Goal: Transaction & Acquisition: Purchase product/service

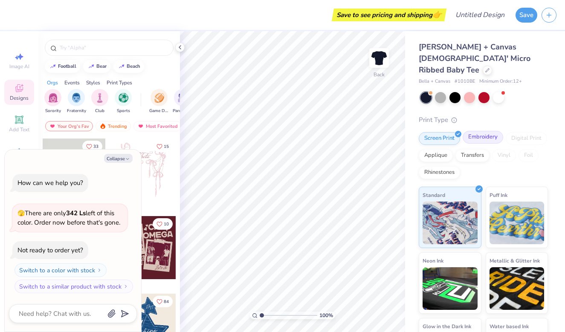
click at [485, 131] on div "Embroidery" at bounding box center [482, 137] width 40 height 13
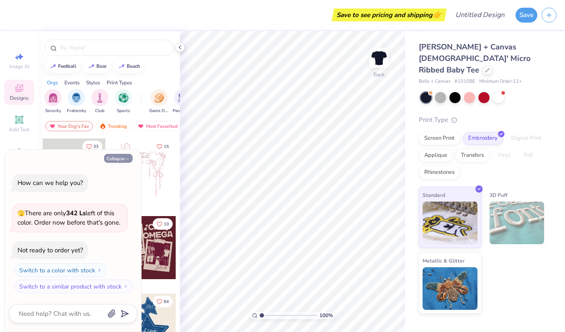
click at [130, 159] on icon "button" at bounding box center [127, 158] width 5 height 5
type textarea "x"
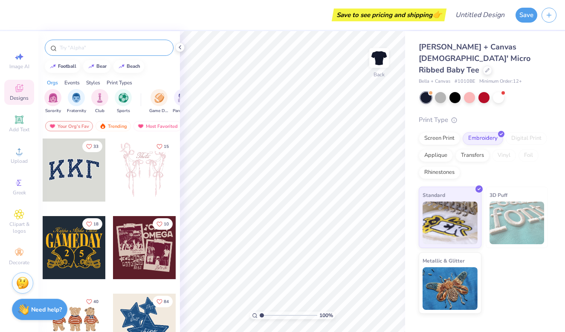
click at [115, 47] on input "text" at bounding box center [113, 47] width 109 height 9
click at [24, 128] on span "Add Text" at bounding box center [19, 129] width 20 height 7
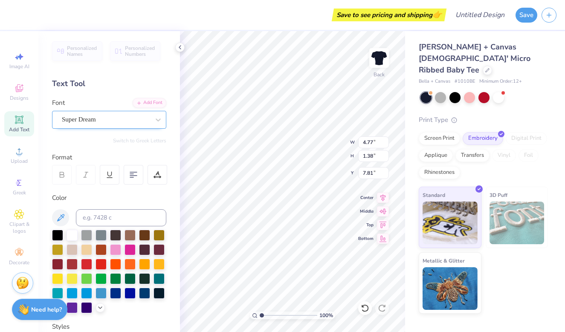
scroll to position [0, 0]
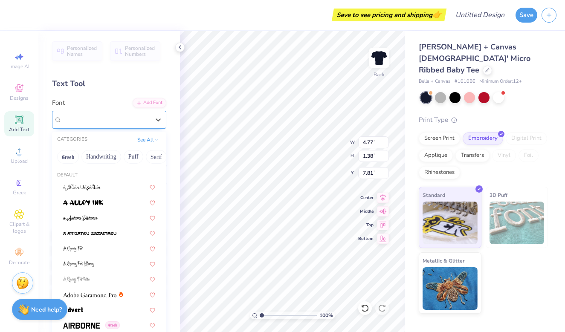
click at [114, 121] on div "Super Dream" at bounding box center [105, 119] width 89 height 13
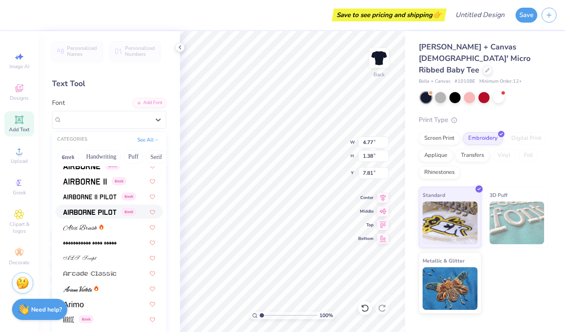
scroll to position [240, 0]
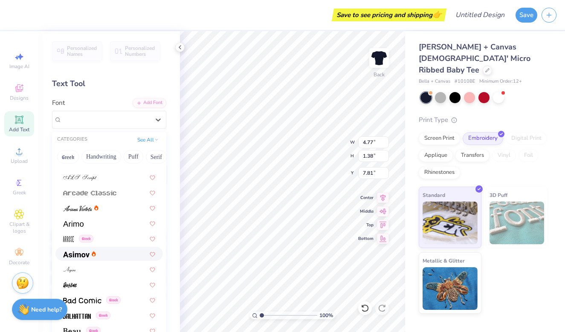
click at [106, 254] on div at bounding box center [109, 253] width 92 height 9
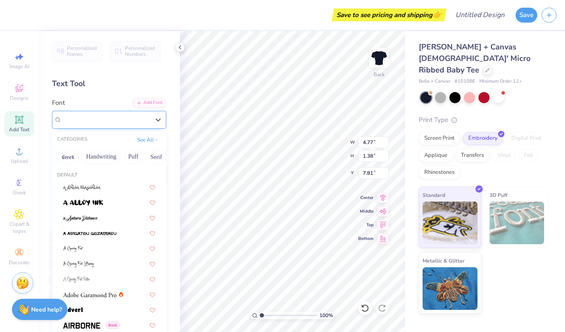
click at [117, 115] on div "Asimov" at bounding box center [105, 119] width 89 height 13
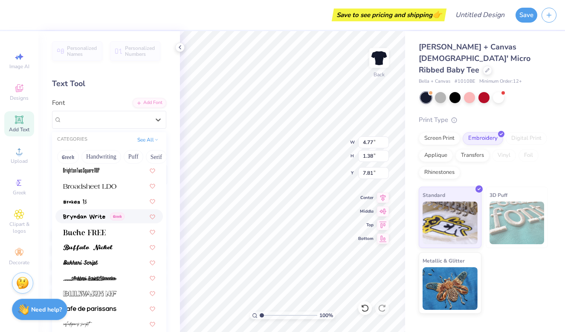
scroll to position [726, 0]
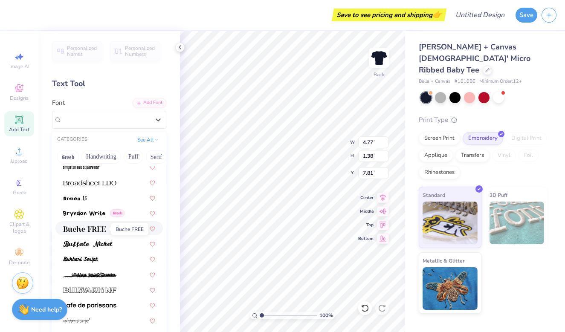
click at [101, 231] on img at bounding box center [84, 229] width 43 height 6
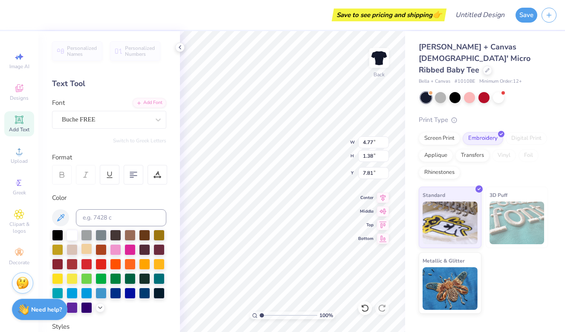
click at [86, 253] on div at bounding box center [86, 248] width 11 height 11
click at [71, 251] on div at bounding box center [71, 248] width 11 height 11
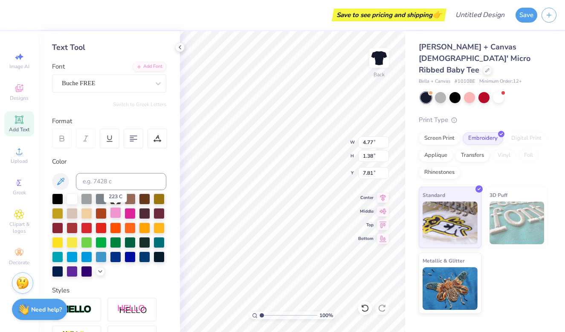
scroll to position [45, 0]
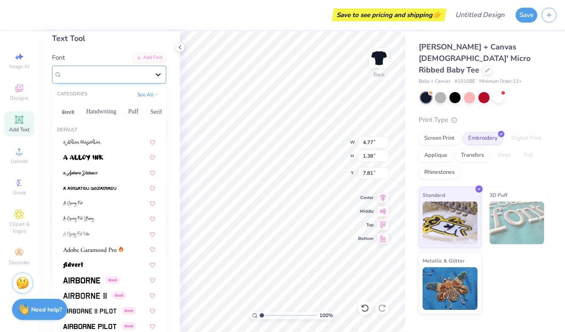
click at [153, 76] on div at bounding box center [157, 74] width 15 height 15
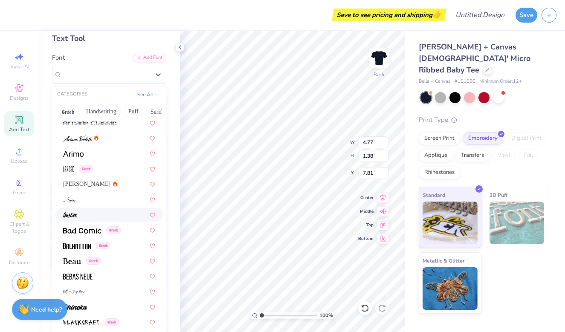
scroll to position [265, 0]
click at [95, 157] on div at bounding box center [109, 152] width 92 height 9
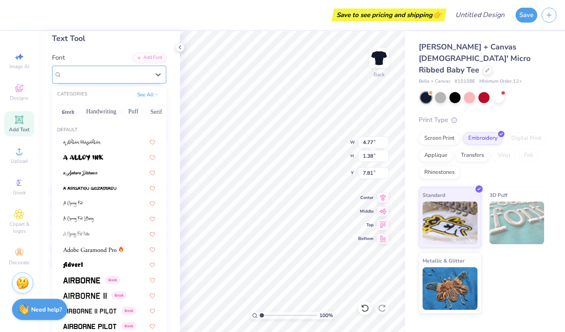
click at [119, 72] on div "Arimo" at bounding box center [105, 74] width 89 height 13
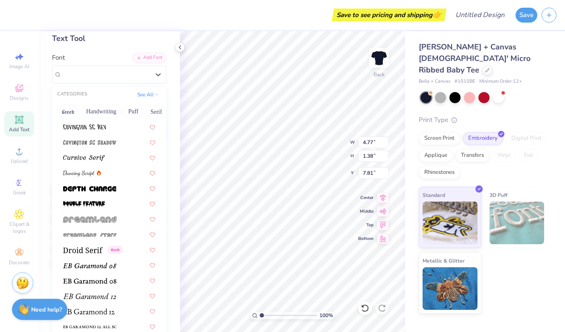
scroll to position [1517, 0]
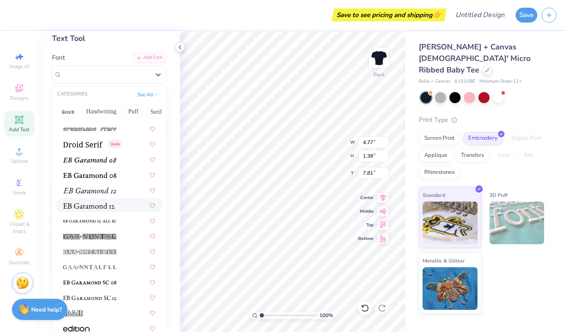
click at [112, 208] on img at bounding box center [89, 206] width 52 height 6
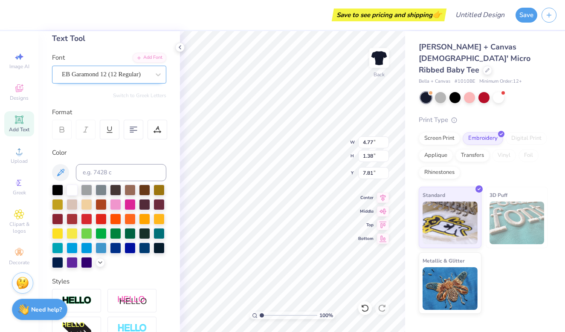
scroll to position [0, 0]
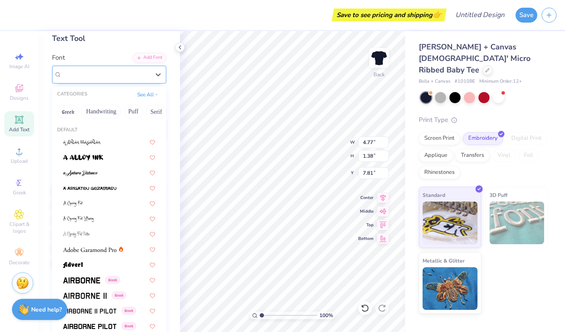
click at [140, 78] on div "EB Garamond 12 (12 Regular)" at bounding box center [105, 74] width 89 height 13
click at [92, 266] on div at bounding box center [109, 264] width 92 height 9
click at [112, 73] on div "Advert" at bounding box center [105, 74] width 89 height 13
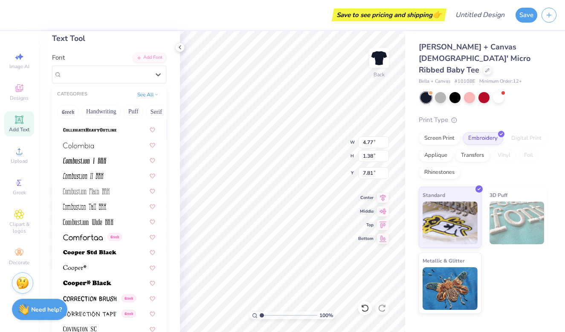
scroll to position [1164, 0]
click at [98, 279] on span at bounding box center [87, 281] width 48 height 9
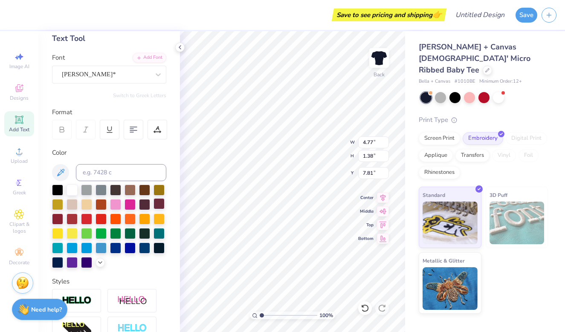
scroll to position [0, 0]
type textarea "TEAM"
click at [112, 204] on div at bounding box center [115, 203] width 11 height 11
click at [89, 207] on div at bounding box center [86, 203] width 11 height 11
click at [76, 189] on div at bounding box center [71, 189] width 11 height 11
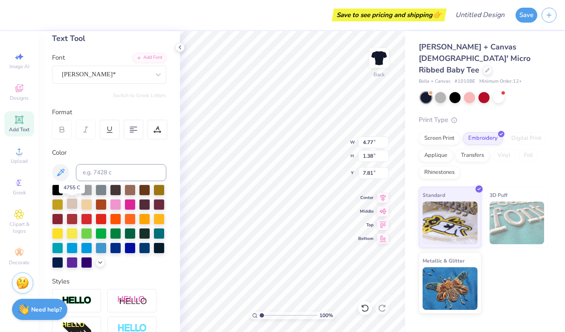
click at [75, 208] on div at bounding box center [71, 203] width 11 height 11
click at [86, 208] on div at bounding box center [86, 203] width 11 height 11
type input "4.78"
click at [115, 205] on div at bounding box center [115, 203] width 11 height 11
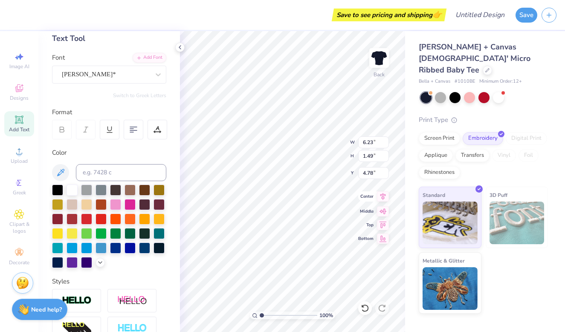
type textarea "TEAM CONRAD"
click at [385, 199] on icon at bounding box center [383, 196] width 12 height 10
type input "9.62"
type input "3.87"
type input "3.59"
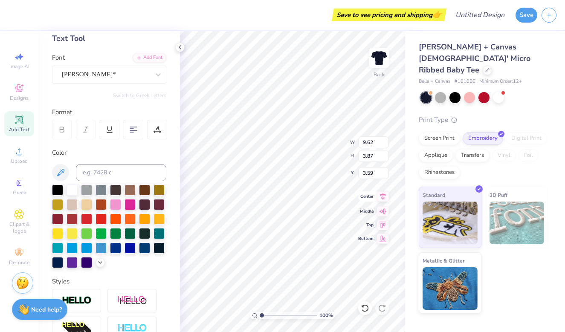
click at [385, 199] on icon at bounding box center [383, 196] width 12 height 10
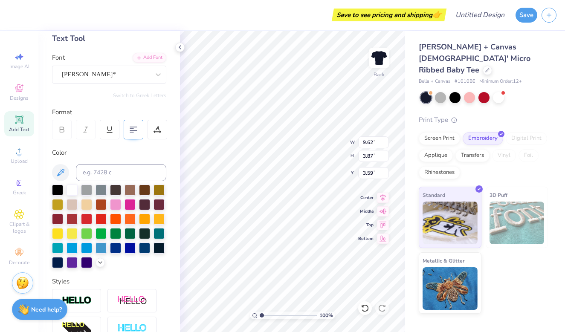
click at [132, 130] on icon at bounding box center [134, 130] width 8 height 8
type input "9.57"
click at [158, 126] on icon at bounding box center [157, 130] width 8 height 8
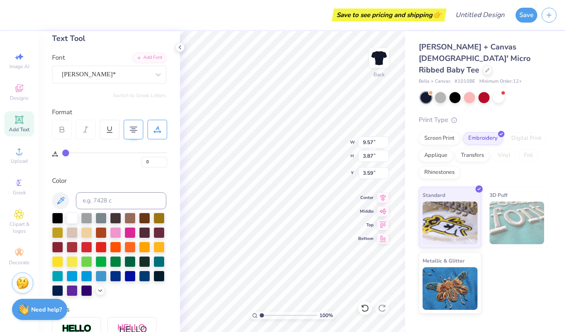
type input "1"
type input "2"
type input "3"
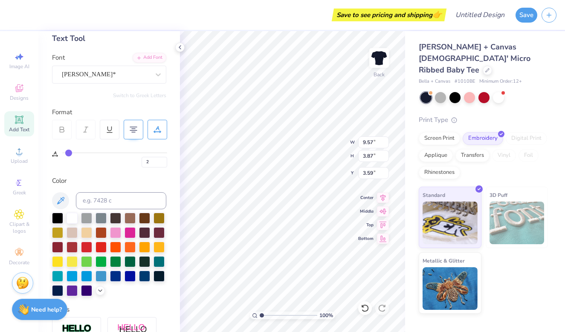
type input "3"
type input "4"
type input "5"
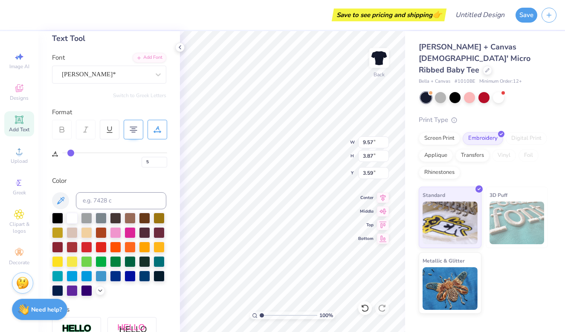
type input "6"
type input "7"
type input "8"
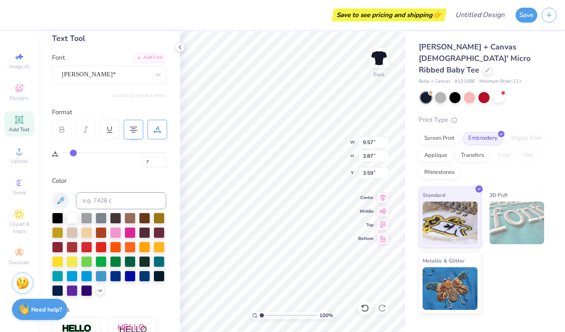
type input "8"
type input "9"
type input "10"
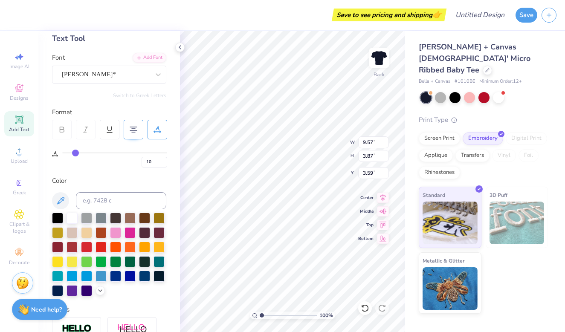
type input "11"
type input "12"
type input "13"
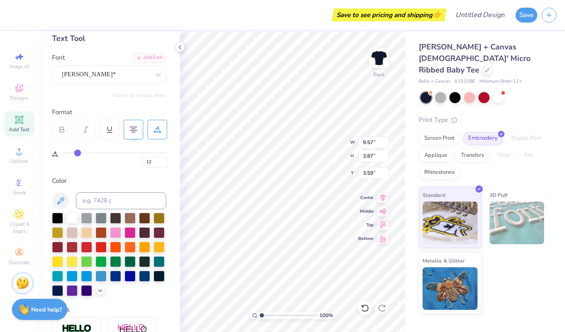
type input "13"
type input "14"
type input "15"
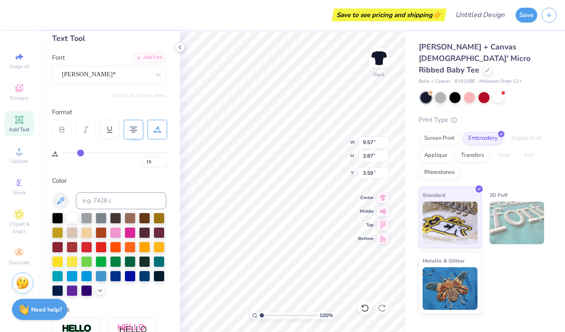
type input "16"
type input "17"
type input "18"
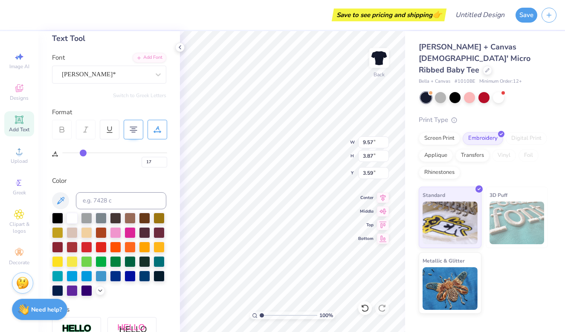
type input "18"
type input "19"
type input "20"
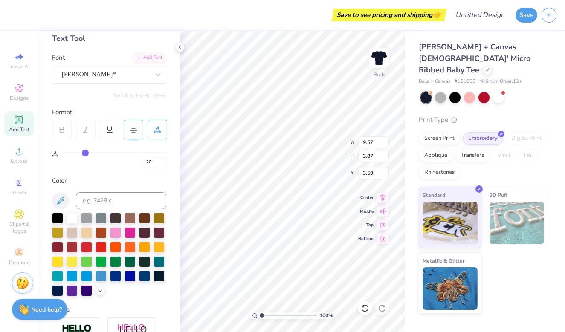
type input "21"
type input "22"
type input "23"
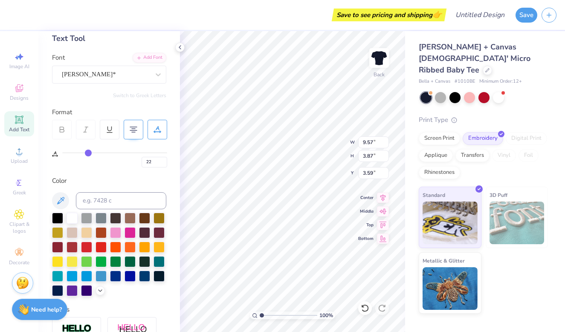
type input "23"
type input "24"
type input "25"
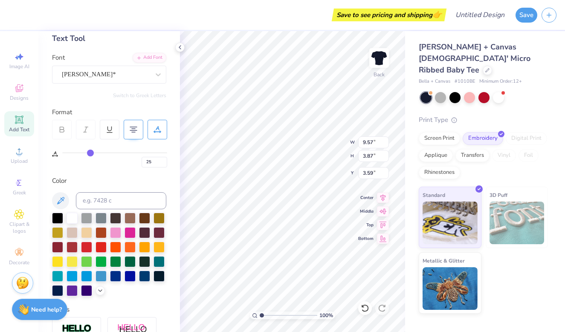
type input "26"
drag, startPoint x: 66, startPoint y: 155, endPoint x: 91, endPoint y: 155, distance: 24.7
click at [91, 153] on input "range" at bounding box center [114, 152] width 105 height 1
type input "21"
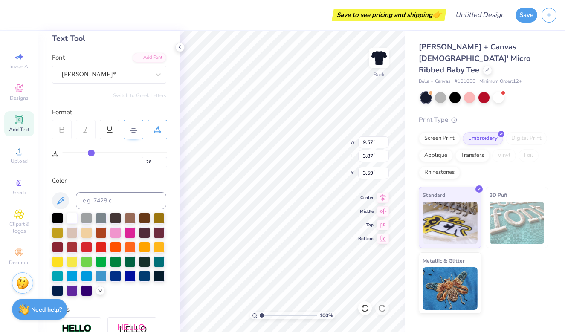
type input "21"
type input "20"
type input "11.02"
type input "3.51"
type input "3.77"
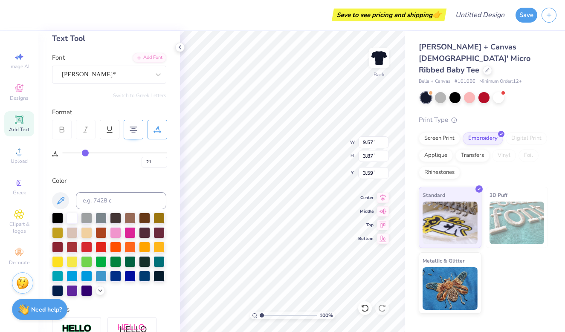
type input "18"
type input "11"
type input "6"
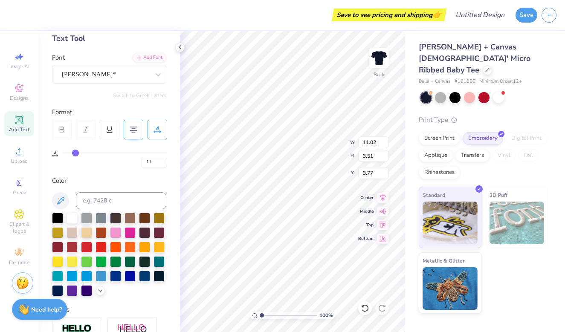
type input "6"
type input "2"
type input "0"
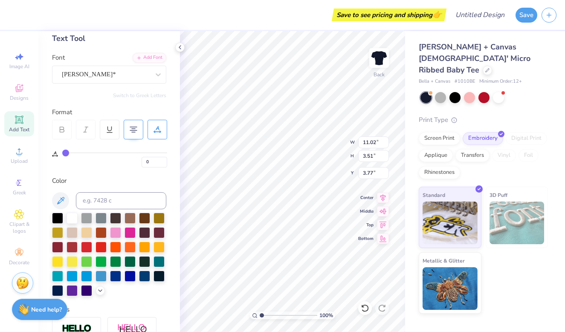
drag, startPoint x: 91, startPoint y: 155, endPoint x: 46, endPoint y: 155, distance: 45.2
type input "0"
click at [46, 155] on div "Personalized Names Personalized Numbers Text Tool Add Font Font Cooper* Switch …" at bounding box center [108, 181] width 141 height 301
type input "8.69"
click at [162, 127] on div at bounding box center [157, 130] width 20 height 20
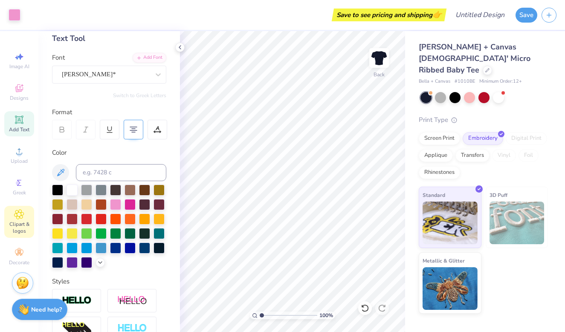
click at [20, 206] on div "Clipart & logos" at bounding box center [19, 222] width 30 height 32
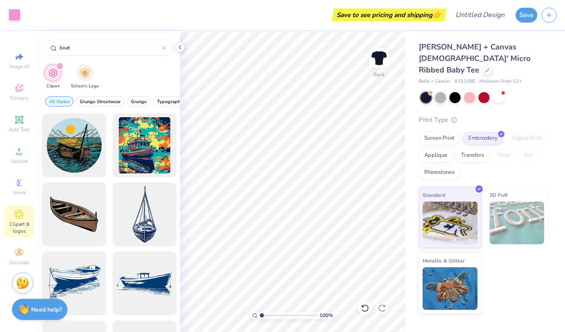
scroll to position [0, 0]
drag, startPoint x: 96, startPoint y: 49, endPoint x: 29, endPoint y: 47, distance: 67.4
click at [29, 47] on div "Art colors Save to see pricing and shipping 👉 Design Title Save Image AI Design…" at bounding box center [282, 166] width 565 height 332
type input "heart"
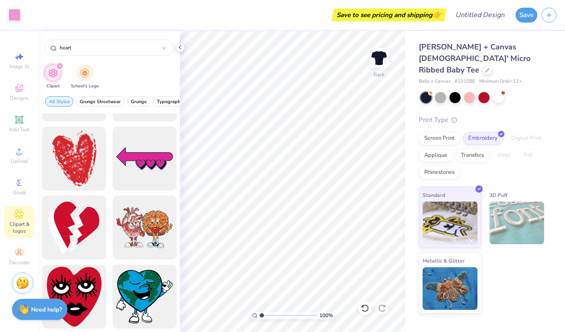
scroll to position [677, 0]
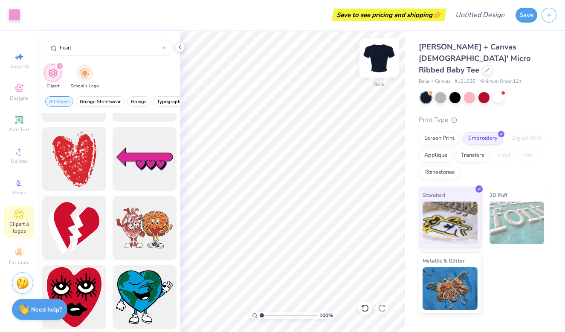
click at [381, 55] on img at bounding box center [379, 58] width 34 height 34
click at [18, 126] on span "Add Text" at bounding box center [19, 129] width 20 height 7
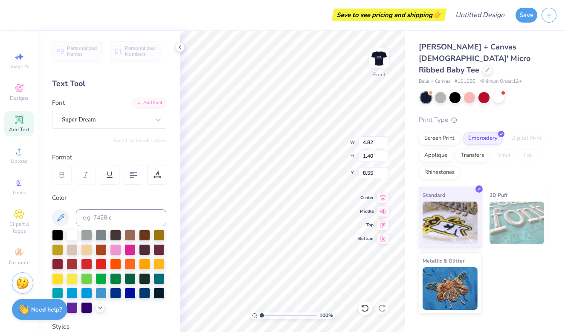
scroll to position [0, 2]
type textarea "[PERSON_NAME]"
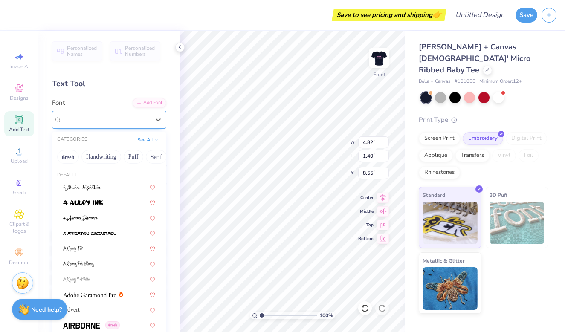
click at [124, 119] on div "Super Dream" at bounding box center [105, 119] width 89 height 13
click at [150, 155] on button "Bold" at bounding box center [146, 157] width 21 height 14
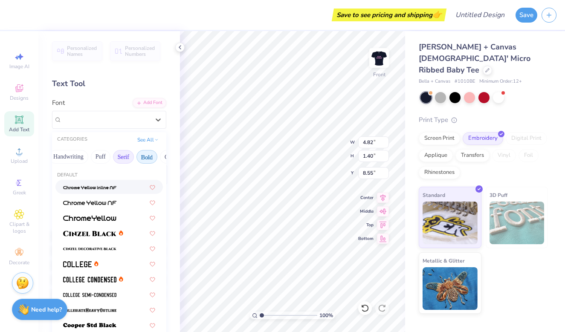
click at [124, 159] on button "Serif" at bounding box center [123, 157] width 21 height 14
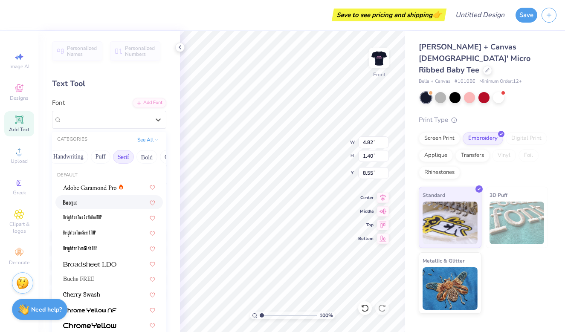
click at [101, 202] on div at bounding box center [109, 202] width 92 height 9
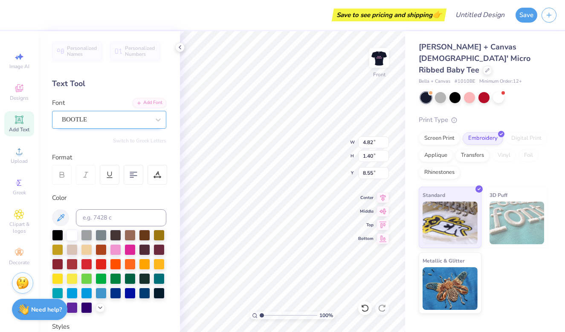
click at [145, 121] on div "BOOTLE" at bounding box center [105, 119] width 89 height 13
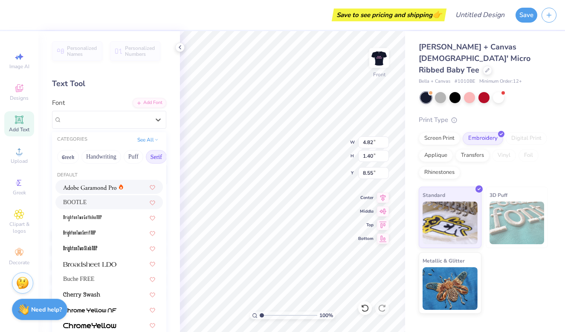
click at [104, 189] on img at bounding box center [89, 188] width 53 height 6
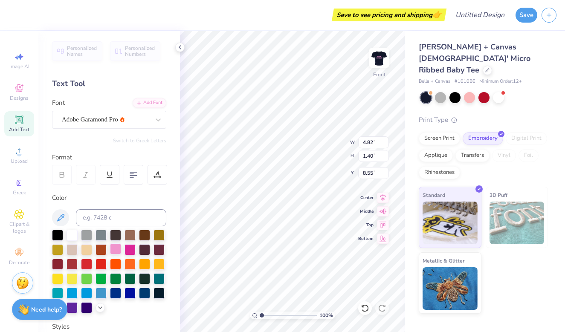
click at [116, 251] on div at bounding box center [115, 248] width 11 height 11
type input "4.58"
type input "0.48"
type input "17.52"
click at [376, 63] on img at bounding box center [379, 58] width 34 height 34
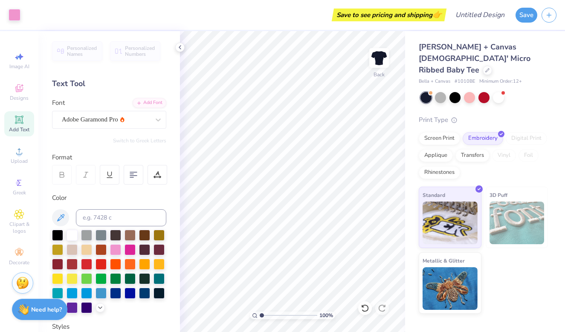
click at [376, 63] on img at bounding box center [378, 57] width 17 height 17
click at [85, 250] on div at bounding box center [86, 248] width 11 height 11
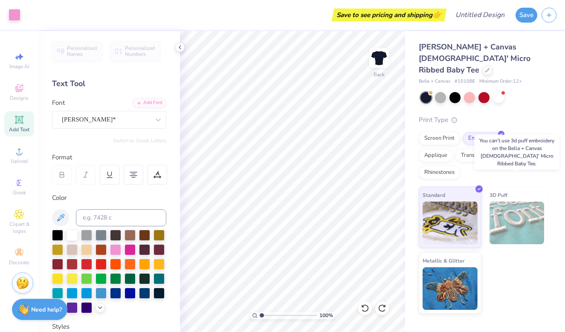
click at [506, 202] on img at bounding box center [516, 223] width 55 height 43
click at [489, 190] on span "3D Puff" at bounding box center [498, 194] width 18 height 9
click at [508, 187] on div "3D Puff" at bounding box center [516, 217] width 63 height 61
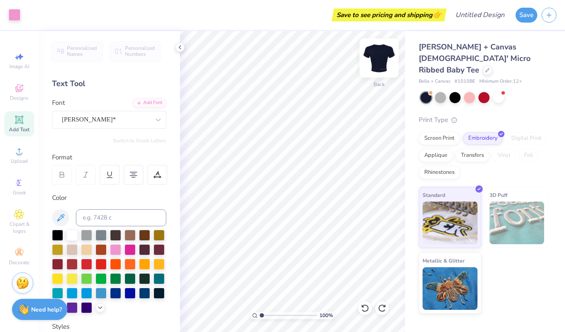
click at [387, 64] on img at bounding box center [379, 58] width 34 height 34
click at [373, 69] on img at bounding box center [379, 58] width 34 height 34
click at [373, 66] on img at bounding box center [378, 57] width 17 height 17
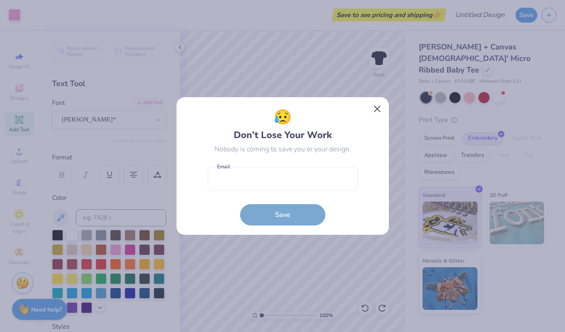
click at [379, 108] on button "Close" at bounding box center [377, 109] width 16 height 16
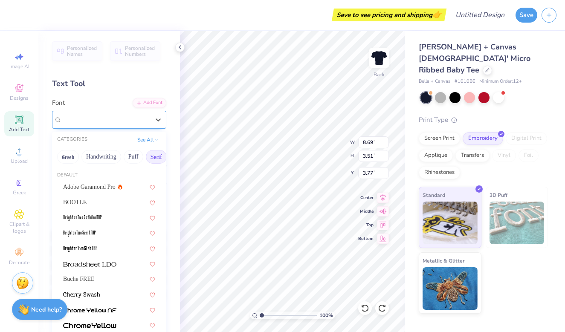
click at [128, 119] on div "[PERSON_NAME]*" at bounding box center [105, 119] width 89 height 13
click at [121, 161] on button "Calligraphy" at bounding box center [108, 157] width 38 height 14
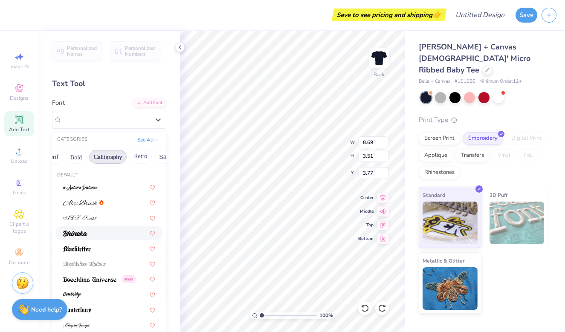
click at [94, 240] on div at bounding box center [108, 233] width 107 height 14
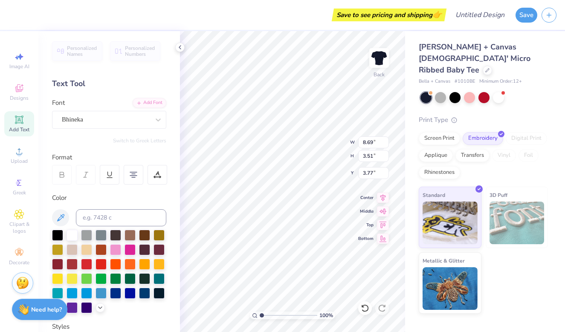
type input "5.37"
type input "3.54"
type input "3.75"
click at [115, 116] on div "Bhineka" at bounding box center [105, 119] width 89 height 13
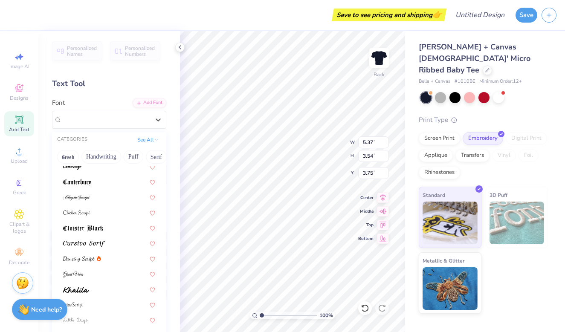
scroll to position [129, 0]
click at [118, 243] on div at bounding box center [109, 242] width 92 height 9
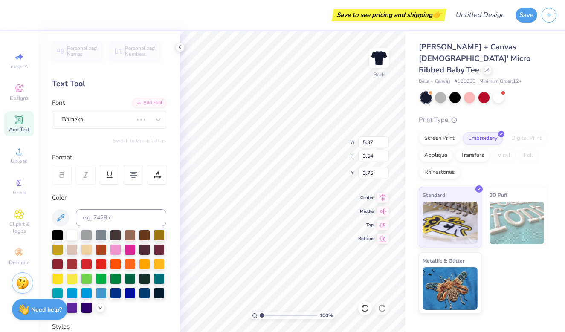
type input "7.42"
type input "3.59"
type input "3.73"
click at [121, 118] on div "Cursive Serif" at bounding box center [105, 119] width 89 height 13
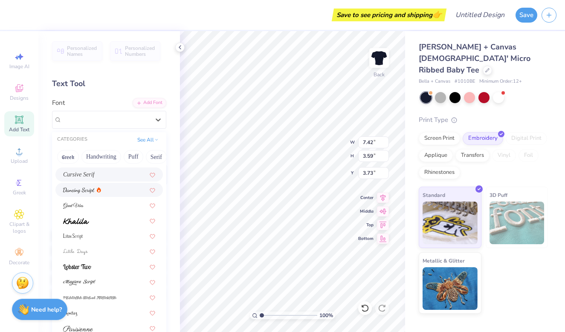
scroll to position [205, 0]
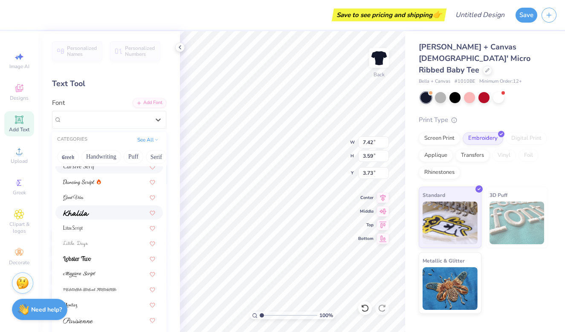
click at [93, 216] on div at bounding box center [109, 212] width 92 height 9
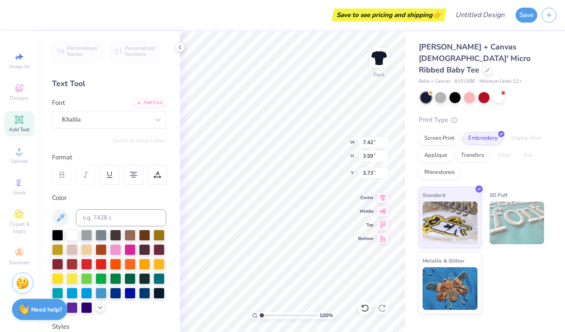
type input "6.84"
type input "3.46"
type input "3.79"
click at [99, 120] on div "Khalila" at bounding box center [105, 119] width 89 height 13
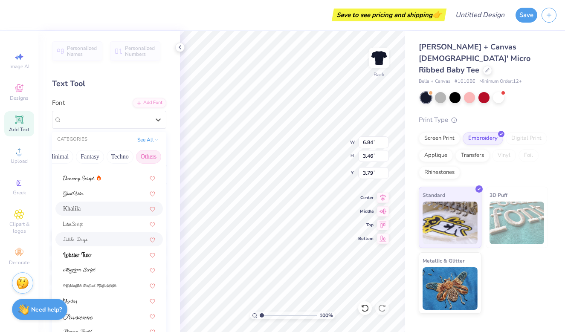
scroll to position [0, 216]
click at [127, 162] on button "Fantasy" at bounding box center [128, 157] width 28 height 14
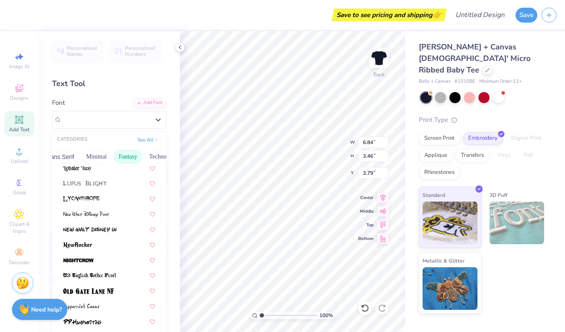
scroll to position [174, 0]
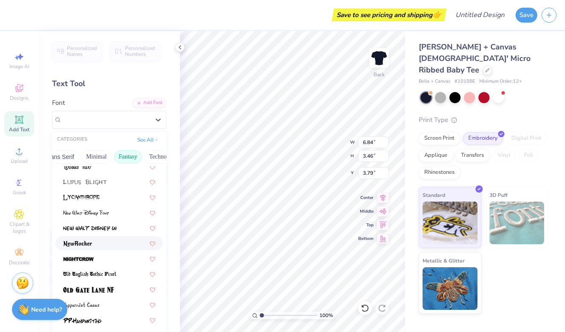
click at [91, 249] on div at bounding box center [108, 243] width 107 height 14
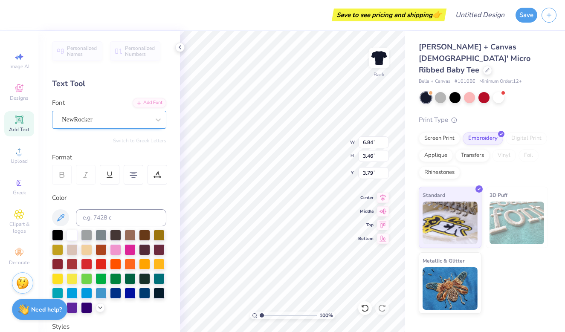
type input "7.41"
type input "3.93"
type input "3.56"
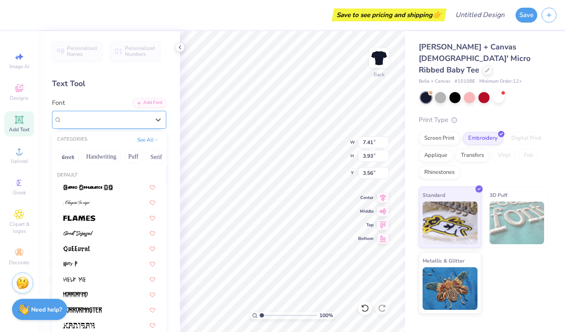
click at [115, 122] on div "NewRocker" at bounding box center [105, 119] width 89 height 13
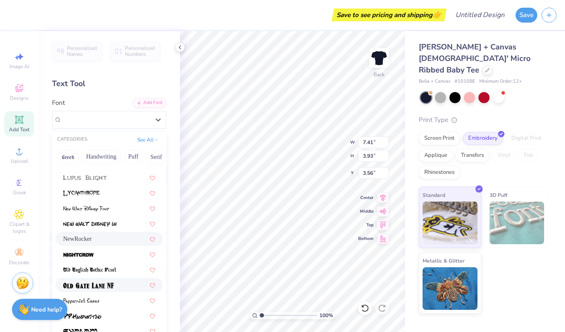
scroll to position [178, 0]
click at [104, 283] on span at bounding box center [88, 285] width 51 height 9
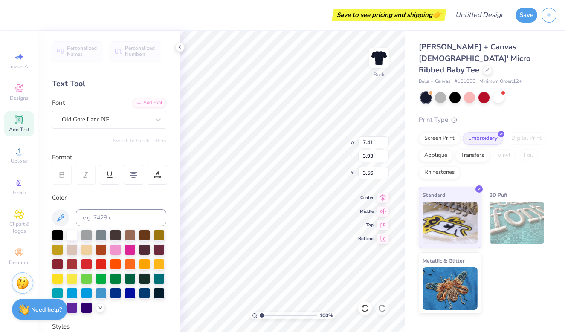
type input "5.78"
type input "3.54"
type input "3.75"
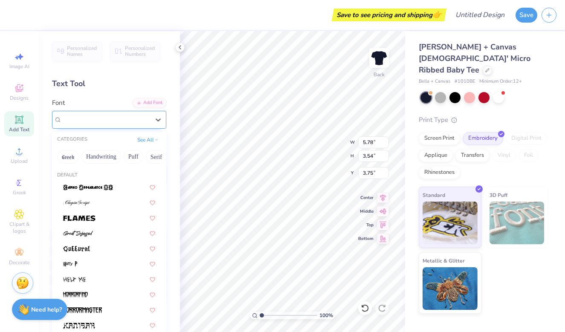
click at [120, 121] on div "Old Gate Lane NF" at bounding box center [105, 119] width 89 height 13
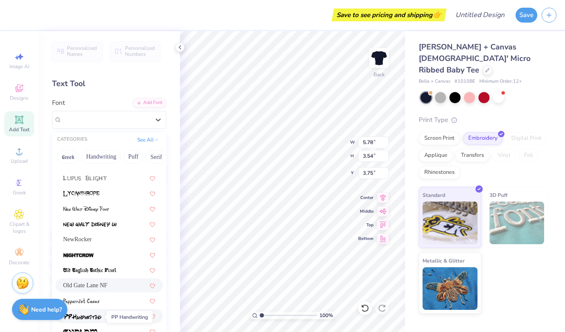
click at [100, 318] on img at bounding box center [82, 317] width 38 height 6
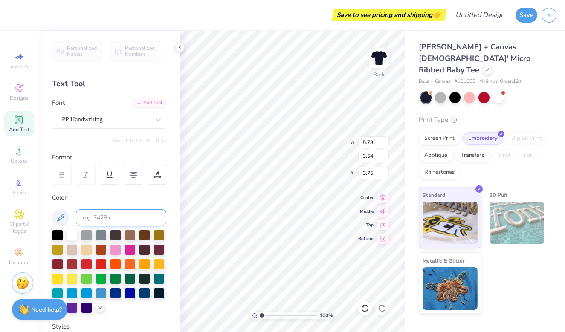
type input "5.82"
type input "3.70"
type input "3.67"
type input "5.78"
type input "3.54"
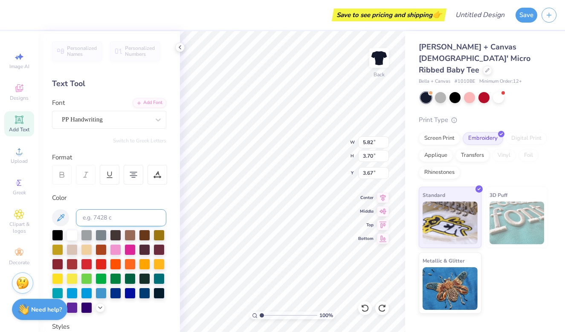
type input "3.75"
type input "7.41"
type input "3.93"
type input "3.56"
type input "6.84"
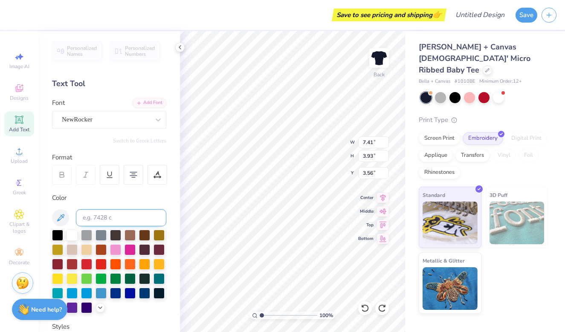
type input "3.46"
type input "3.79"
type input "7.42"
type input "3.59"
type input "3.73"
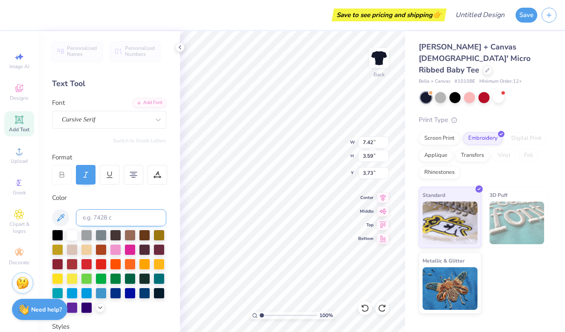
type input "5.37"
type input "3.54"
type input "3.75"
type input "8.69"
type input "3.51"
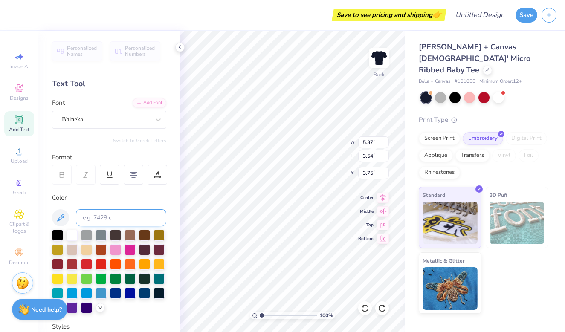
type input "3.77"
click at [253, 319] on div "100 %" at bounding box center [292, 316] width 85 height 8
click at [253, 317] on circle at bounding box center [255, 315] width 4 height 4
type input "1.3"
type textarea "x"
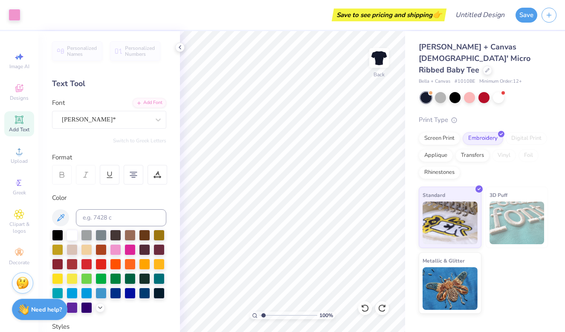
type input "1.37"
type textarea "x"
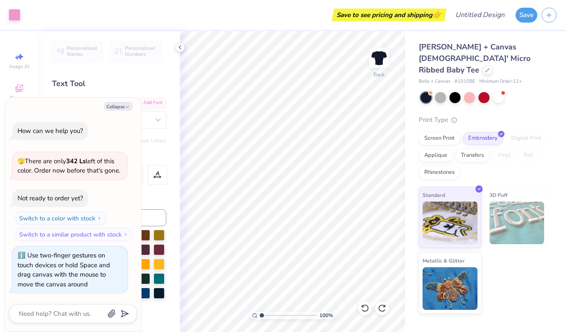
drag, startPoint x: 263, startPoint y: 315, endPoint x: 250, endPoint y: 315, distance: 12.4
type input "1"
click at [250, 315] on div "100 %" at bounding box center [292, 316] width 85 height 8
click at [177, 47] on icon at bounding box center [179, 47] width 7 height 7
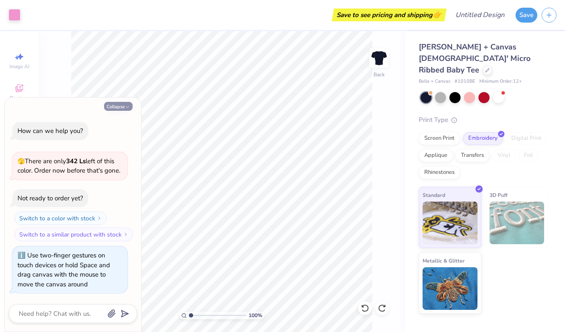
click at [130, 110] on icon "button" at bounding box center [127, 106] width 5 height 5
type textarea "x"
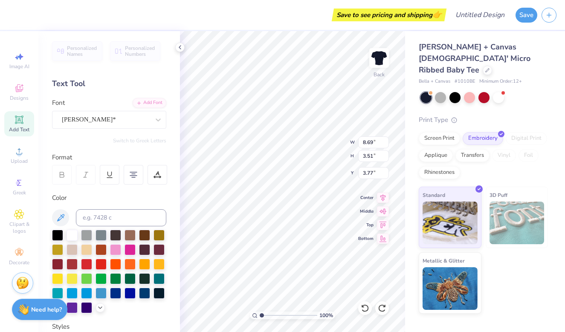
type input "7.70"
type input "3.11"
click at [379, 199] on icon at bounding box center [383, 196] width 12 height 10
click at [180, 47] on icon at bounding box center [179, 47] width 7 height 7
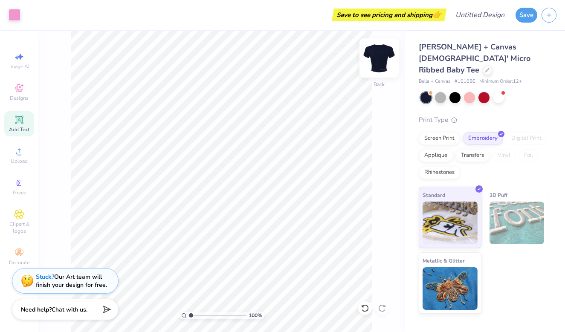
click at [380, 50] on img at bounding box center [379, 58] width 34 height 34
click at [381, 52] on img at bounding box center [379, 58] width 34 height 34
click at [381, 52] on img at bounding box center [378, 57] width 17 height 17
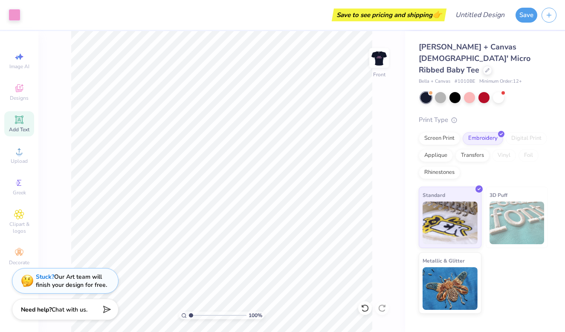
click at [381, 52] on img at bounding box center [378, 57] width 17 height 17
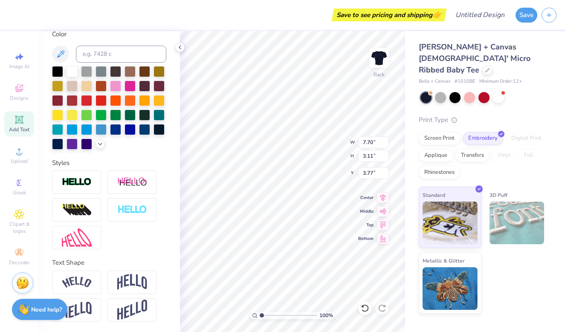
scroll to position [164, 0]
click at [86, 283] on img at bounding box center [77, 283] width 30 height 12
type input "8.86"
type input "4.01"
type input "3.32"
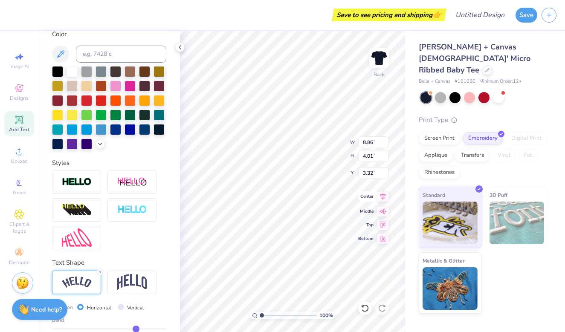
type input "8.39"
type input "3.79"
type textarea "TEAM [PERSON_NAME]"
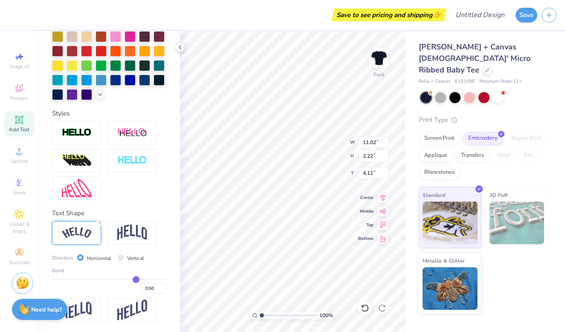
scroll to position [214, 0]
type input "0.53"
type input "0.52"
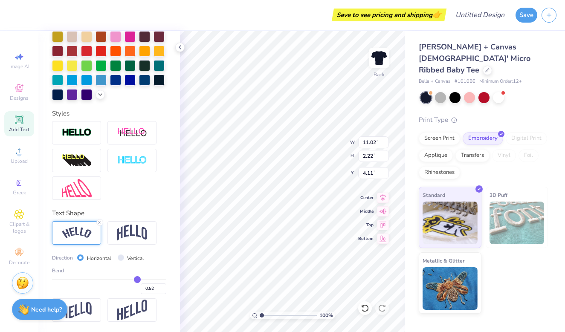
type input "0.51"
type input "0.49"
type input "0.48"
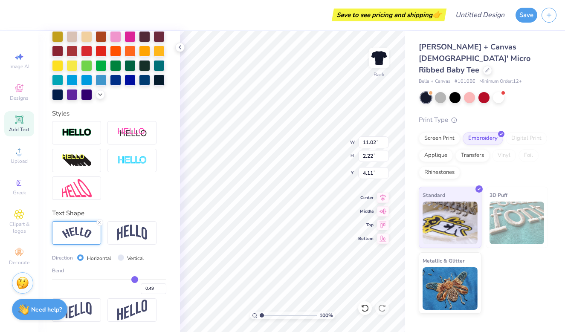
type input "0.48"
type input "0.47"
type input "0.45"
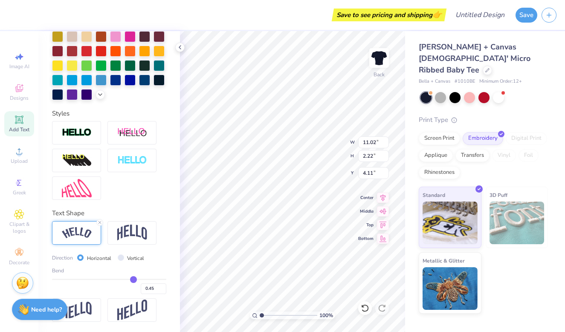
type input "0.42"
type input "0.41"
type input "0.4"
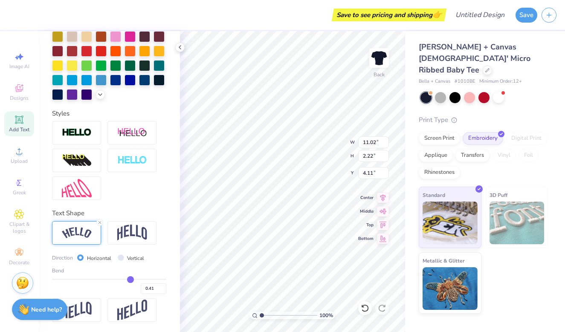
type input "0.40"
type input "0.37"
type input "0.36"
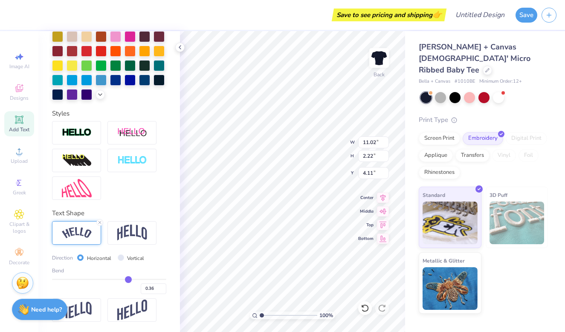
type input "0.34"
type input "0.33"
type input "0.31"
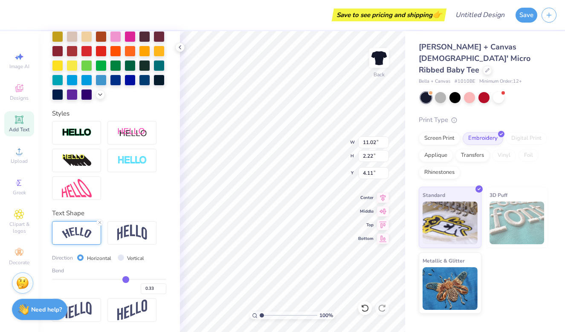
type input "0.31"
type input "0.29"
type input "0.28"
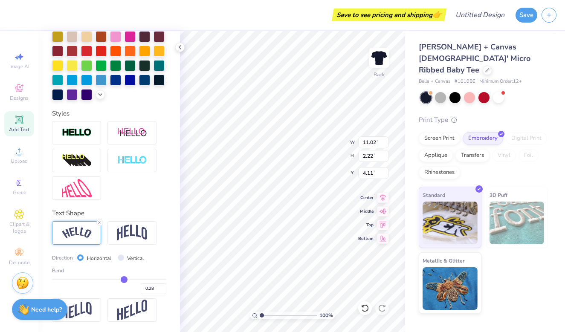
type input "0.26"
type input "0.25"
type input "0.23"
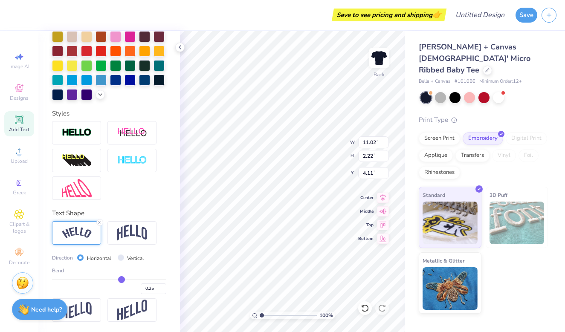
type input "0.23"
type input "0.22"
type input "0.21"
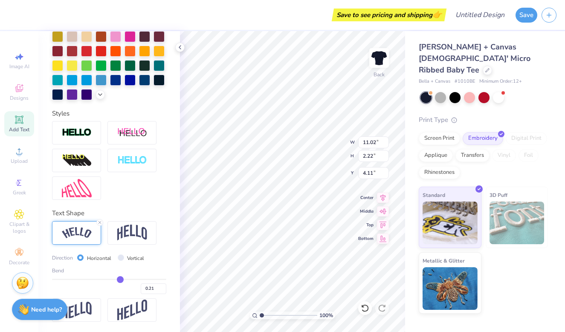
type input "0.19"
type input "0.18"
type input "0.17"
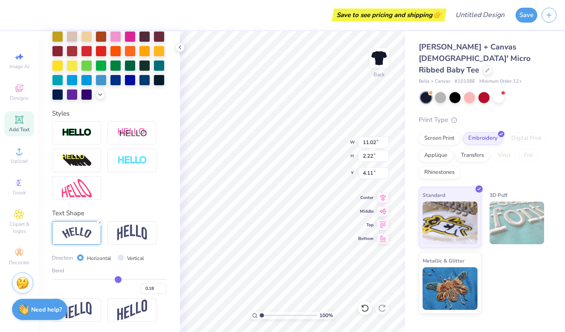
type input "0.17"
type input "0.15"
type input "0.14"
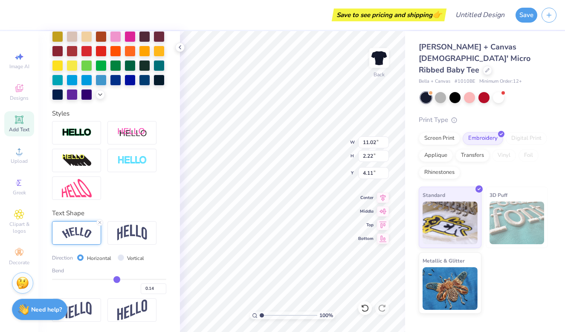
type input "0.13"
type input "0.12"
type input "0.11"
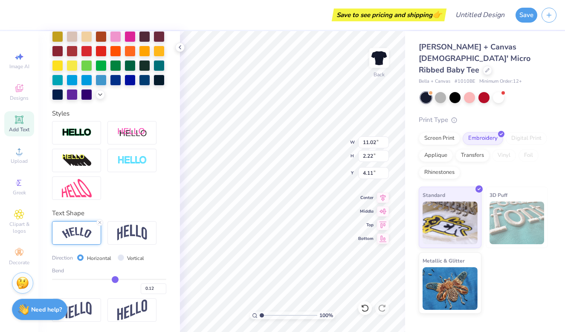
type input "0.11"
type input "0.1"
type input "0.10"
type input "0.09"
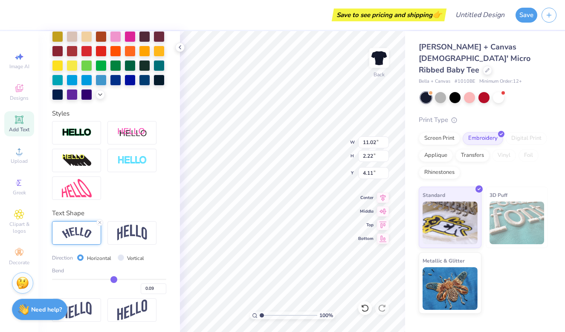
type input "0.08"
type input "0.07"
drag, startPoint x: 138, startPoint y: 282, endPoint x: 111, endPoint y: 282, distance: 26.4
click at [111, 280] on input "range" at bounding box center [109, 279] width 114 height 1
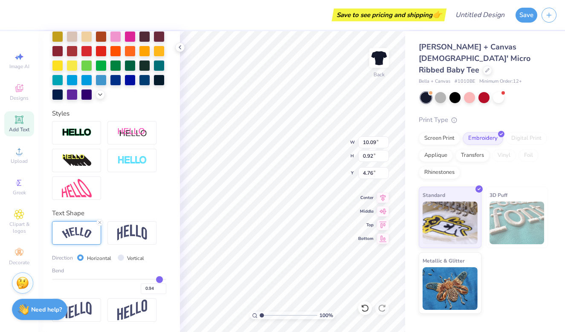
drag, startPoint x: 108, startPoint y: 280, endPoint x: 160, endPoint y: 280, distance: 51.6
click at [159, 280] on input "range" at bounding box center [109, 279] width 114 height 1
drag, startPoint x: 160, startPoint y: 280, endPoint x: 149, endPoint y: 281, distance: 11.6
click at [149, 280] on input "range" at bounding box center [109, 279] width 114 height 1
click at [132, 311] on img at bounding box center [132, 310] width 30 height 21
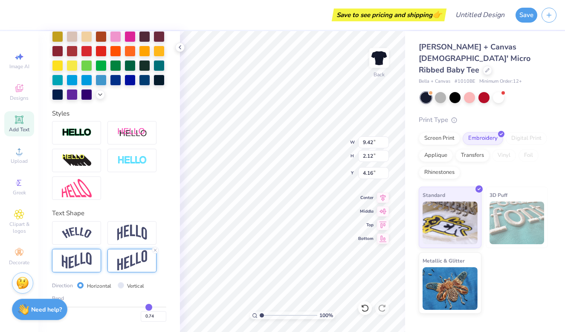
click at [87, 262] on img at bounding box center [77, 260] width 30 height 17
click at [132, 236] on img at bounding box center [132, 233] width 30 height 16
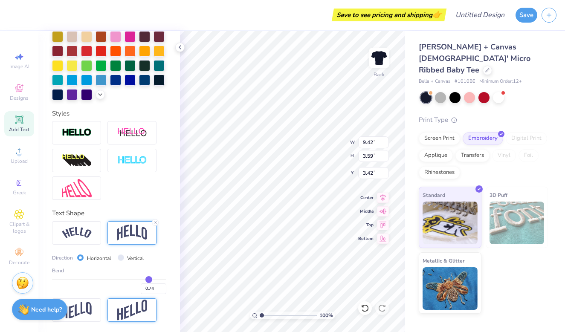
click at [133, 300] on img at bounding box center [132, 310] width 30 height 21
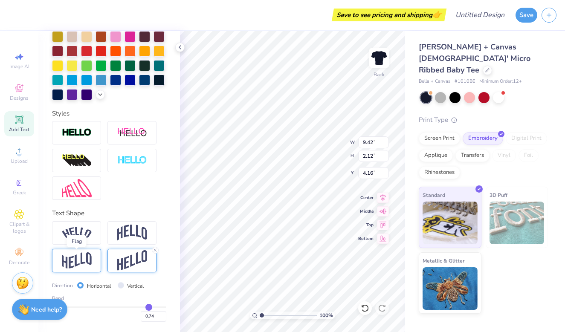
click at [88, 257] on img at bounding box center [77, 260] width 30 height 17
click at [127, 261] on img at bounding box center [132, 260] width 30 height 21
click at [386, 198] on icon at bounding box center [383, 196] width 12 height 10
click at [382, 196] on icon at bounding box center [383, 196] width 6 height 7
click at [86, 260] on img at bounding box center [77, 260] width 30 height 17
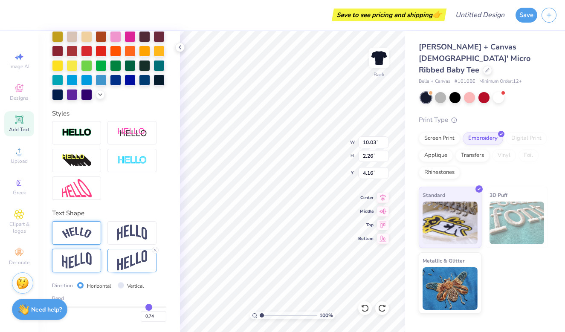
click at [89, 230] on img at bounding box center [77, 233] width 30 height 12
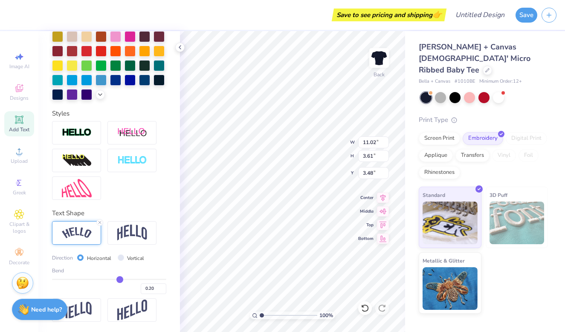
drag, startPoint x: 147, startPoint y: 279, endPoint x: 120, endPoint y: 280, distance: 27.3
click at [120, 280] on input "range" at bounding box center [109, 279] width 114 height 1
drag, startPoint x: 120, startPoint y: 280, endPoint x: 134, endPoint y: 280, distance: 13.6
click at [134, 280] on input "range" at bounding box center [109, 279] width 114 height 1
drag, startPoint x: 134, startPoint y: 280, endPoint x: 143, endPoint y: 280, distance: 9.4
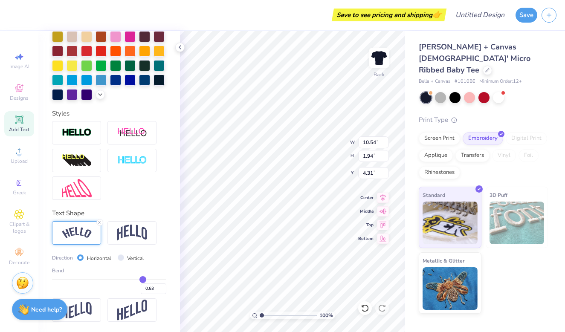
click at [143, 280] on input "range" at bounding box center [109, 279] width 114 height 1
click at [141, 279] on input "range" at bounding box center [109, 279] width 114 height 1
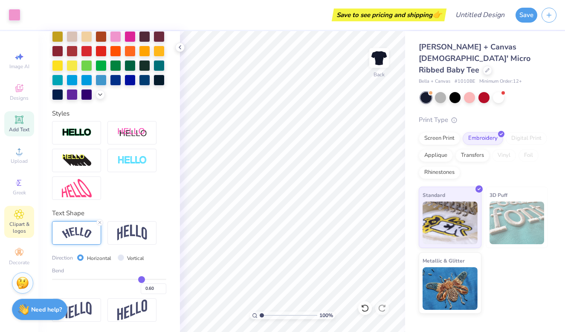
click at [20, 217] on icon at bounding box center [19, 214] width 10 height 10
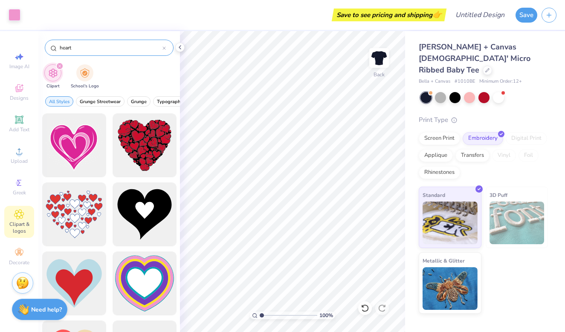
click at [90, 47] on input "heart" at bounding box center [111, 47] width 104 height 9
click at [126, 77] on div "Clipart School's Logo" at bounding box center [108, 78] width 141 height 32
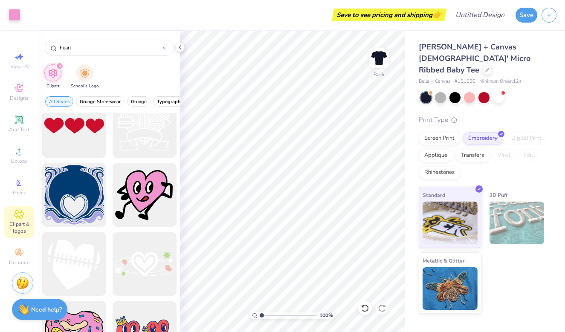
scroll to position [3955, 0]
click at [78, 136] on div at bounding box center [74, 125] width 70 height 70
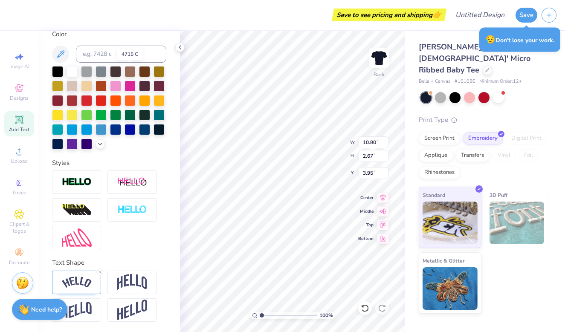
scroll to position [164, 0]
click at [87, 288] on div at bounding box center [76, 282] width 49 height 23
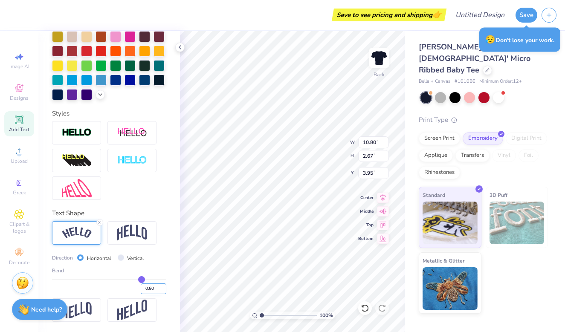
scroll to position [214, 0]
drag, startPoint x: 142, startPoint y: 280, endPoint x: 77, endPoint y: 282, distance: 65.2
click at [77, 280] on input "range" at bounding box center [109, 279] width 114 height 1
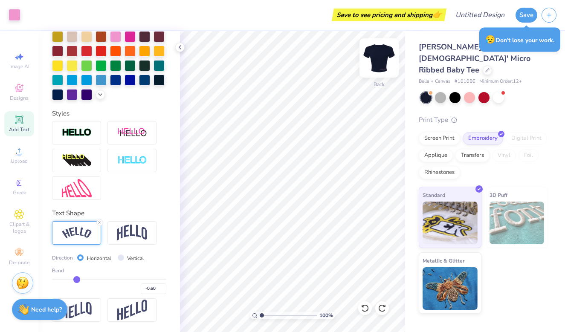
click at [383, 59] on img at bounding box center [379, 58] width 34 height 34
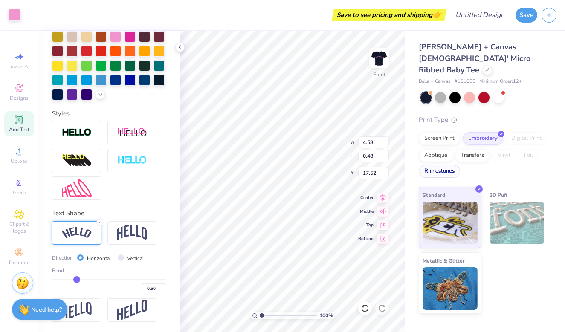
scroll to position [164, 0]
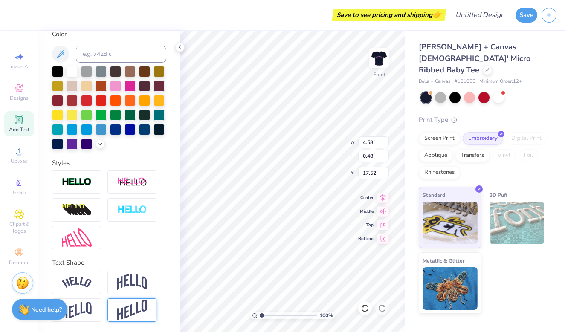
click at [136, 317] on img at bounding box center [132, 310] width 30 height 21
click at [82, 299] on div at bounding box center [76, 309] width 49 height 23
click at [140, 315] on img at bounding box center [132, 310] width 30 height 21
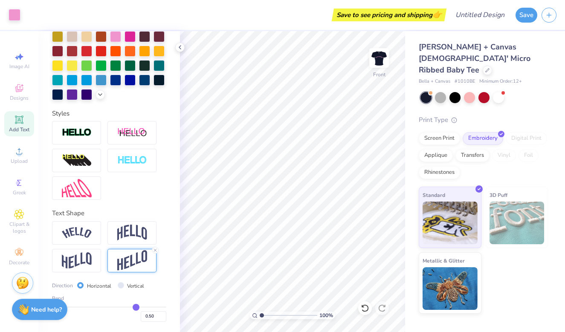
scroll to position [214, 0]
drag, startPoint x: 142, startPoint y: 306, endPoint x: 155, endPoint y: 306, distance: 12.8
click at [155, 306] on input "range" at bounding box center [109, 306] width 114 height 1
drag, startPoint x: 155, startPoint y: 306, endPoint x: 146, endPoint y: 310, distance: 9.6
click at [146, 308] on input "range" at bounding box center [109, 306] width 114 height 1
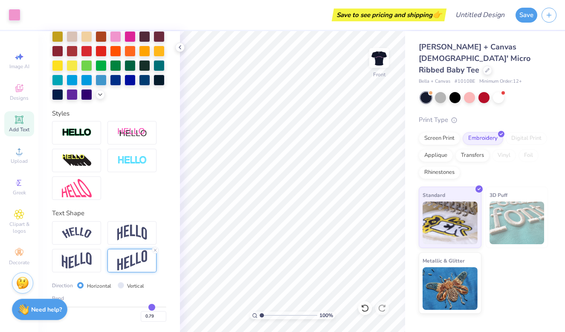
drag, startPoint x: 146, startPoint y: 310, endPoint x: 152, endPoint y: 309, distance: 6.0
click at [152, 308] on input "range" at bounding box center [109, 306] width 114 height 1
click at [376, 63] on img at bounding box center [379, 58] width 34 height 34
click at [376, 63] on img at bounding box center [378, 57] width 17 height 17
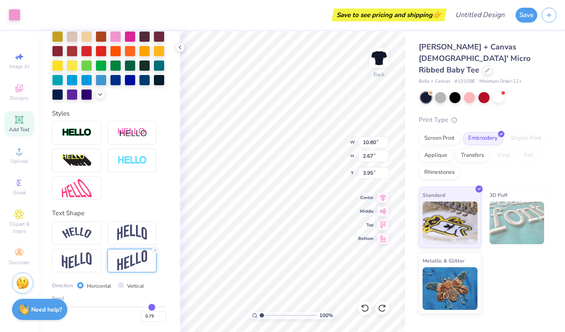
scroll to position [164, 0]
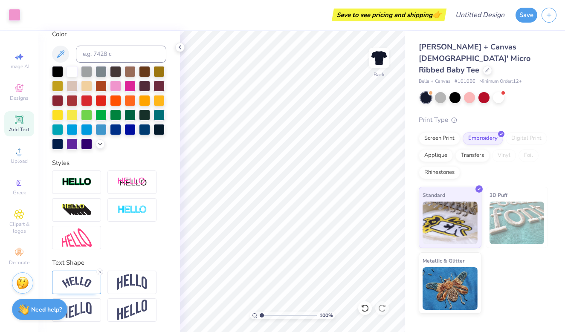
click at [21, 127] on span "Add Text" at bounding box center [19, 129] width 20 height 7
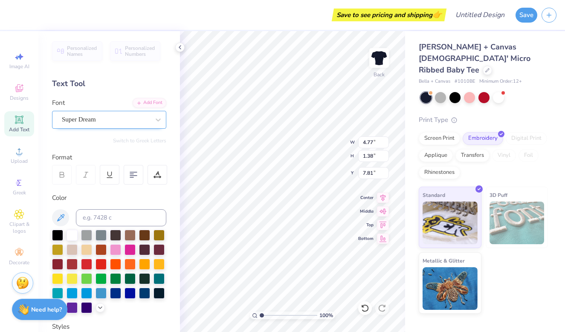
scroll to position [0, 0]
click at [147, 102] on div "Add Font" at bounding box center [150, 102] width 34 height 10
click at [115, 251] on div at bounding box center [115, 248] width 11 height 11
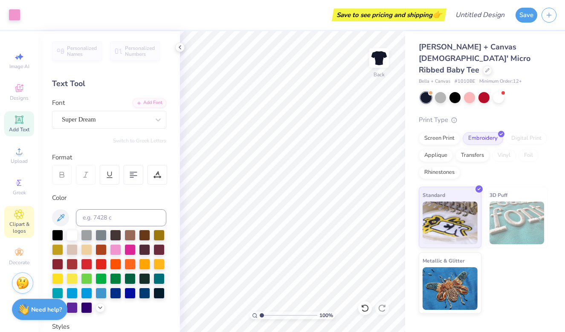
click at [21, 219] on icon at bounding box center [18, 214] width 9 height 9
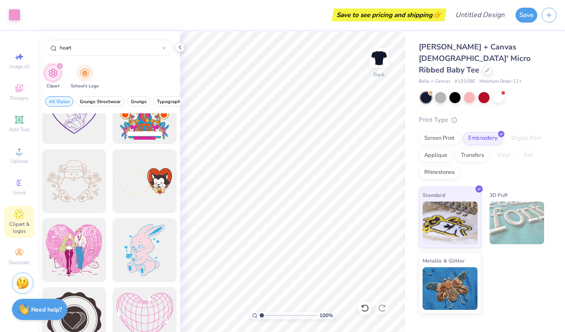
scroll to position [7516, 0]
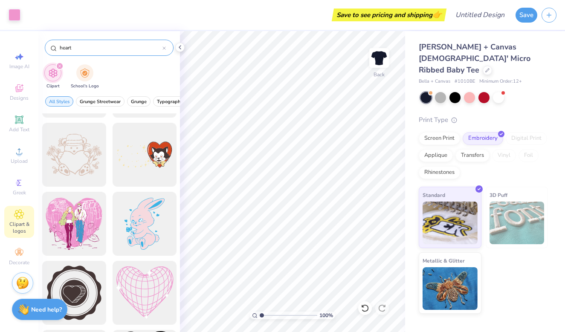
click at [59, 49] on input "heart" at bounding box center [111, 47] width 104 height 9
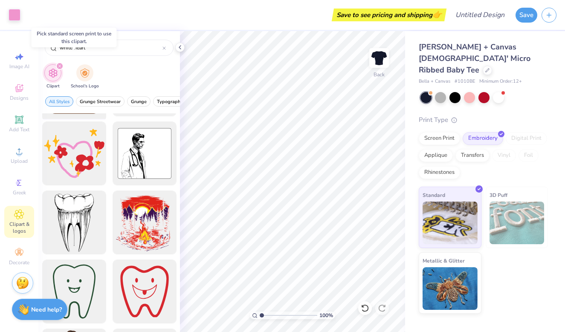
scroll to position [1304, 0]
drag, startPoint x: 99, startPoint y: 51, endPoint x: 44, endPoint y: 48, distance: 55.5
click at [44, 48] on div "white heart" at bounding box center [108, 45] width 141 height 29
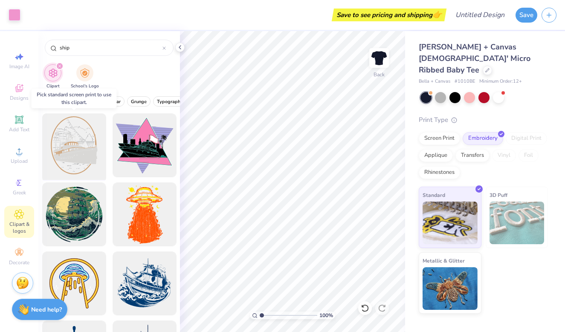
click at [76, 147] on div at bounding box center [74, 145] width 70 height 70
click at [79, 143] on div at bounding box center [74, 145] width 70 height 70
click at [76, 145] on div at bounding box center [74, 145] width 70 height 70
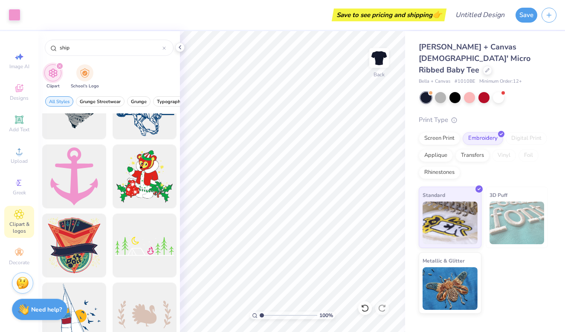
scroll to position [1209, 0]
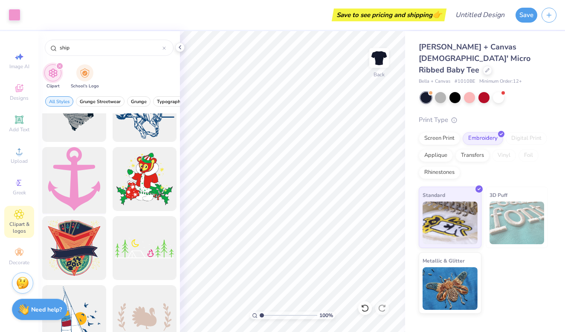
click at [76, 179] on div at bounding box center [74, 179] width 70 height 70
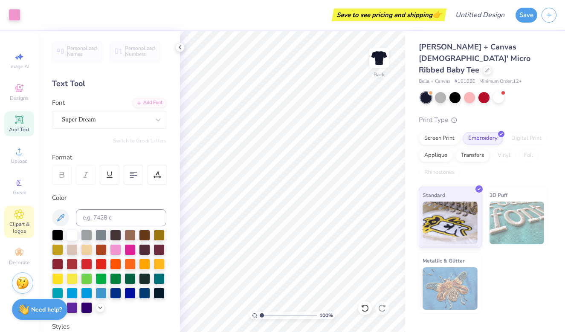
click at [26, 215] on div "Clipart & logos" at bounding box center [19, 222] width 30 height 32
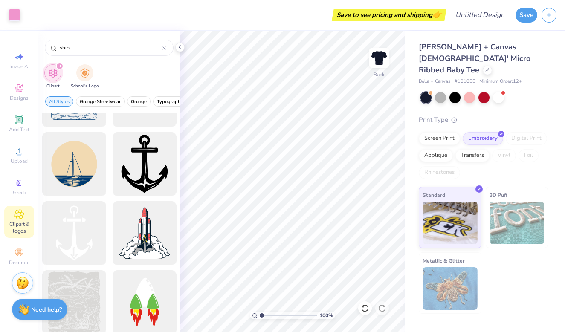
scroll to position [2153, 0]
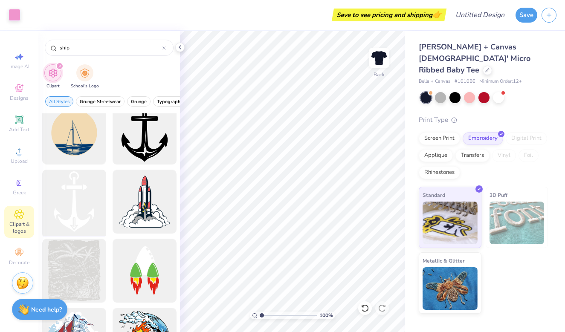
click at [70, 202] on div at bounding box center [74, 202] width 70 height 70
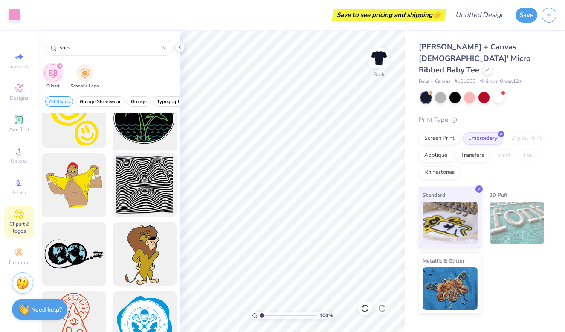
scroll to position [3832, 0]
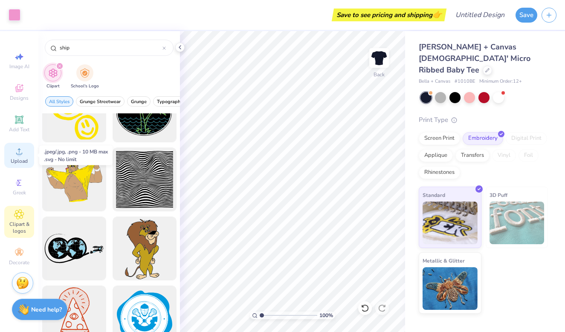
click at [18, 152] on circle at bounding box center [19, 154] width 5 height 5
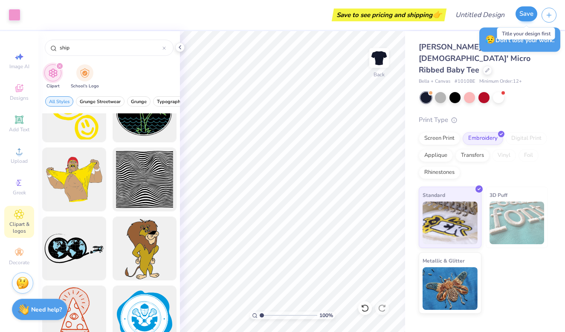
click at [519, 11] on button "Save" at bounding box center [526, 13] width 22 height 15
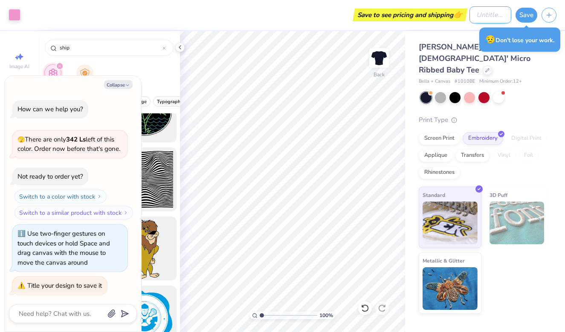
click at [490, 22] on input "Design Title" at bounding box center [490, 14] width 42 height 17
click at [525, 19] on button "Save" at bounding box center [526, 13] width 22 height 15
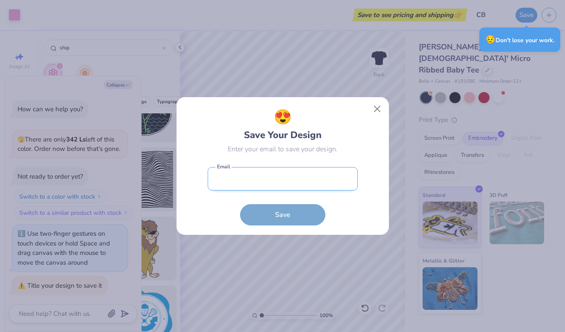
click at [313, 185] on input "email" at bounding box center [283, 178] width 150 height 23
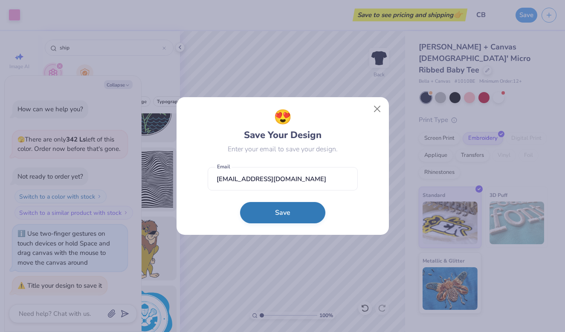
click at [307, 211] on button "Save" at bounding box center [282, 212] width 85 height 21
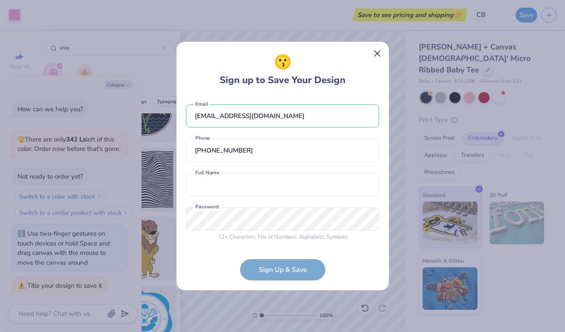
click at [378, 56] on button "Close" at bounding box center [377, 54] width 16 height 16
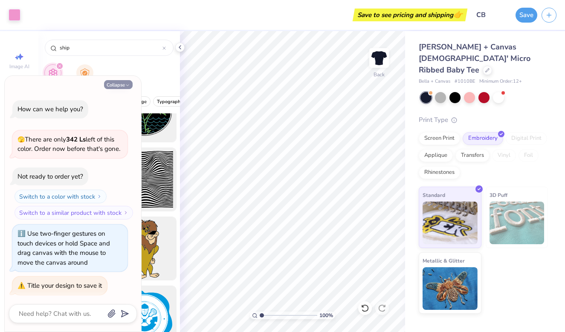
click at [125, 87] on icon "button" at bounding box center [127, 85] width 5 height 5
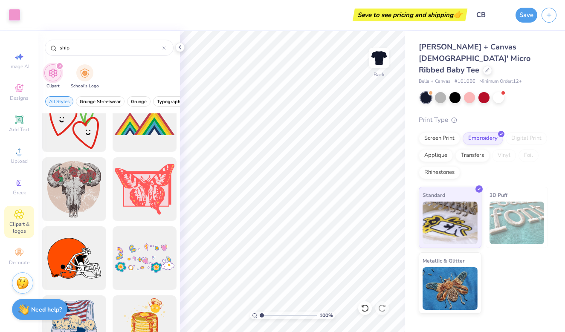
scroll to position [4490, 0]
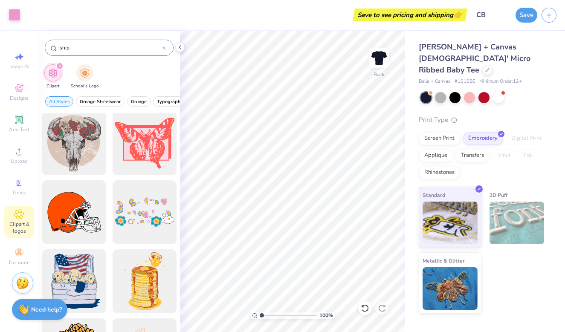
click at [162, 47] on input "ship" at bounding box center [111, 47] width 104 height 9
click at [166, 48] on div "ship" at bounding box center [109, 48] width 129 height 16
click at [162, 48] on icon at bounding box center [163, 47] width 3 height 3
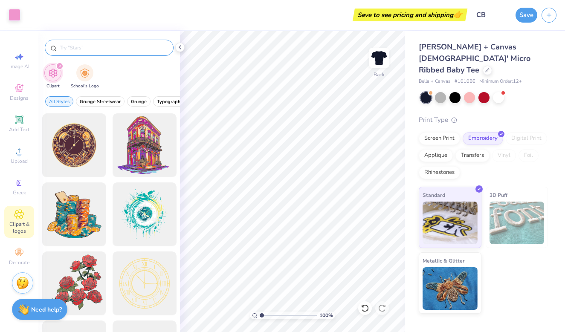
click at [117, 51] on input "text" at bounding box center [113, 47] width 109 height 9
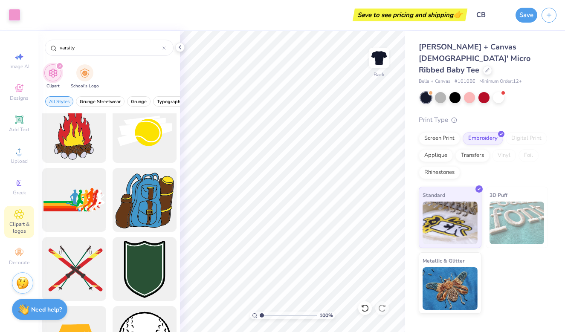
scroll to position [1476, 0]
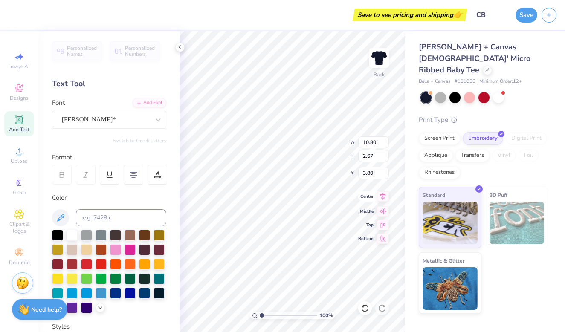
click at [382, 196] on icon at bounding box center [383, 196] width 12 height 10
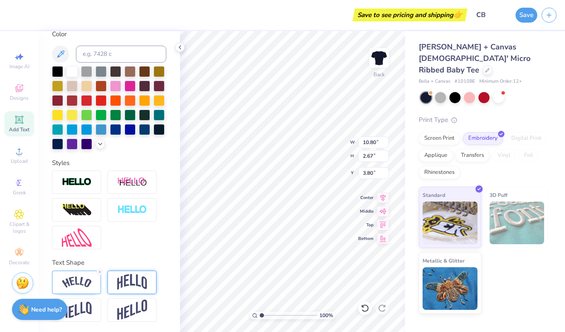
scroll to position [164, 0]
click at [133, 286] on img at bounding box center [132, 282] width 30 height 16
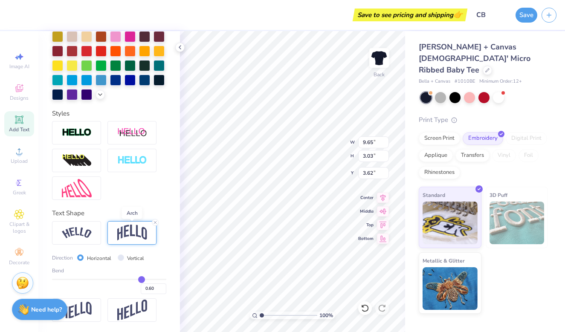
scroll to position [214, 0]
click at [136, 308] on img at bounding box center [132, 310] width 30 height 21
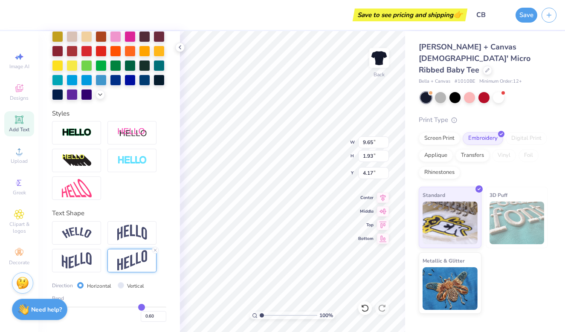
click at [78, 247] on div "Direction Horizontal Vertical Bend 0.60" at bounding box center [109, 271] width 114 height 101
click at [81, 257] on img at bounding box center [77, 260] width 30 height 17
click at [124, 260] on img at bounding box center [132, 260] width 30 height 21
click at [82, 265] on img at bounding box center [77, 260] width 30 height 17
click at [146, 306] on input "range" at bounding box center [109, 306] width 114 height 1
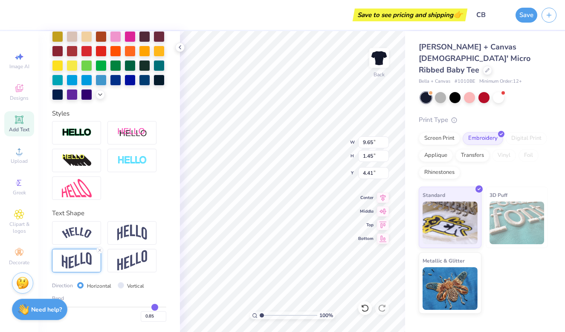
drag, startPoint x: 147, startPoint y: 307, endPoint x: 155, endPoint y: 304, distance: 7.7
click at [155, 306] on input "range" at bounding box center [109, 306] width 114 height 1
drag, startPoint x: 155, startPoint y: 307, endPoint x: 163, endPoint y: 307, distance: 8.1
click at [163, 307] on input "range" at bounding box center [109, 306] width 114 height 1
drag, startPoint x: 163, startPoint y: 304, endPoint x: 149, endPoint y: 304, distance: 14.1
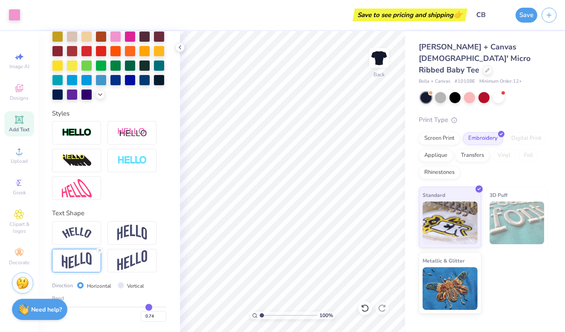
click at [149, 306] on input "range" at bounding box center [109, 306] width 114 height 1
click at [136, 263] on img at bounding box center [132, 260] width 30 height 21
click at [90, 262] on img at bounding box center [77, 260] width 30 height 17
click at [81, 235] on img at bounding box center [77, 233] width 30 height 12
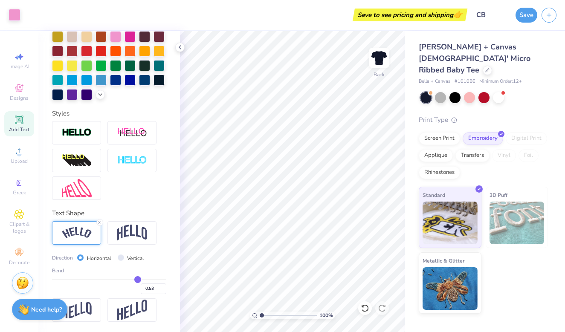
drag, startPoint x: 149, startPoint y: 277, endPoint x: 138, endPoint y: 278, distance: 11.5
click at [138, 279] on input "range" at bounding box center [109, 279] width 114 height 1
click at [121, 257] on input "Vertical" at bounding box center [121, 257] width 6 height 6
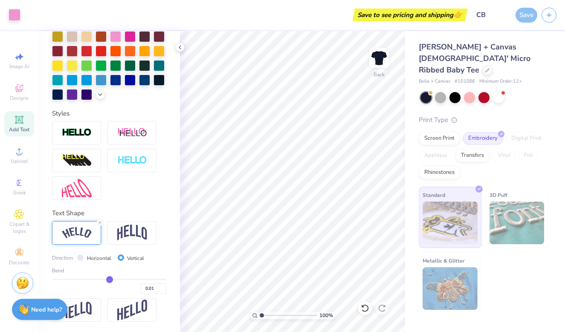
drag, startPoint x: 138, startPoint y: 279, endPoint x: 110, endPoint y: 276, distance: 29.1
click at [110, 279] on input "range" at bounding box center [109, 279] width 114 height 1
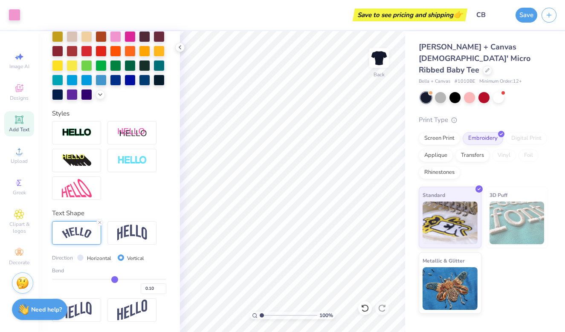
drag, startPoint x: 110, startPoint y: 276, endPoint x: 115, endPoint y: 276, distance: 5.1
click at [115, 279] on input "range" at bounding box center [109, 279] width 114 height 1
drag, startPoint x: 115, startPoint y: 276, endPoint x: 91, endPoint y: 280, distance: 24.2
click at [91, 280] on input "range" at bounding box center [109, 279] width 114 height 1
drag, startPoint x: 91, startPoint y: 280, endPoint x: 96, endPoint y: 280, distance: 5.6
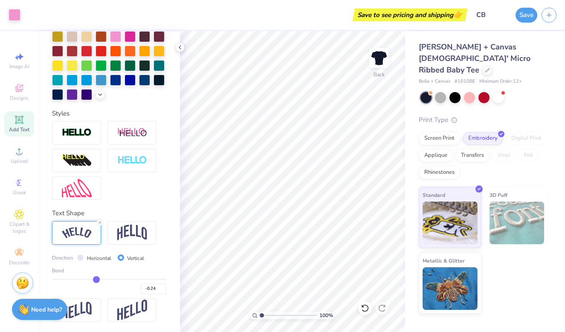
click at [96, 280] on input "range" at bounding box center [109, 279] width 114 height 1
drag, startPoint x: 96, startPoint y: 280, endPoint x: 103, endPoint y: 281, distance: 6.4
click at [103, 280] on input "range" at bounding box center [109, 279] width 114 height 1
click at [104, 280] on input "range" at bounding box center [109, 279] width 114 height 1
click at [83, 257] on input "Horizontal" at bounding box center [80, 257] width 6 height 6
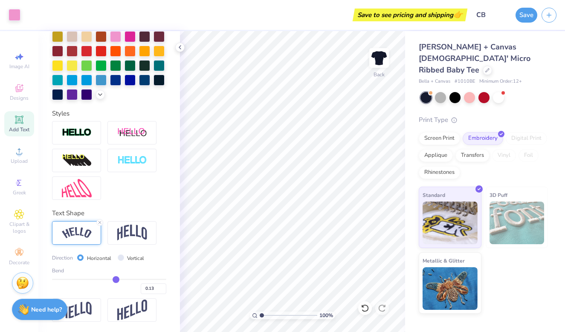
drag, startPoint x: 104, startPoint y: 280, endPoint x: 116, endPoint y: 279, distance: 11.9
click at [116, 279] on input "range" at bounding box center [109, 279] width 114 height 1
drag, startPoint x: 116, startPoint y: 279, endPoint x: 124, endPoint y: 280, distance: 7.7
click at [124, 280] on input "range" at bounding box center [109, 279] width 114 height 1
drag, startPoint x: 124, startPoint y: 280, endPoint x: 130, endPoint y: 280, distance: 5.6
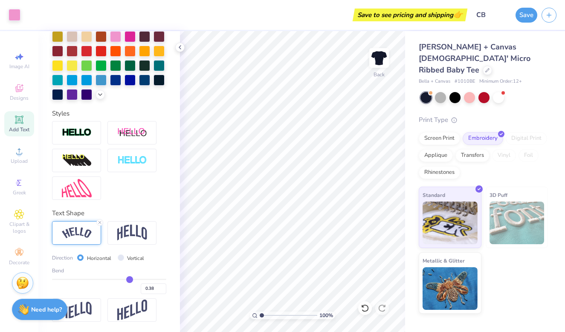
click at [130, 280] on input "range" at bounding box center [109, 279] width 114 height 1
drag, startPoint x: 130, startPoint y: 280, endPoint x: 136, endPoint y: 279, distance: 6.0
click at [136, 279] on input "range" at bounding box center [109, 279] width 114 height 1
click at [133, 280] on input "range" at bounding box center [109, 279] width 114 height 1
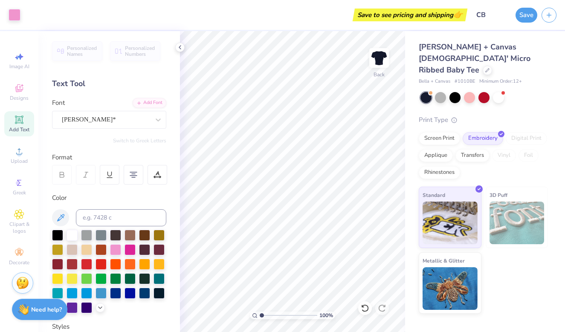
scroll to position [0, 0]
click at [155, 174] on icon at bounding box center [157, 175] width 8 height 8
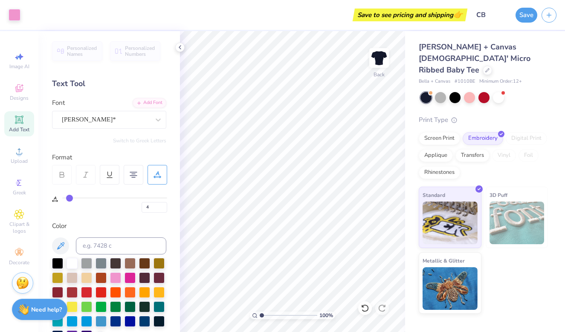
drag, startPoint x: 64, startPoint y: 199, endPoint x: 70, endPoint y: 199, distance: 6.0
click at [70, 199] on input "range" at bounding box center [114, 197] width 105 height 1
click at [25, 218] on div "Clipart & logos" at bounding box center [19, 222] width 30 height 32
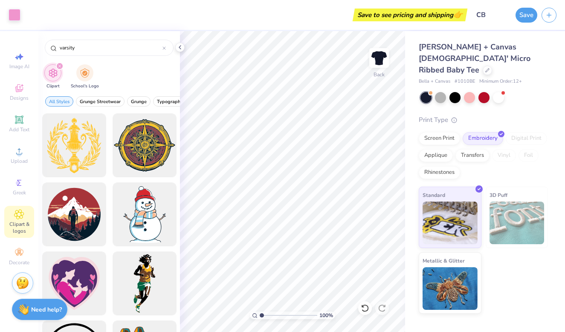
drag, startPoint x: 90, startPoint y: 48, endPoint x: 46, endPoint y: 40, distance: 44.1
click at [46, 40] on div "varsity" at bounding box center [108, 45] width 141 height 29
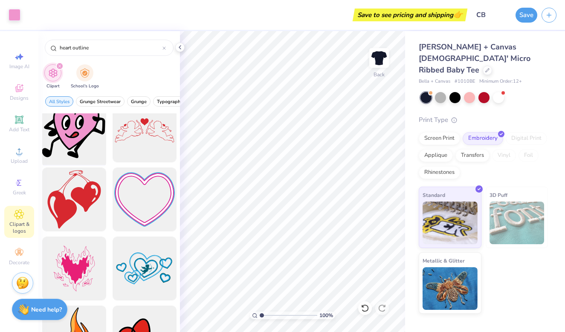
scroll to position [222, 0]
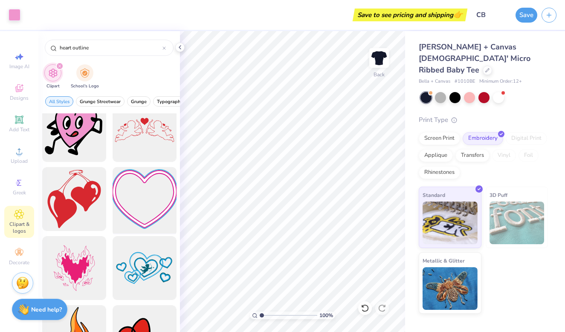
click at [146, 199] on div at bounding box center [144, 199] width 70 height 70
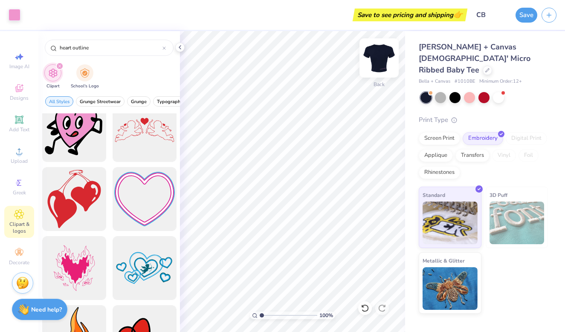
click at [381, 56] on img at bounding box center [379, 58] width 34 height 34
click at [381, 56] on img at bounding box center [378, 57] width 17 height 17
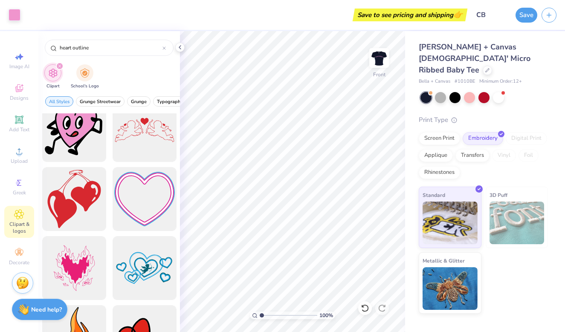
click at [381, 56] on img at bounding box center [378, 57] width 17 height 17
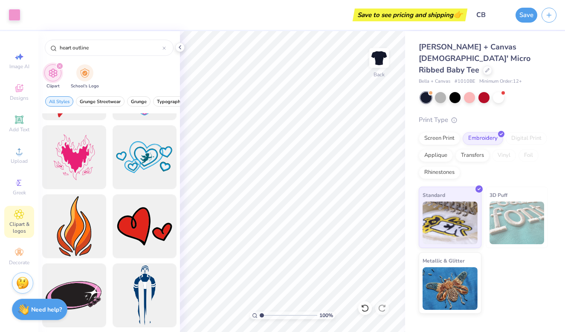
scroll to position [333, 0]
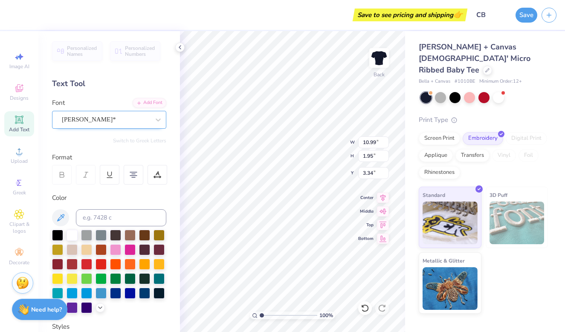
click at [146, 118] on div "[PERSON_NAME]*" at bounding box center [105, 119] width 89 height 13
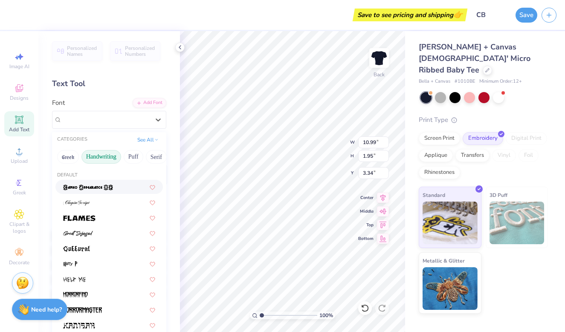
scroll to position [0, 0]
click at [105, 156] on button "Handwriting" at bounding box center [101, 157] width 40 height 14
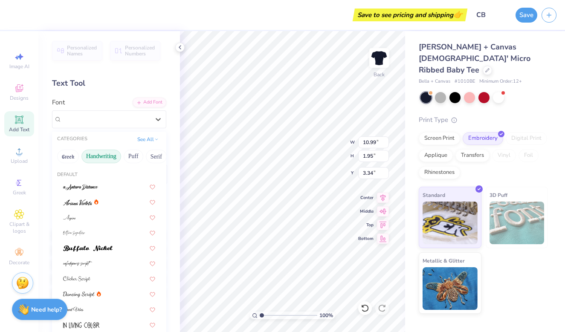
click at [145, 133] on div "CATEGORIES See All" at bounding box center [109, 139] width 114 height 15
click at [148, 138] on button "See All" at bounding box center [148, 138] width 26 height 9
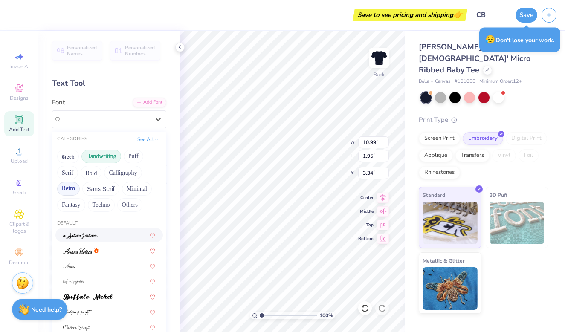
click at [69, 187] on button "Retro" at bounding box center [68, 189] width 23 height 14
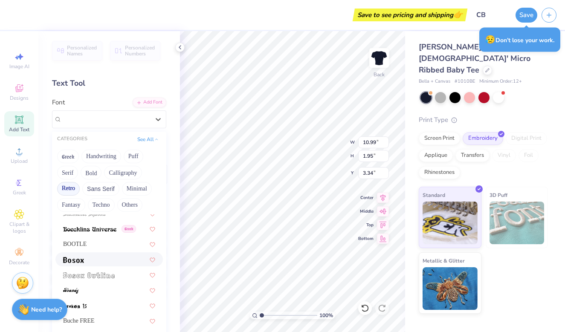
scroll to position [75, 0]
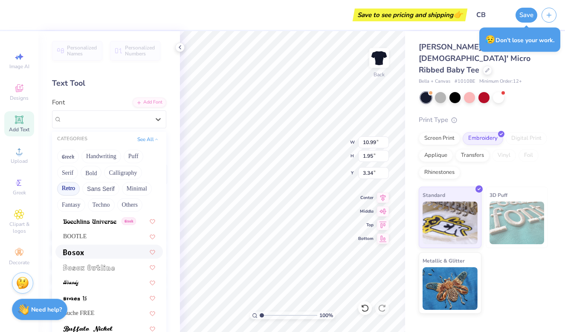
click at [92, 253] on div at bounding box center [109, 251] width 92 height 9
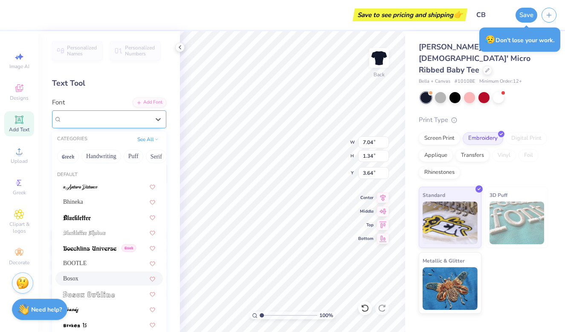
click at [110, 124] on div at bounding box center [106, 119] width 88 height 12
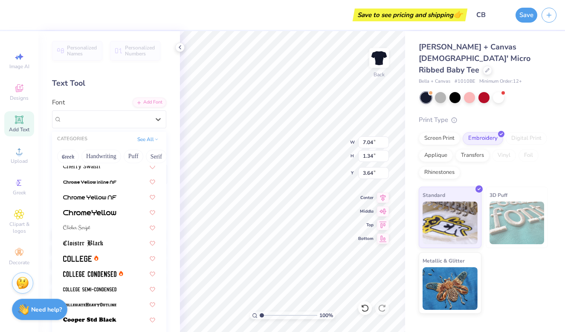
scroll to position [281, 0]
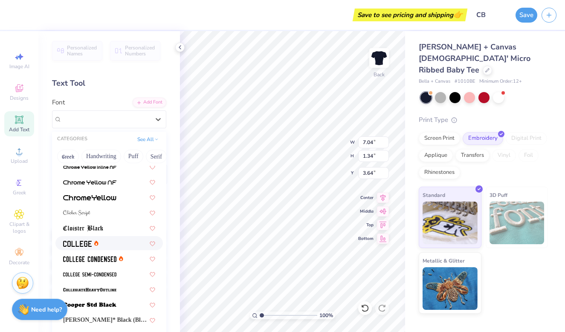
click at [100, 241] on div at bounding box center [109, 243] width 92 height 9
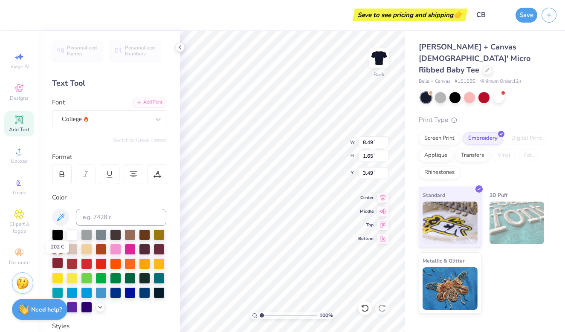
click at [59, 261] on div at bounding box center [57, 262] width 11 height 11
click at [84, 249] on div at bounding box center [86, 248] width 11 height 11
click at [117, 251] on div at bounding box center [115, 248] width 11 height 11
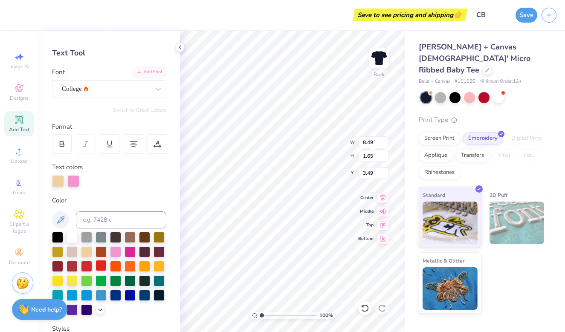
scroll to position [44, 0]
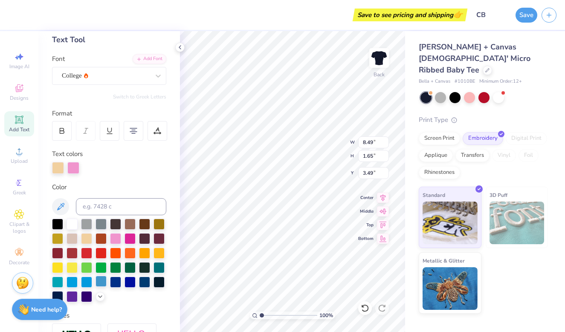
click at [100, 284] on div at bounding box center [100, 281] width 11 height 11
click at [130, 271] on div at bounding box center [129, 266] width 11 height 11
click at [129, 241] on div at bounding box center [129, 237] width 11 height 11
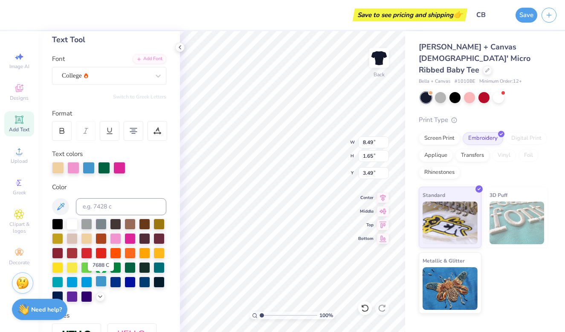
click at [106, 282] on div at bounding box center [100, 281] width 11 height 11
click at [120, 241] on div at bounding box center [115, 237] width 11 height 11
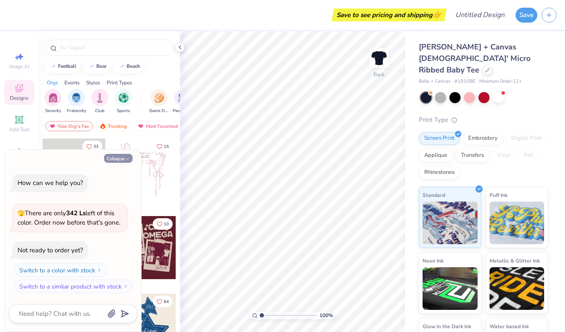
click at [130, 159] on button "Collapse" at bounding box center [118, 158] width 29 height 9
type textarea "x"
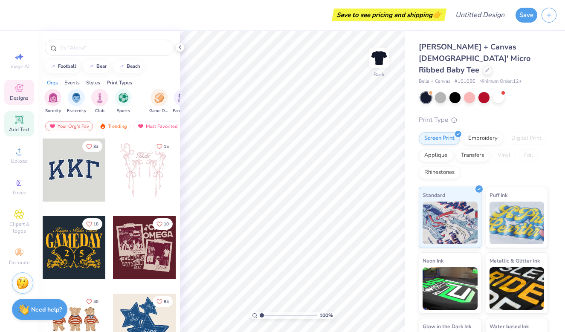
click at [16, 121] on icon at bounding box center [19, 120] width 10 height 10
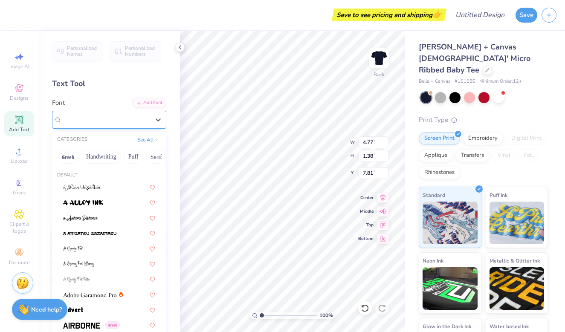
click at [114, 113] on div "Super Dream" at bounding box center [105, 119] width 89 height 13
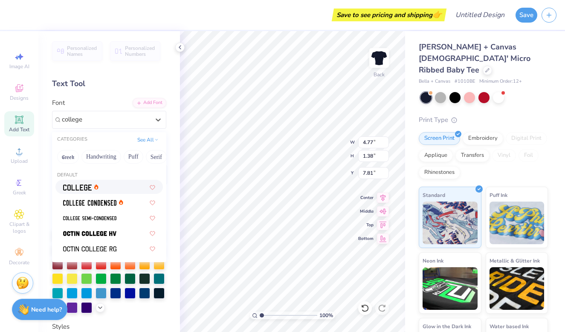
type input "college"
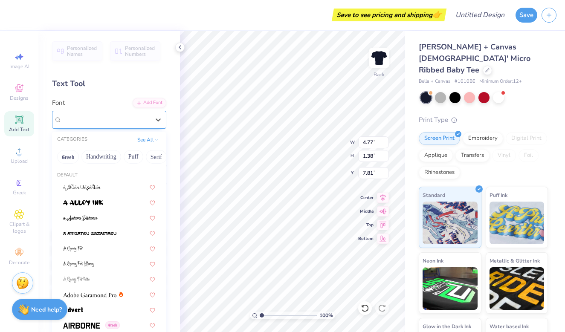
click at [136, 117] on div "College" at bounding box center [105, 119] width 89 height 13
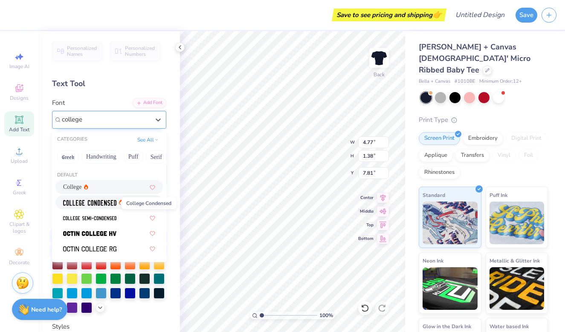
click at [100, 203] on img at bounding box center [89, 203] width 53 height 6
type input "college"
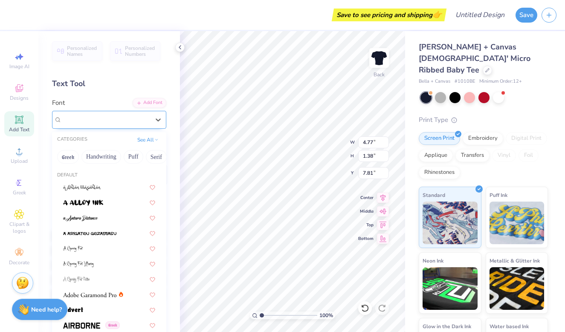
click at [120, 114] on div at bounding box center [106, 120] width 88 height 12
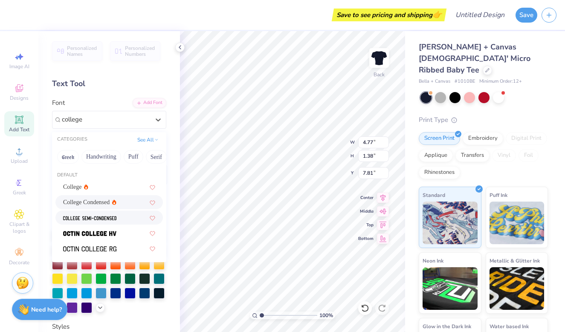
click at [106, 219] on img at bounding box center [89, 218] width 53 height 6
type input "college"
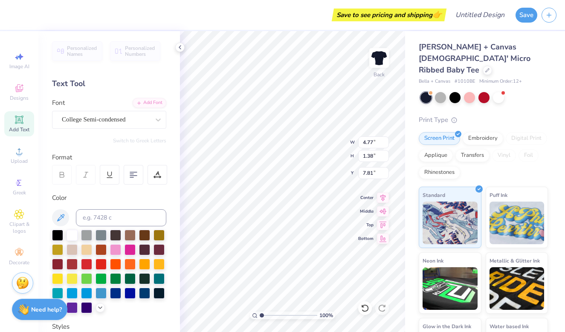
scroll to position [0, 2]
type textarea "TEAM [PERSON_NAME]"
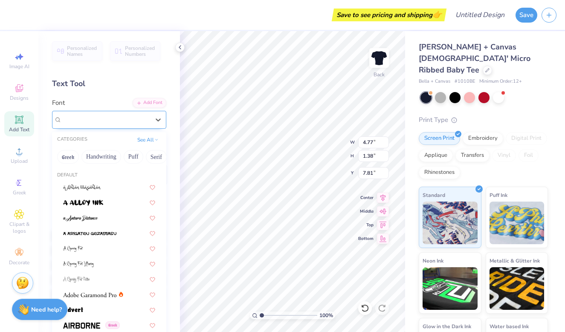
click at [117, 114] on div at bounding box center [106, 120] width 88 height 12
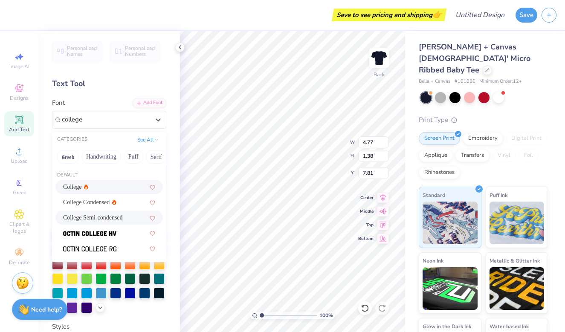
click at [91, 185] on div "College" at bounding box center [109, 186] width 92 height 9
type input "college"
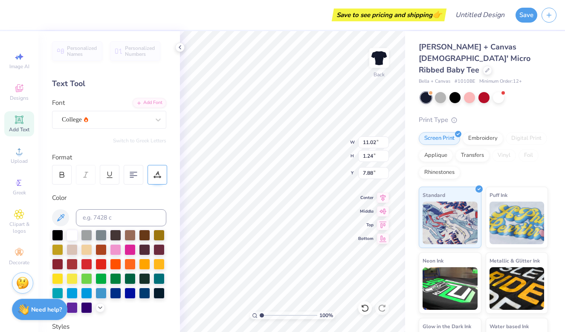
type input "11.02"
type input "1.24"
type input "7.88"
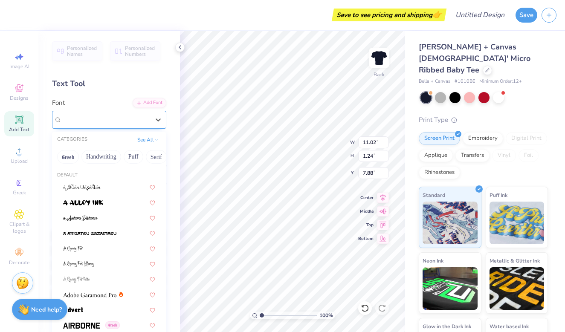
click at [125, 121] on div "College" at bounding box center [105, 119] width 89 height 13
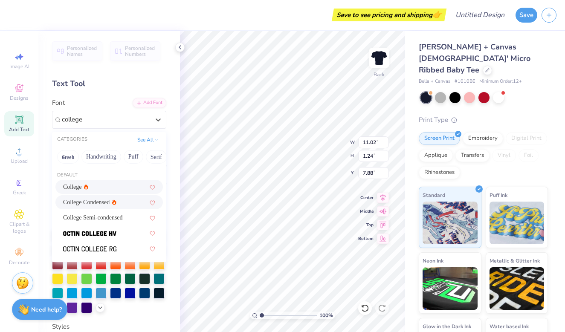
click at [117, 205] on div "College Condensed" at bounding box center [109, 202] width 92 height 9
type input "college"
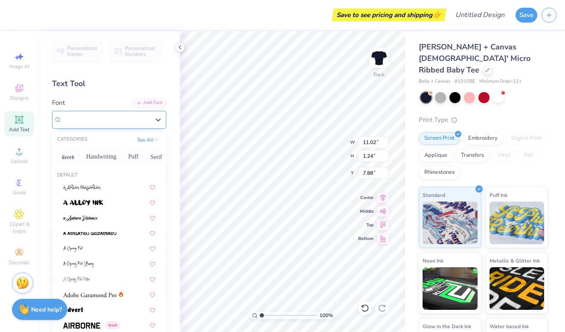
click at [130, 120] on div "College Condensed" at bounding box center [105, 119] width 89 height 13
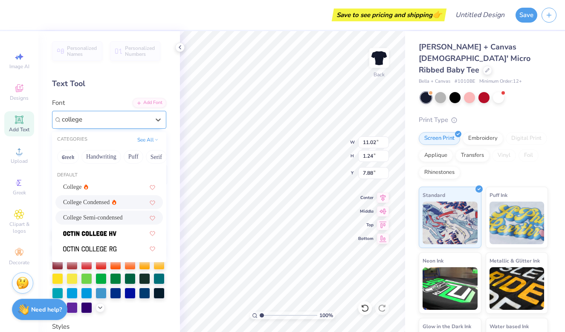
click at [115, 224] on div "College Semi-condensed" at bounding box center [108, 218] width 107 height 14
type input "college"
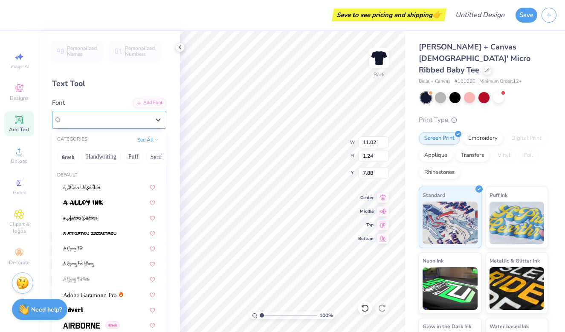
click at [134, 115] on div "College Semi-condensed" at bounding box center [105, 119] width 89 height 13
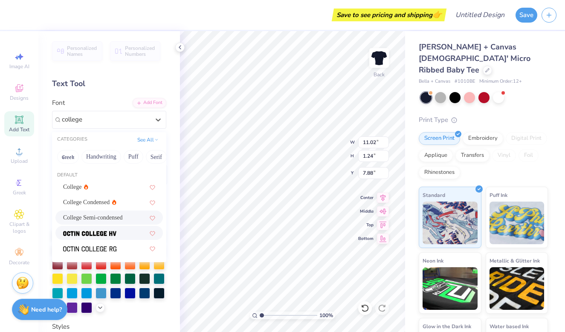
click at [105, 237] on span at bounding box center [89, 232] width 53 height 9
type input "college"
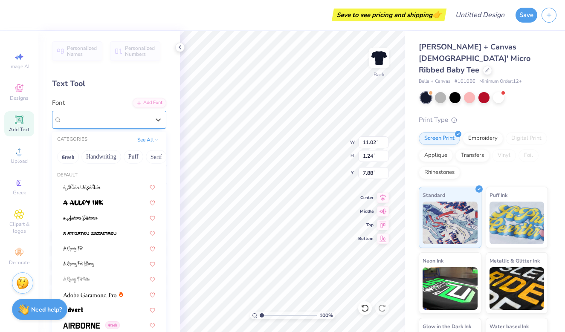
click at [120, 119] on span "Octin College Hv (Heavy)" at bounding box center [97, 120] width 70 height 10
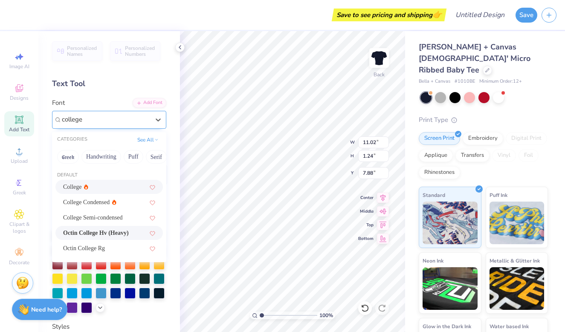
click at [98, 190] on div "College" at bounding box center [109, 186] width 92 height 9
type input "college"
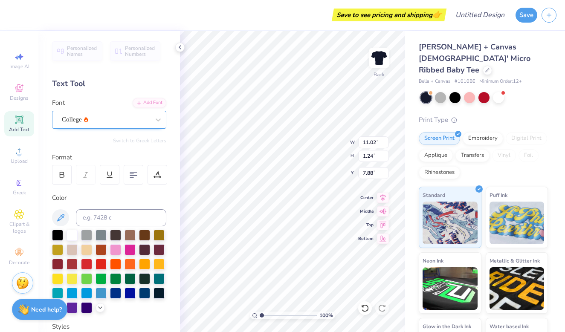
type input "3.84"
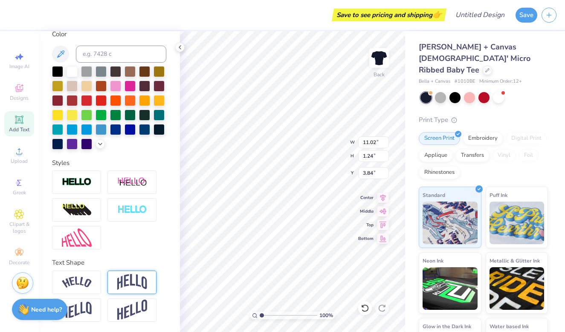
scroll to position [164, 0]
click at [84, 285] on img at bounding box center [77, 283] width 30 height 12
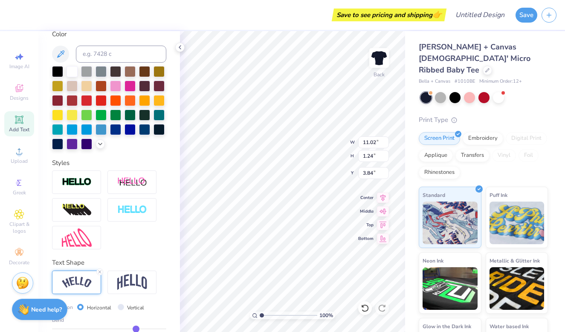
type input "2.42"
type input "3.25"
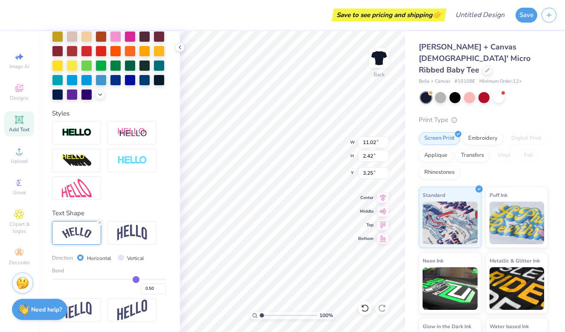
scroll to position [214, 0]
type input "0.48"
type input "0.47"
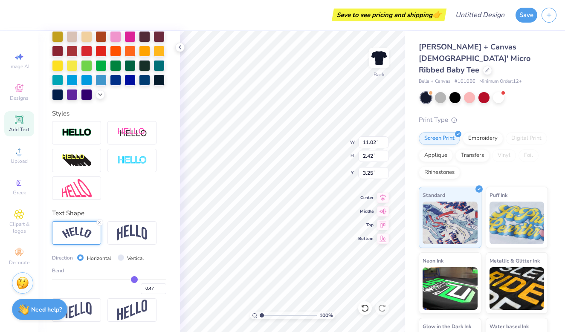
type input "0.46"
type input "0.45"
type input "0.44"
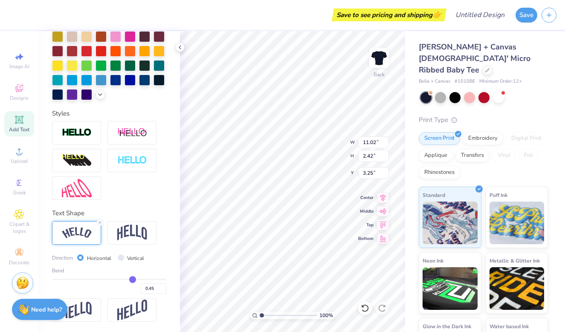
type input "0.44"
type input "0.43"
type input "0.42"
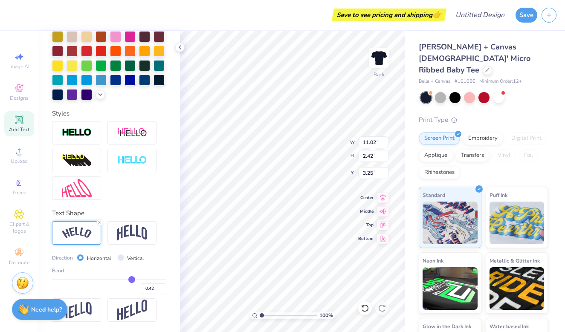
type input "0.41"
type input "0.4"
type input "0.40"
type input "0.4"
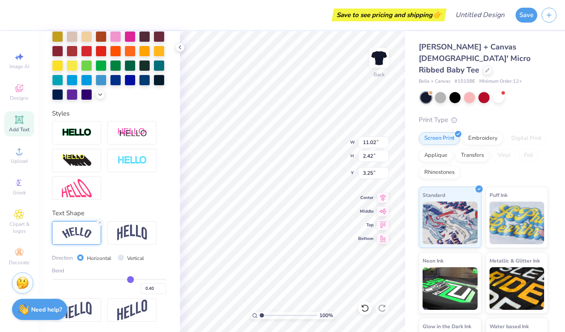
click at [130, 280] on input "range" at bounding box center [109, 279] width 114 height 1
type input "10.78"
type input "1.95"
type input "3.48"
click at [485, 131] on div "Embroidery" at bounding box center [482, 137] width 40 height 13
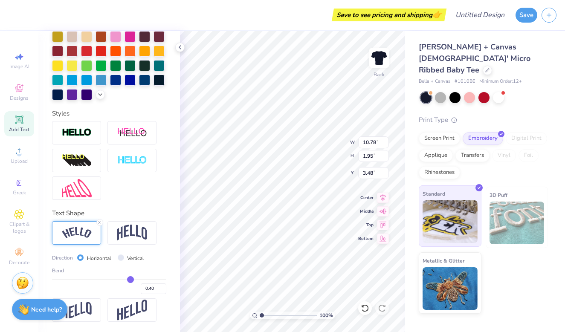
click at [459, 204] on img at bounding box center [449, 221] width 55 height 43
click at [86, 38] on div at bounding box center [86, 35] width 11 height 11
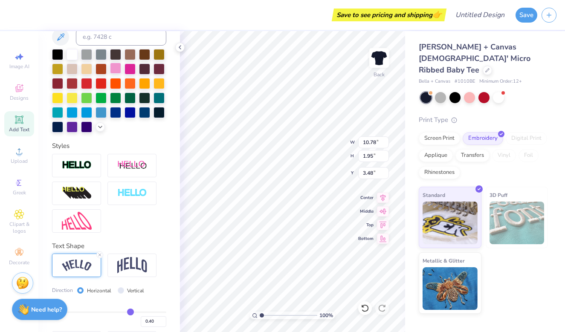
click at [118, 69] on div at bounding box center [115, 68] width 11 height 11
click at [146, 101] on div at bounding box center [144, 97] width 11 height 11
click at [132, 101] on div at bounding box center [129, 97] width 11 height 11
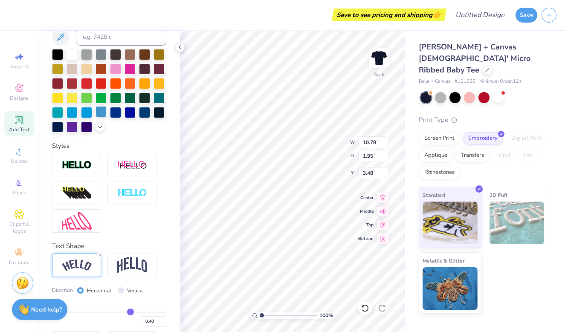
click at [101, 112] on div at bounding box center [100, 111] width 11 height 11
click at [131, 71] on div at bounding box center [129, 68] width 11 height 11
click at [131, 96] on div at bounding box center [129, 97] width 11 height 11
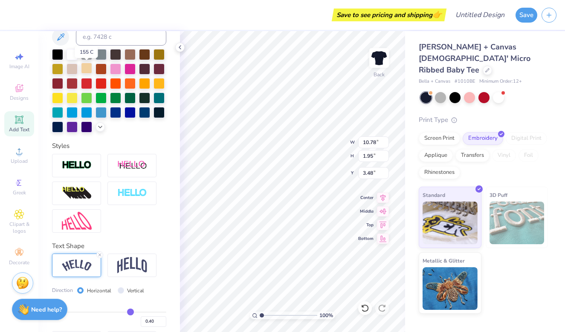
click at [84, 70] on div at bounding box center [86, 68] width 11 height 11
click at [74, 71] on div at bounding box center [71, 68] width 11 height 11
click at [129, 72] on div at bounding box center [129, 68] width 11 height 11
click at [142, 100] on div at bounding box center [144, 97] width 11 height 11
click at [130, 98] on div at bounding box center [129, 97] width 11 height 11
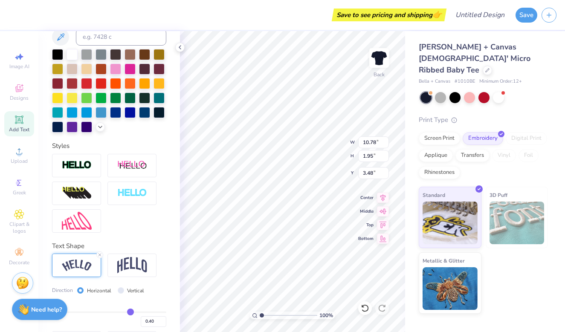
scroll to position [0, 2]
click at [86, 72] on div at bounding box center [86, 68] width 11 height 11
click at [100, 115] on div at bounding box center [100, 111] width 11 height 11
click at [113, 69] on div at bounding box center [115, 68] width 11 height 11
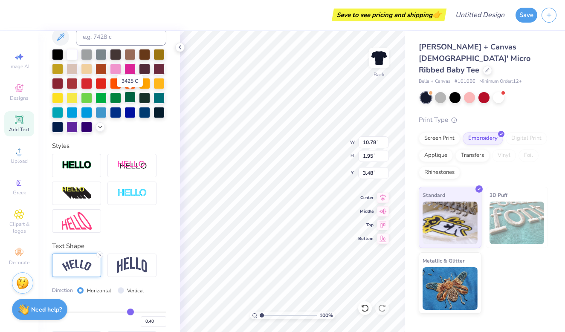
click at [131, 100] on div at bounding box center [129, 97] width 11 height 11
click at [72, 51] on div at bounding box center [71, 53] width 11 height 11
click at [126, 72] on div at bounding box center [129, 68] width 11 height 11
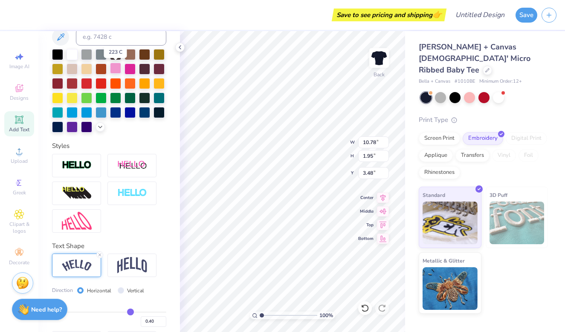
click at [118, 72] on div at bounding box center [115, 68] width 11 height 11
click at [100, 112] on div at bounding box center [100, 111] width 11 height 11
click at [72, 84] on div at bounding box center [71, 82] width 11 height 11
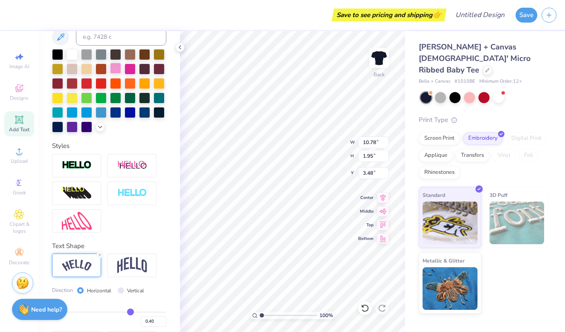
click at [115, 65] on div at bounding box center [115, 68] width 11 height 11
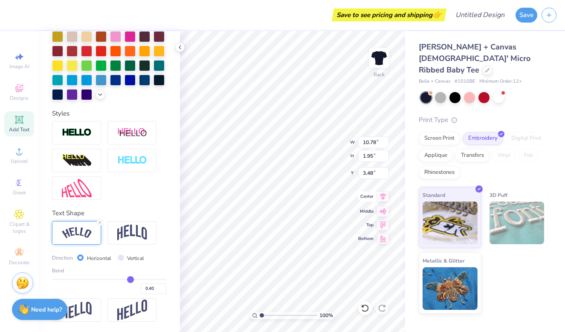
click at [383, 201] on icon at bounding box center [383, 196] width 12 height 10
click at [26, 126] on div "Add Text" at bounding box center [19, 123] width 30 height 25
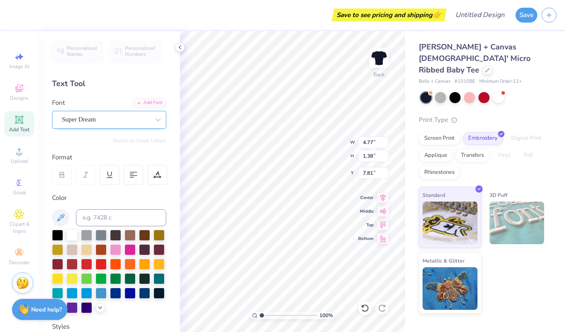
scroll to position [0, 0]
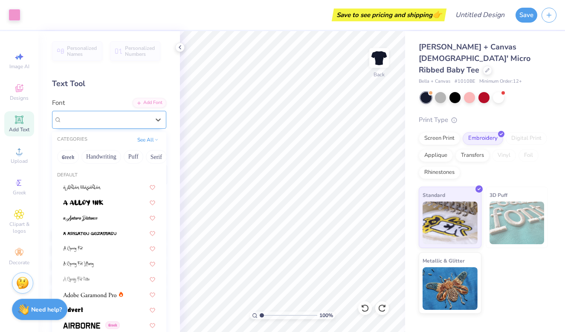
click at [112, 117] on div "Super Dream" at bounding box center [105, 119] width 89 height 13
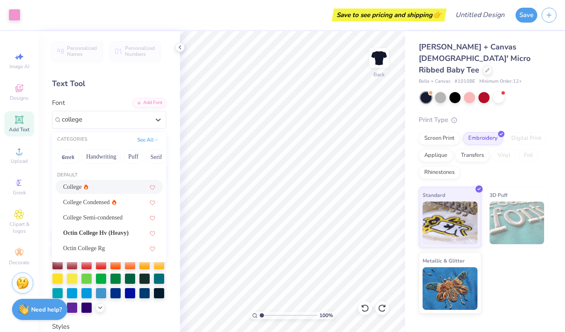
click at [112, 189] on div "College" at bounding box center [109, 186] width 92 height 9
type input "college"
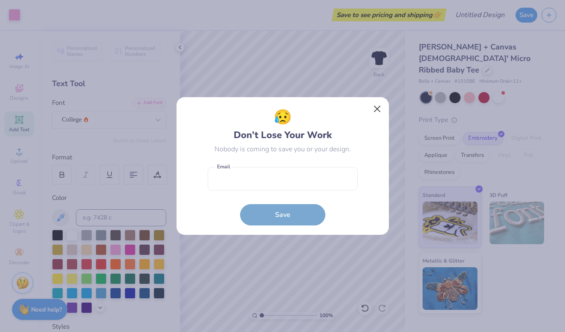
click at [375, 111] on button "Close" at bounding box center [377, 109] width 16 height 16
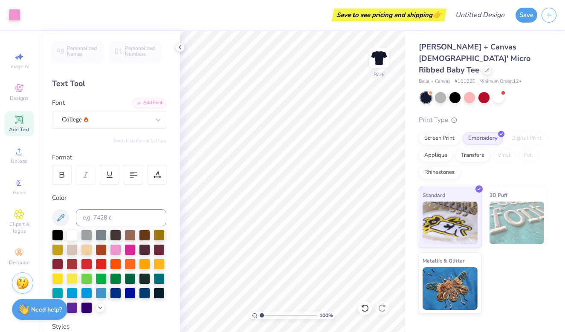
click at [22, 121] on icon at bounding box center [19, 119] width 6 height 6
type textarea "1996"
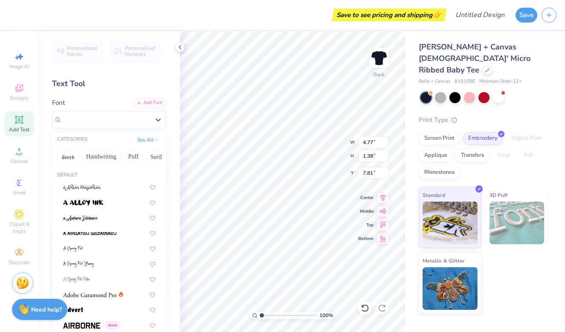
drag, startPoint x: 156, startPoint y: 126, endPoint x: 118, endPoint y: 136, distance: 39.3
click at [156, 125] on div at bounding box center [157, 119] width 15 height 15
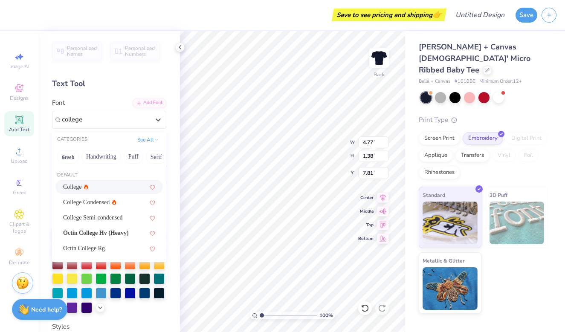
click at [104, 192] on div "College" at bounding box center [108, 187] width 107 height 14
type input "college"
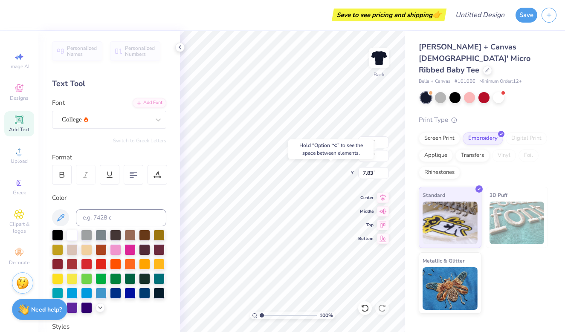
type input "5.44"
type input "2.45"
type input "0.93"
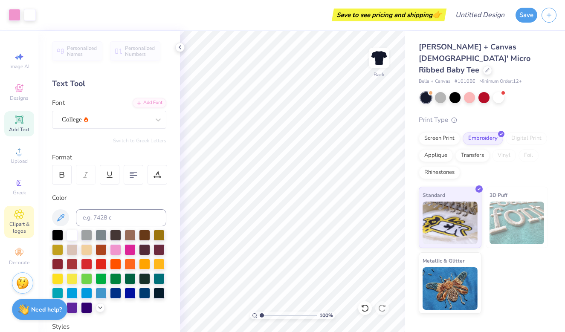
click at [18, 222] on span "Clipart & logos" at bounding box center [19, 228] width 30 height 14
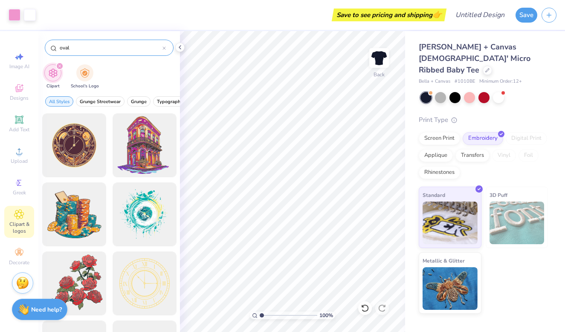
type input "oval"
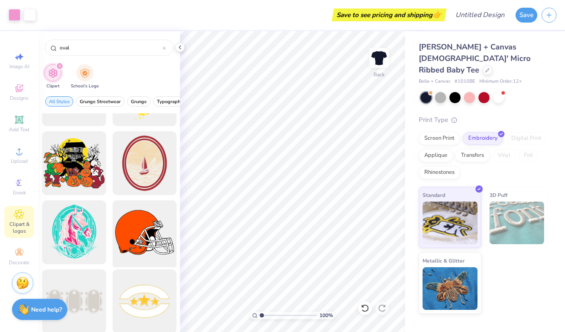
scroll to position [735, 0]
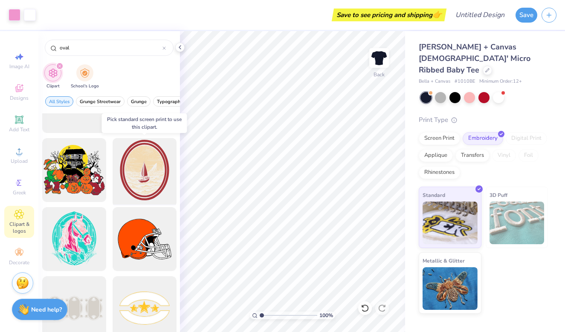
click at [149, 176] on div at bounding box center [144, 170] width 70 height 70
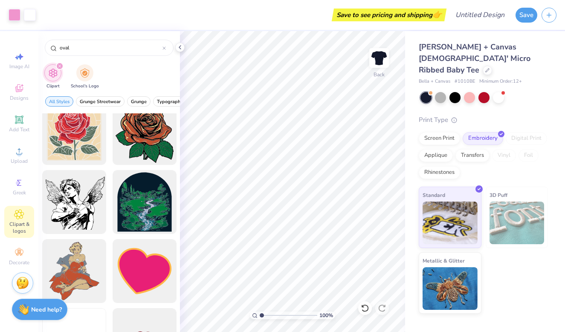
scroll to position [3396, 0]
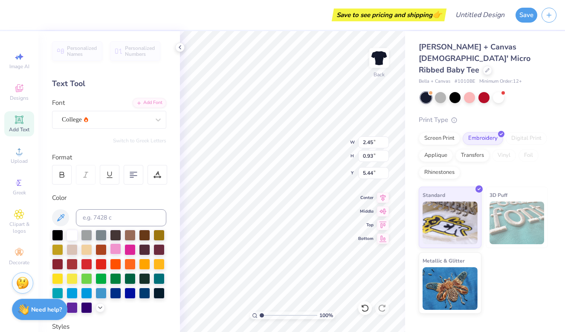
click at [115, 246] on div at bounding box center [115, 248] width 11 height 11
click at [89, 249] on div at bounding box center [86, 248] width 11 height 11
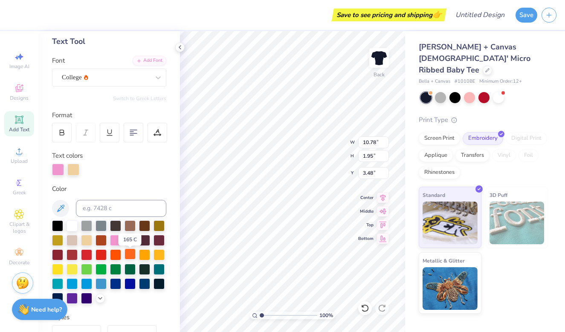
scroll to position [48, 0]
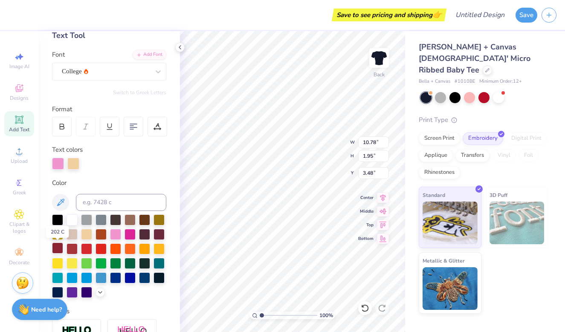
click at [58, 250] on div at bounding box center [57, 247] width 11 height 11
click at [74, 222] on div at bounding box center [71, 219] width 11 height 11
click at [129, 237] on div at bounding box center [129, 233] width 11 height 11
click at [104, 281] on div at bounding box center [100, 276] width 11 height 11
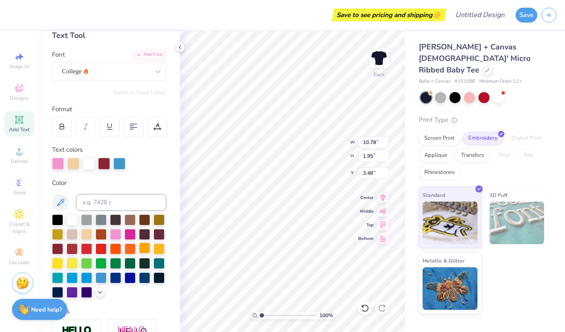
scroll to position [0, 2]
click at [86, 234] on div at bounding box center [86, 233] width 11 height 11
click at [120, 261] on div at bounding box center [115, 262] width 11 height 11
click at [130, 234] on div at bounding box center [129, 233] width 11 height 11
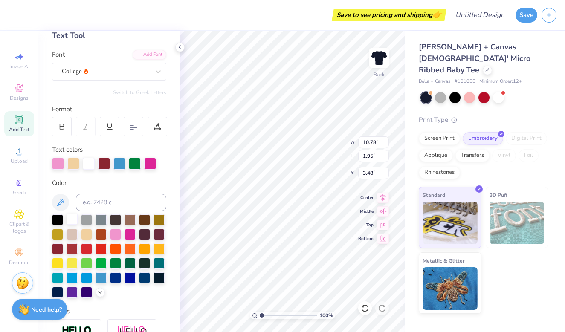
click at [72, 225] on div at bounding box center [71, 219] width 11 height 11
click at [118, 263] on div at bounding box center [115, 262] width 11 height 11
click at [126, 235] on div at bounding box center [129, 233] width 11 height 11
click at [92, 234] on div at bounding box center [86, 233] width 11 height 11
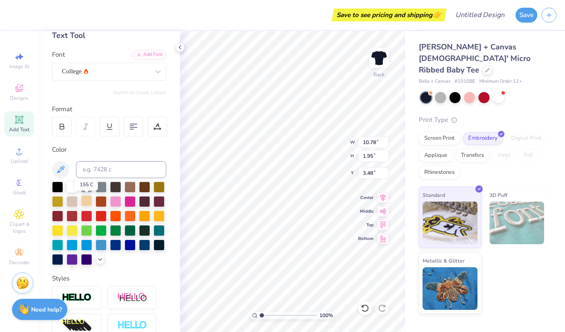
scroll to position [0, 2]
click at [127, 204] on div at bounding box center [129, 200] width 11 height 11
click at [117, 205] on div at bounding box center [115, 200] width 11 height 11
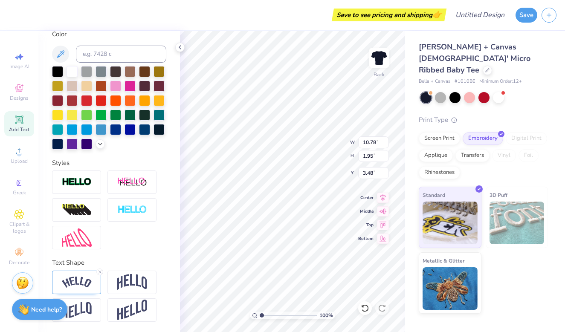
scroll to position [164, 0]
click at [82, 286] on img at bounding box center [77, 283] width 30 height 12
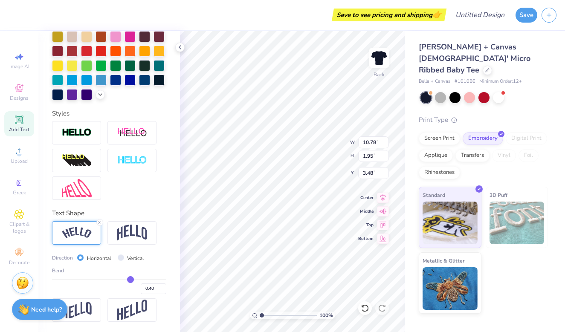
scroll to position [214, 0]
type input "0.41"
type input "0.42"
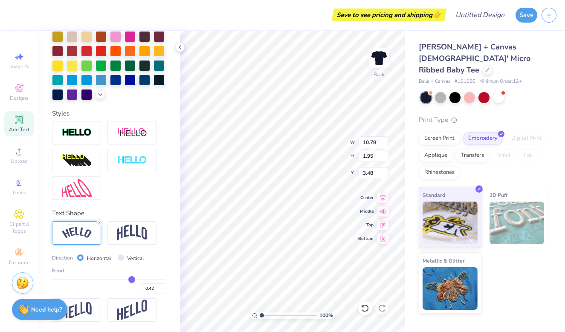
type input "0.43"
type input "0.44"
type input "0.45"
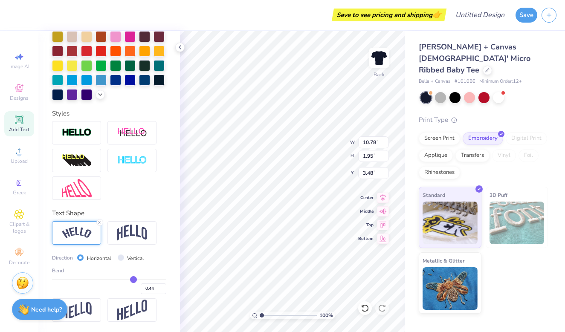
type input "0.45"
type input "0.46"
type input "0.47"
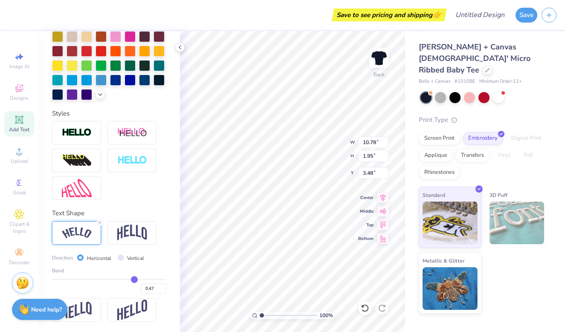
type input "0.47"
click at [134, 279] on input "range" at bounding box center [109, 279] width 114 height 1
type input "10.95"
type input "2.27"
type input "3.33"
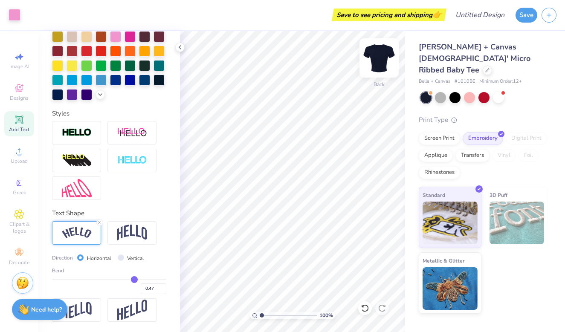
click at [382, 60] on img at bounding box center [379, 58] width 34 height 34
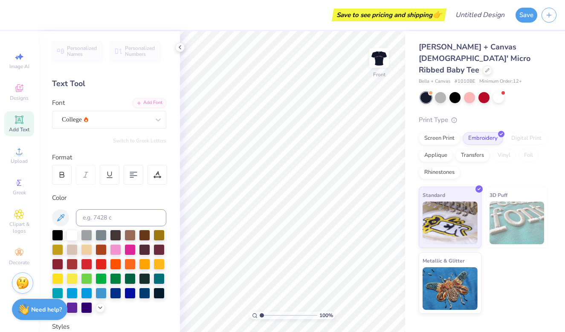
scroll to position [0, 0]
click at [154, 101] on div "Add Font" at bounding box center [150, 102] width 34 height 10
click at [26, 125] on div "Add Text" at bounding box center [19, 123] width 30 height 25
type textarea "c"
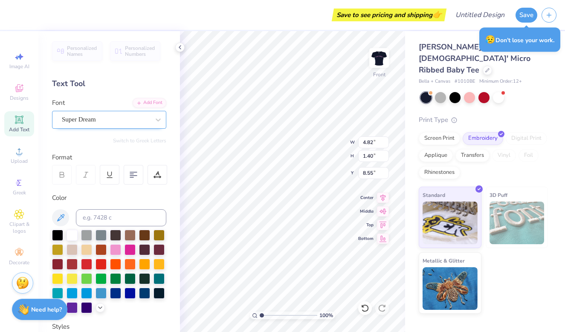
type textarea "[PERSON_NAME]"
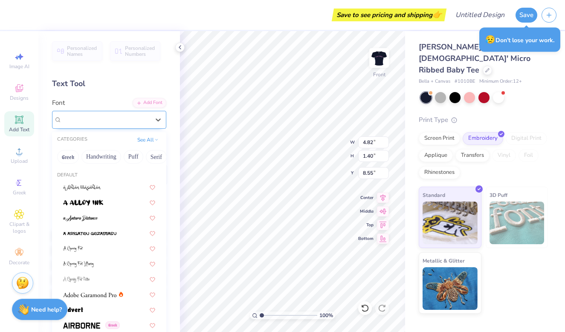
click at [138, 119] on div "Super Dream" at bounding box center [105, 119] width 89 height 13
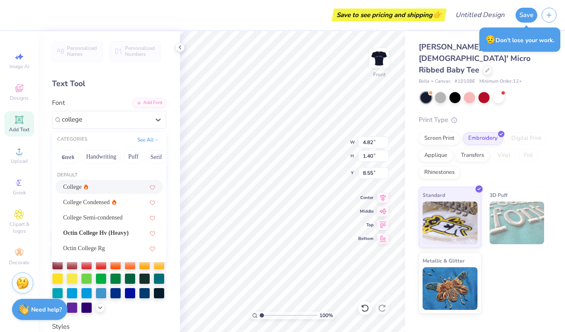
click at [97, 190] on div "College" at bounding box center [109, 186] width 92 height 9
type input "college"
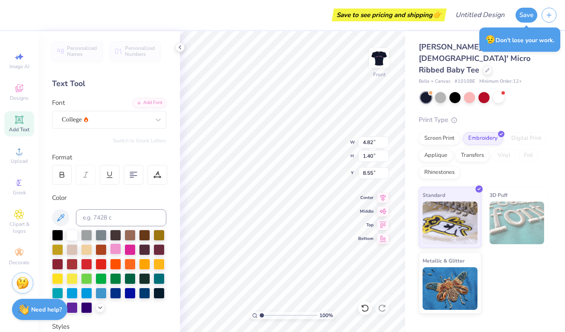
click at [114, 251] on div at bounding box center [115, 248] width 11 height 11
type input "4.10"
type input "0.50"
type input "17.50"
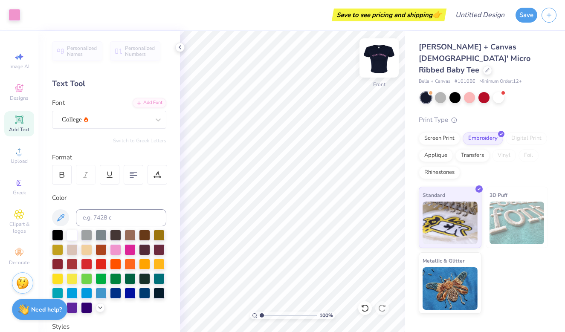
click at [380, 54] on img at bounding box center [379, 58] width 34 height 34
click at [380, 54] on img at bounding box center [378, 57] width 17 height 17
click at [381, 55] on img at bounding box center [379, 58] width 34 height 34
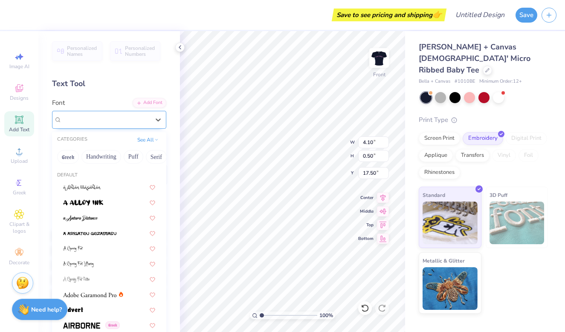
click at [106, 127] on div "College" at bounding box center [109, 120] width 114 height 18
click at [101, 157] on button "Handwriting" at bounding box center [101, 157] width 40 height 14
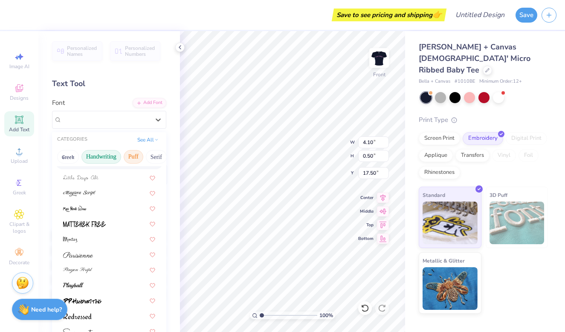
scroll to position [193, 0]
click at [156, 156] on button "Serif" at bounding box center [156, 157] width 21 height 14
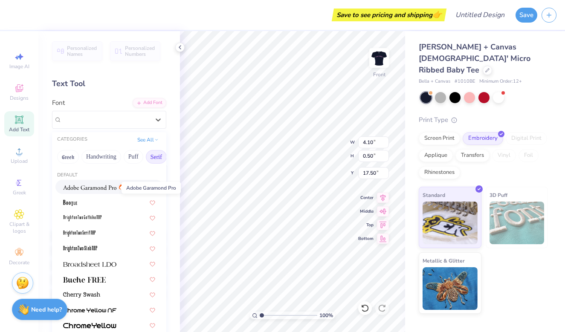
click at [108, 187] on img at bounding box center [89, 188] width 53 height 6
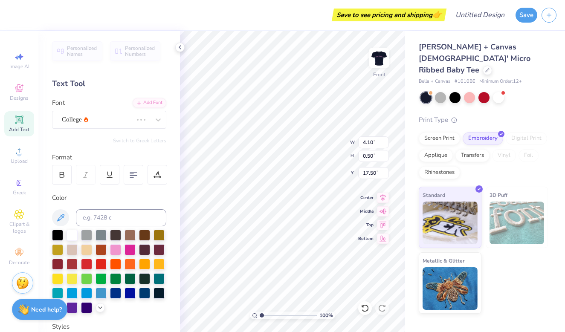
scroll to position [0, 2]
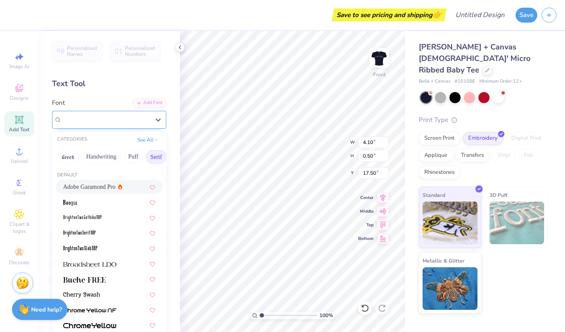
click at [121, 121] on icon at bounding box center [122, 120] width 2 height 2
click at [118, 282] on div at bounding box center [109, 278] width 92 height 9
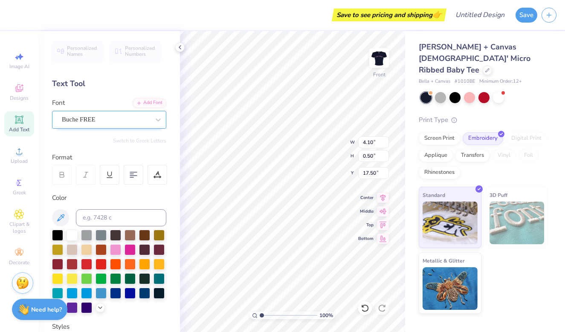
click at [117, 125] on div "Buche FREE" at bounding box center [105, 119] width 89 height 13
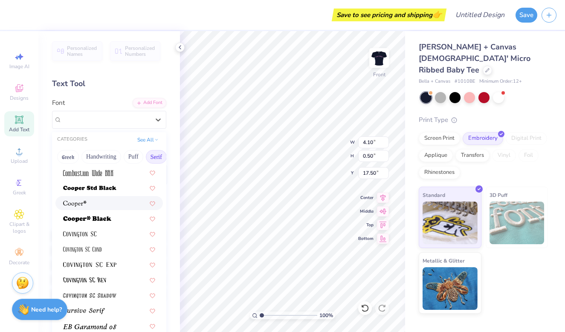
scroll to position [369, 0]
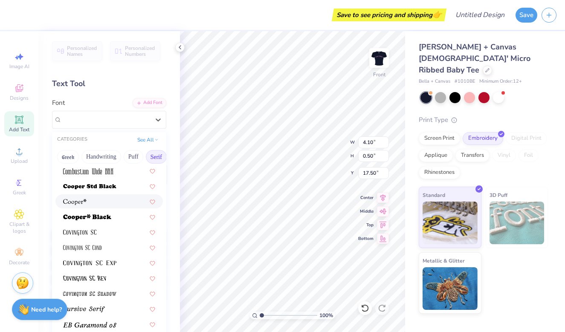
click at [101, 203] on div at bounding box center [109, 201] width 92 height 9
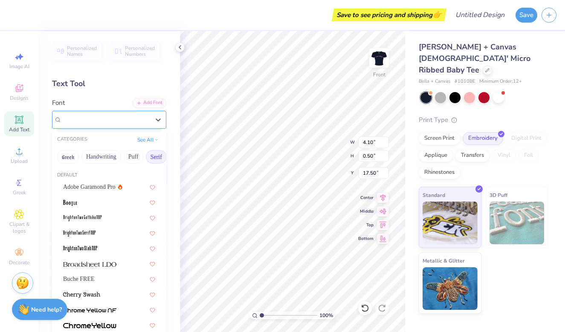
click at [102, 122] on div at bounding box center [105, 119] width 89 height 13
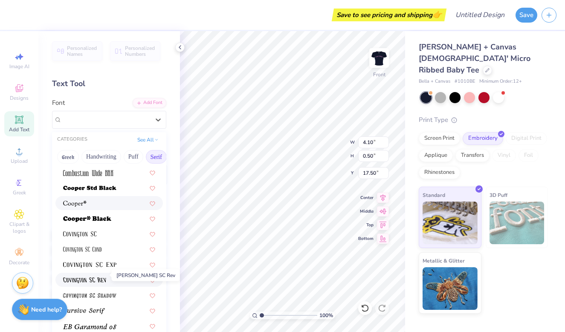
scroll to position [361, 0]
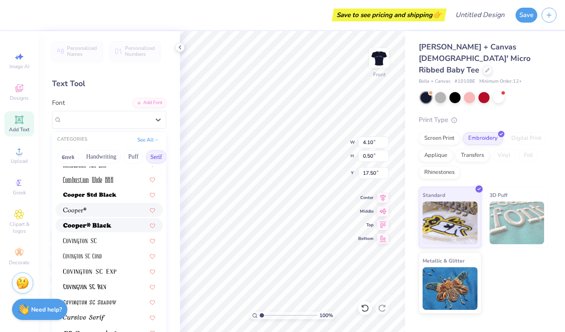
click at [102, 221] on div at bounding box center [108, 225] width 107 height 14
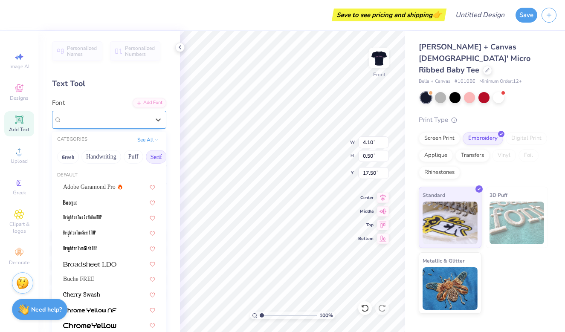
click at [100, 121] on div "[PERSON_NAME]*" at bounding box center [105, 119] width 89 height 13
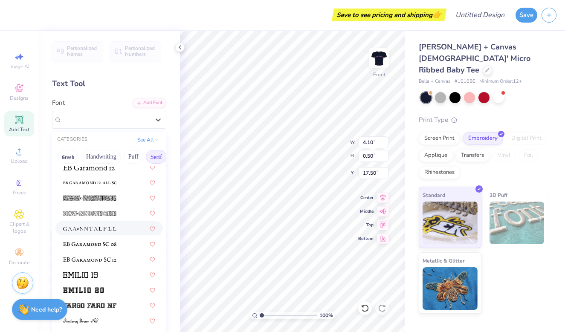
scroll to position [577, 0]
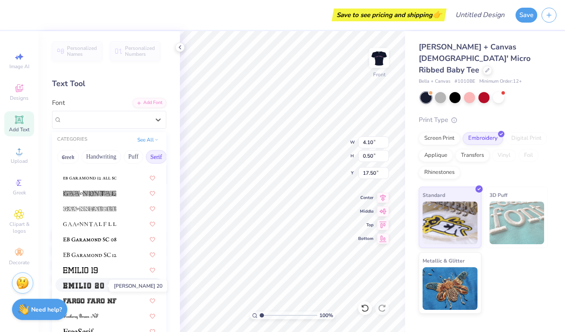
click at [97, 283] on img at bounding box center [83, 286] width 41 height 6
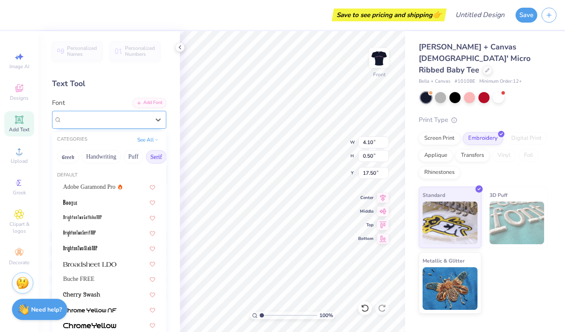
click at [112, 122] on div "[PERSON_NAME] 20" at bounding box center [105, 119] width 89 height 13
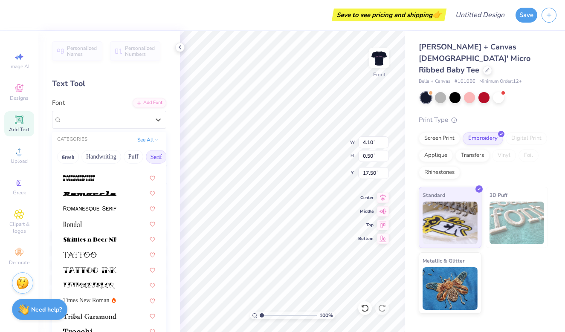
scroll to position [975, 0]
click at [98, 318] on img at bounding box center [89, 317] width 53 height 6
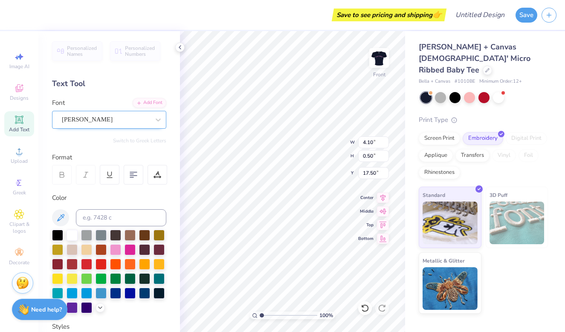
click at [120, 117] on div "[PERSON_NAME]" at bounding box center [105, 119] width 89 height 13
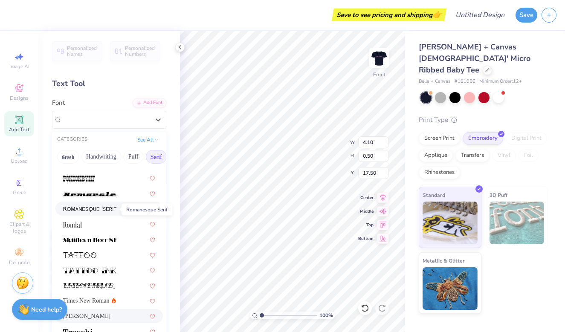
click at [105, 211] on img at bounding box center [89, 209] width 53 height 6
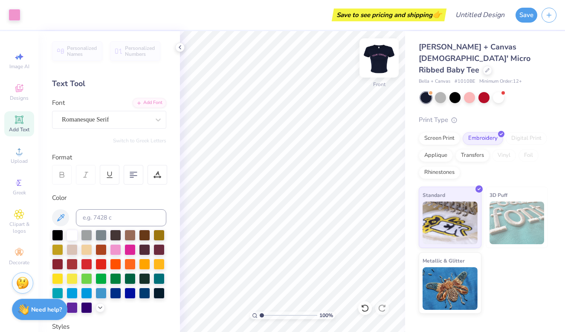
click at [376, 61] on img at bounding box center [379, 58] width 34 height 34
click at [376, 61] on img at bounding box center [378, 57] width 17 height 17
type input "3.85"
type input "0.42"
type input "17.58"
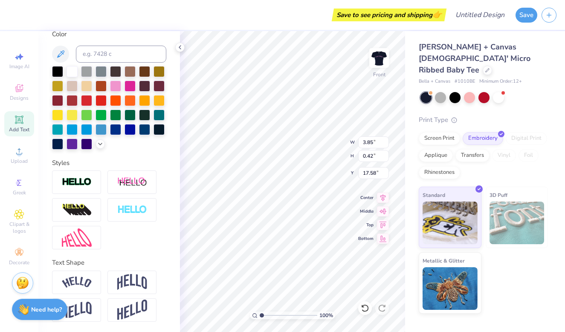
scroll to position [164, 0]
click at [85, 309] on img at bounding box center [77, 310] width 30 height 17
type input "0.61"
type input "17.10"
type input "3.81"
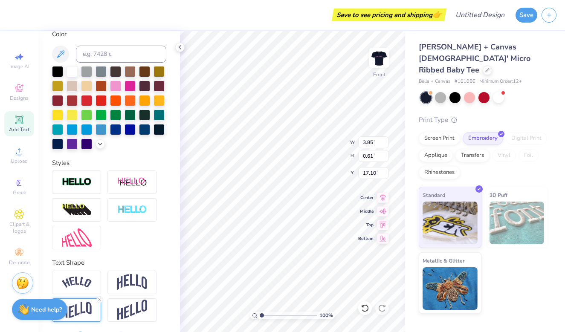
type input "0.83"
type input "17.00"
click at [380, 59] on img at bounding box center [379, 58] width 34 height 34
click at [380, 59] on img at bounding box center [378, 57] width 17 height 17
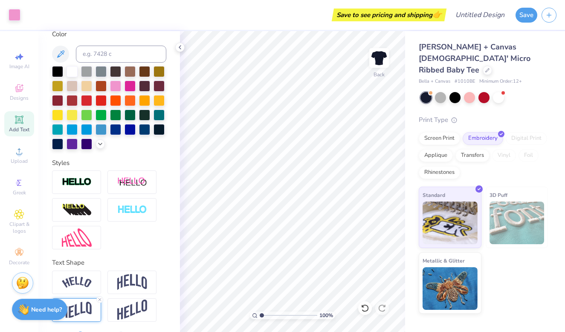
click at [380, 59] on img at bounding box center [378, 57] width 17 height 17
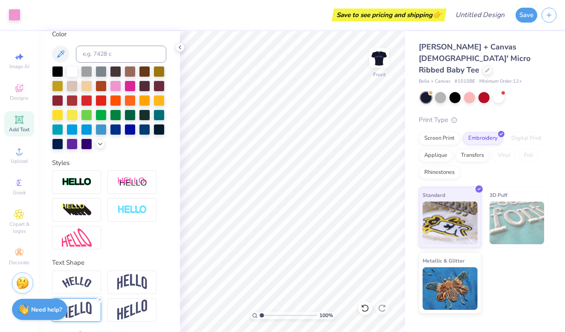
click at [380, 59] on img at bounding box center [378, 57] width 17 height 17
click at [384, 52] on img at bounding box center [379, 58] width 34 height 34
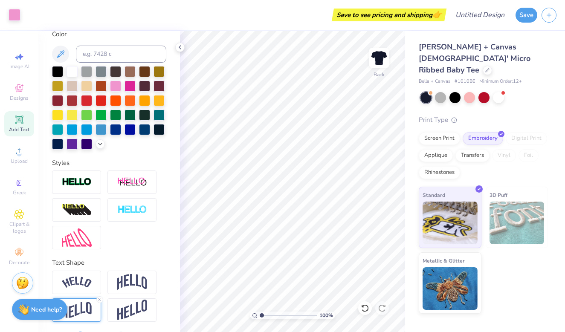
click at [384, 52] on img at bounding box center [378, 57] width 17 height 17
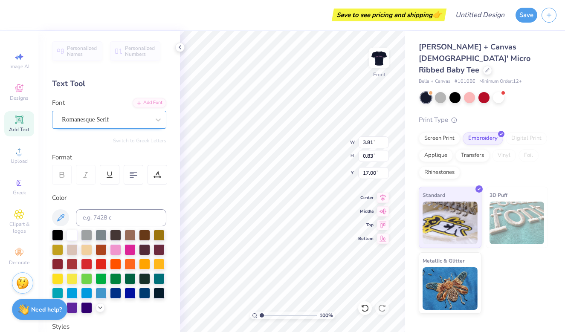
scroll to position [0, 0]
click at [152, 171] on div at bounding box center [157, 175] width 20 height 20
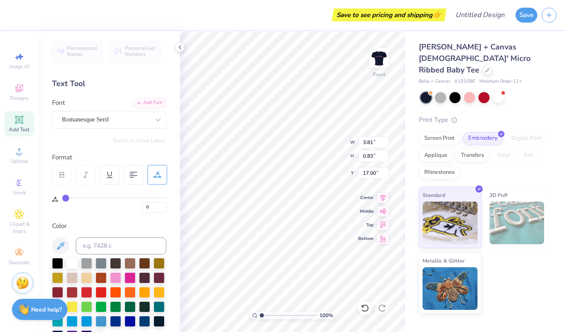
type input "1"
type input "2"
type input "3"
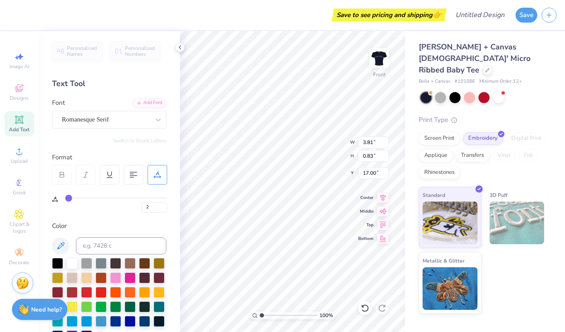
type input "3"
type input "4"
type input "5"
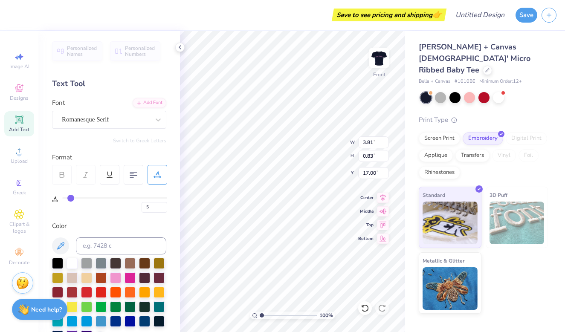
type input "6"
type input "7"
type input "8"
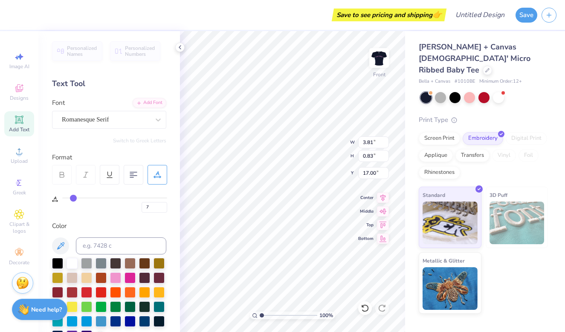
type input "8"
type input "9"
type input "10"
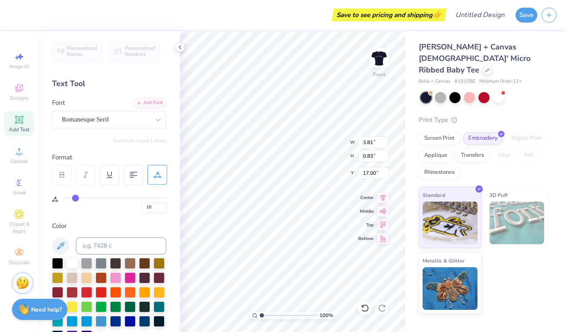
type input "11"
drag, startPoint x: 67, startPoint y: 195, endPoint x: 77, endPoint y: 196, distance: 10.2
type input "11"
click at [77, 197] on input "range" at bounding box center [114, 197] width 105 height 1
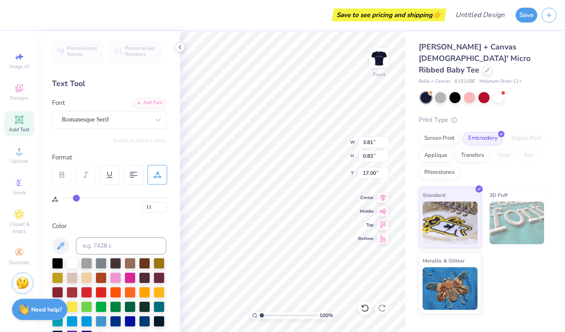
type input "4.44"
type input "0.87"
type input "16.98"
click at [381, 60] on img at bounding box center [379, 58] width 34 height 34
click at [381, 60] on img at bounding box center [378, 57] width 17 height 17
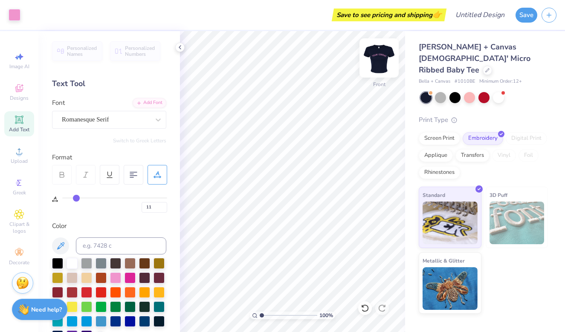
click at [383, 61] on img at bounding box center [379, 58] width 34 height 34
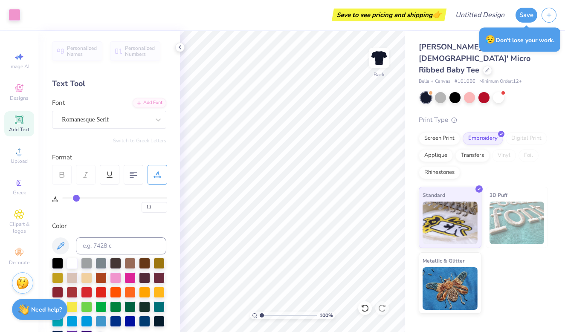
click at [383, 61] on img at bounding box center [378, 57] width 17 height 17
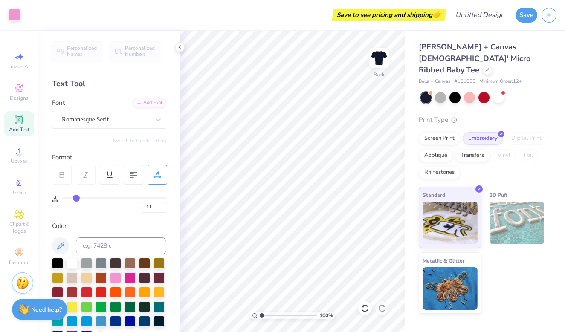
click at [383, 61] on img at bounding box center [378, 57] width 17 height 17
type input "3.26"
type input "0.64"
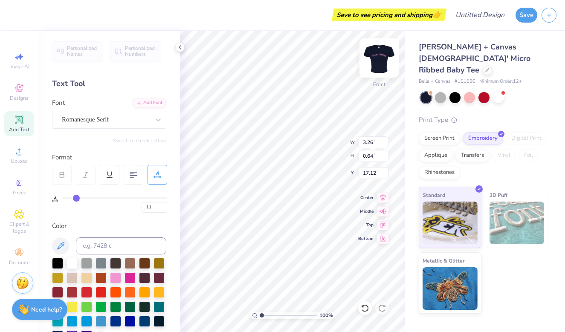
type input "17.36"
click at [388, 64] on img at bounding box center [379, 58] width 34 height 34
click at [387, 64] on img at bounding box center [378, 57] width 17 height 17
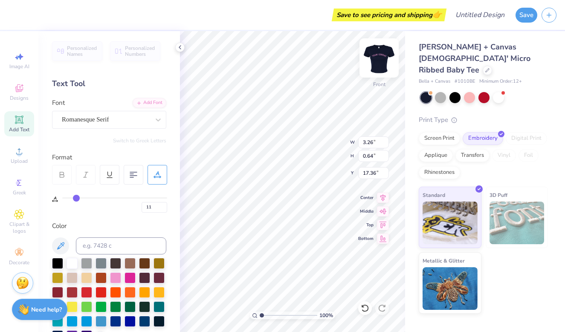
type input "0.50"
click at [381, 60] on img at bounding box center [379, 58] width 34 height 34
click at [381, 60] on img at bounding box center [378, 57] width 17 height 17
click at [381, 55] on img at bounding box center [379, 58] width 34 height 34
click at [381, 55] on img at bounding box center [378, 57] width 17 height 17
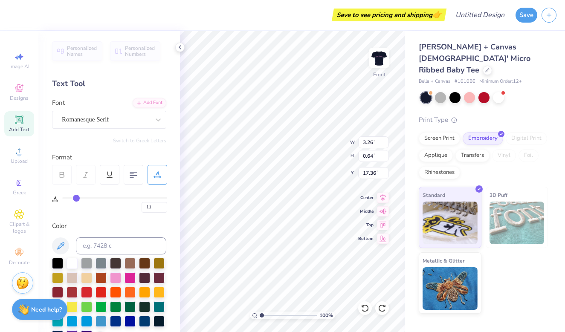
type input "0.50"
click at [381, 57] on img at bounding box center [379, 58] width 34 height 34
click at [381, 57] on img at bounding box center [378, 57] width 17 height 17
click at [378, 68] on img at bounding box center [379, 58] width 34 height 34
click at [378, 66] on img at bounding box center [378, 57] width 17 height 17
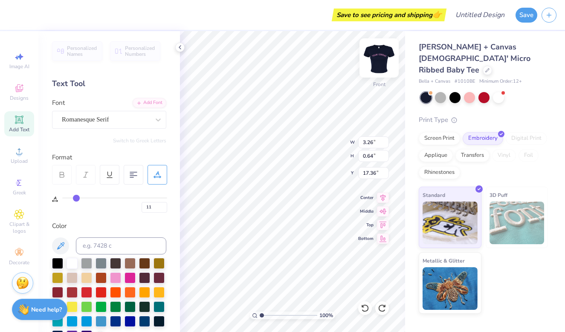
type input "0.50"
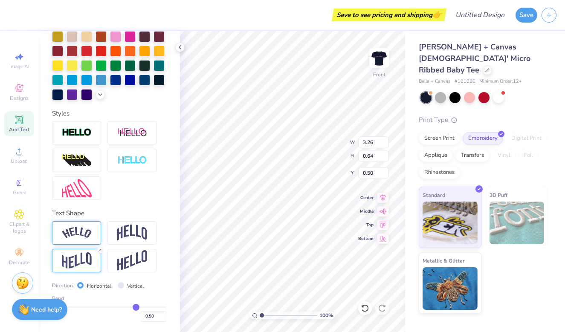
scroll to position [242, 0]
click at [81, 234] on img at bounding box center [77, 233] width 30 height 12
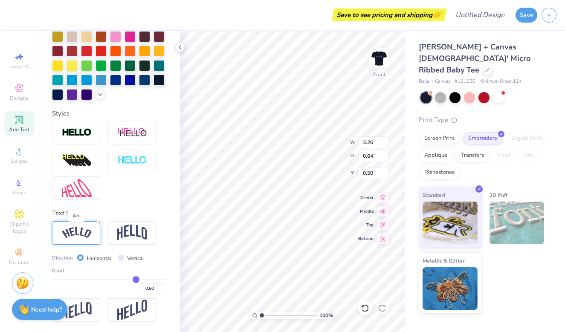
type input "3.64"
type input "0.90"
type input "0.53"
click at [136, 283] on div "0.50" at bounding box center [109, 286] width 114 height 15
type input "0.48"
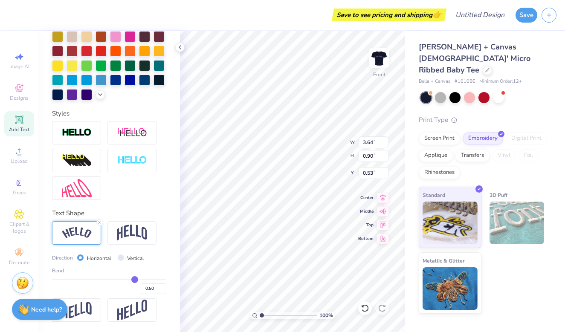
type input "0.48"
type input "0.46"
type input "0.44"
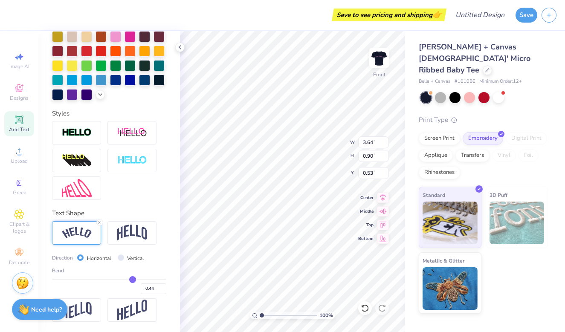
type input "0.37"
type input "0.32"
type input "0.25"
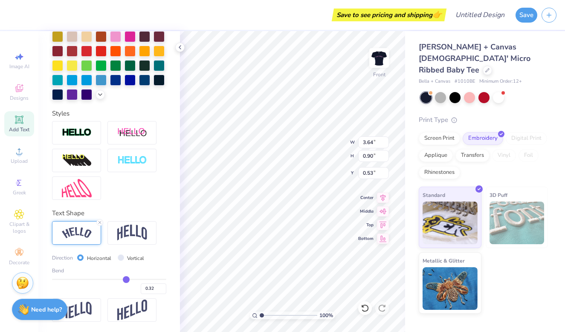
type input "0.25"
type input "0.18"
type input "0.15"
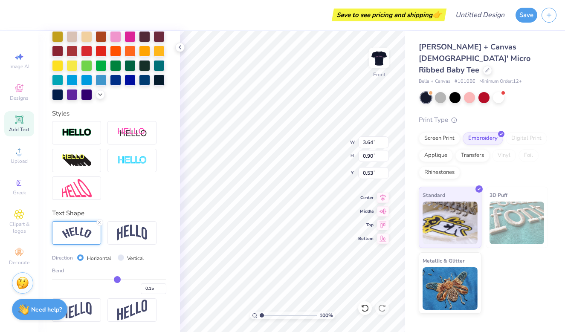
type input "0.04"
type input "0.01"
type input "-0.06"
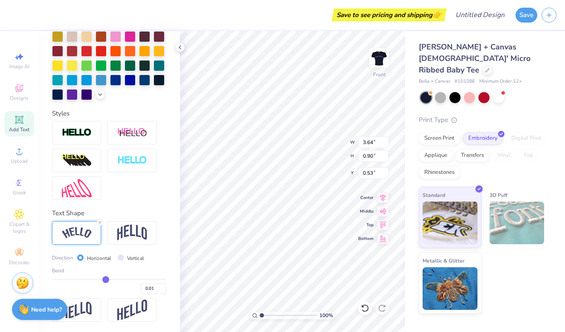
type input "-0.06"
type input "-0.12"
type input "-0.17"
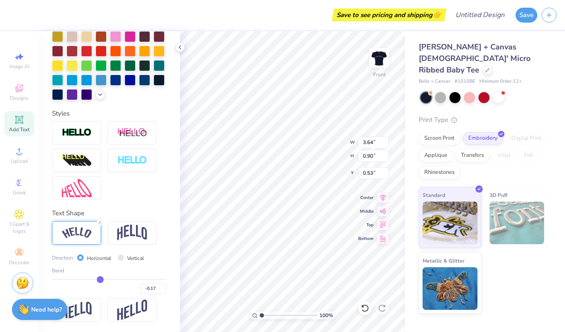
type input "-0.22"
type input "-0.26"
type input "-0.3"
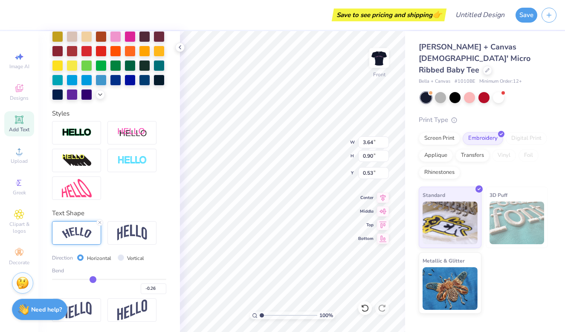
type input "-0.30"
type input "-0.33"
type input "-0.35"
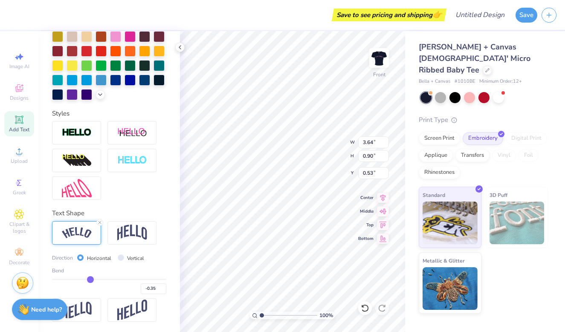
type input "-0.37"
type input "-0.4"
type input "-0.40"
type input "-0.42"
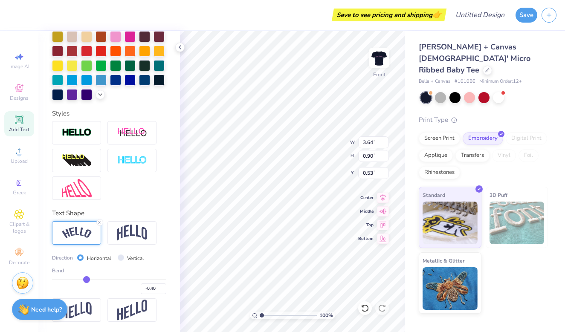
type input "-0.42"
type input "-0.43"
type input "-0.44"
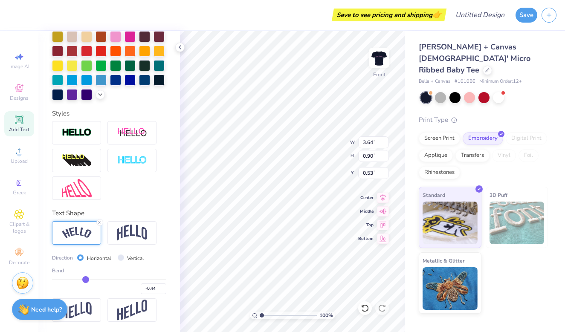
type input "-0.46"
type input "-0.47"
type input "-0.48"
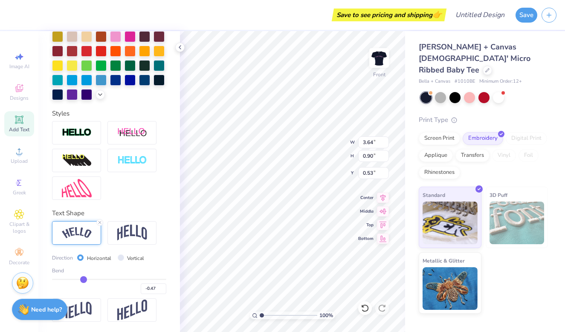
type input "-0.48"
type input "-0.49"
type input "-0.5"
type input "-0.50"
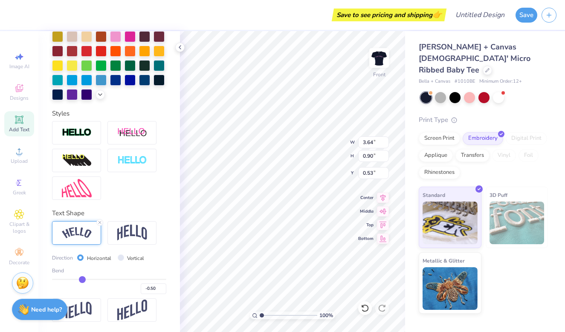
type input "-0.51"
type input "-0.5"
type input "-0.50"
drag, startPoint x: 136, startPoint y: 279, endPoint x: 82, endPoint y: 283, distance: 53.8
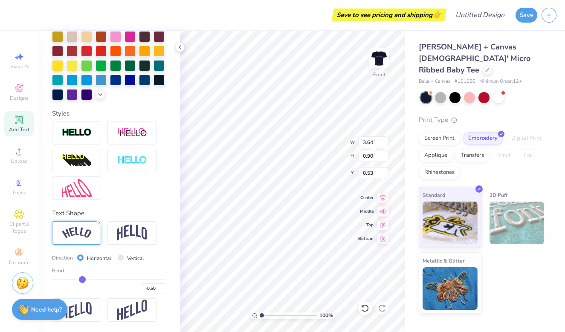
type input "-0.5"
click at [82, 283] on div "-0.50" at bounding box center [109, 286] width 114 height 15
type input "3.55"
type input "0.94"
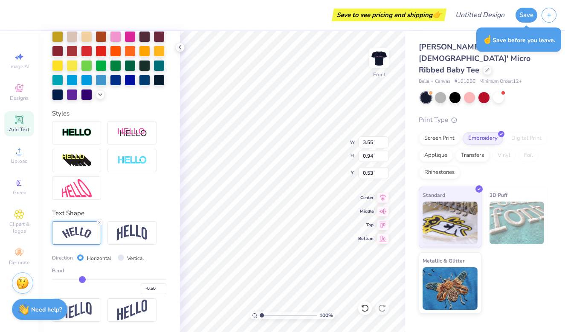
type input "-0.49"
type input "-0.48"
type input "-0.47"
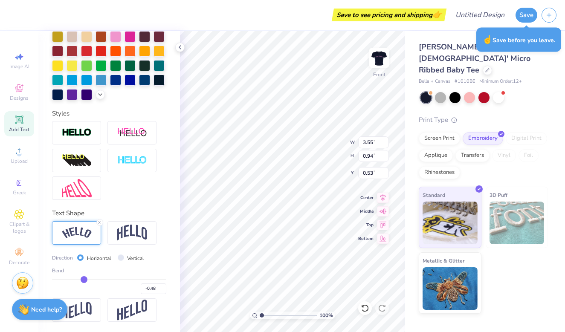
type input "-0.47"
type input "-0.46"
type input "-0.45"
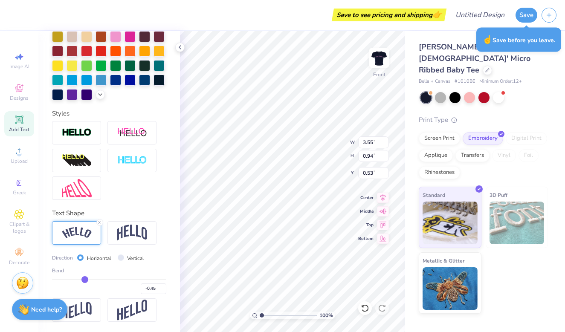
type input "-0.44"
type input "-0.43"
type input "-0.42"
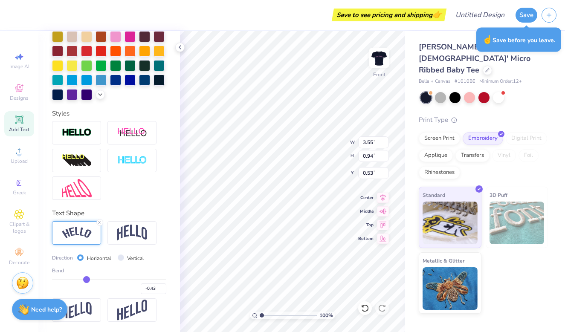
type input "-0.42"
type input "-0.41"
drag, startPoint x: 82, startPoint y: 280, endPoint x: 87, endPoint y: 280, distance: 4.7
type input "-0.41"
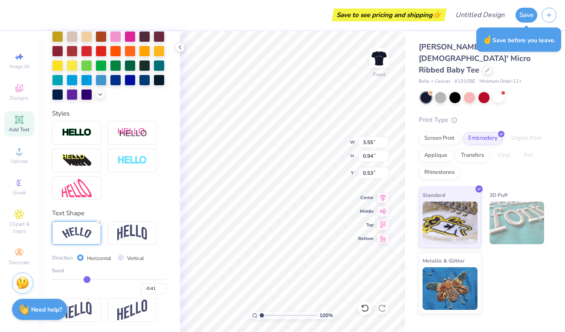
click at [87, 280] on input "range" at bounding box center [109, 279] width 114 height 1
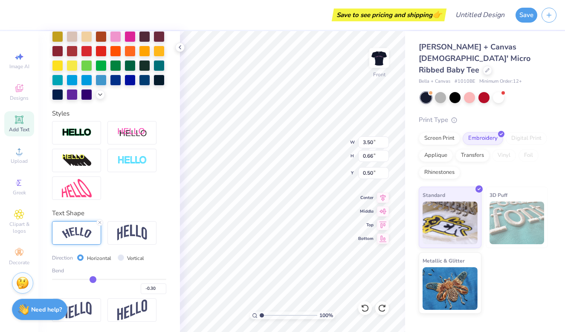
drag, startPoint x: 87, startPoint y: 279, endPoint x: 93, endPoint y: 280, distance: 6.0
click at [93, 280] on input "range" at bounding box center [109, 279] width 114 height 1
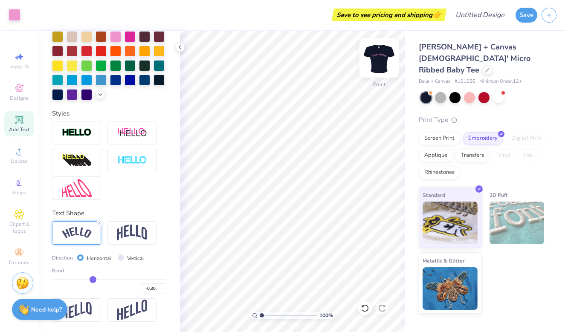
click at [379, 55] on img at bounding box center [379, 58] width 34 height 34
click at [379, 55] on img at bounding box center [378, 57] width 17 height 17
click at [380, 59] on img at bounding box center [379, 58] width 34 height 34
click at [380, 59] on img at bounding box center [378, 57] width 17 height 17
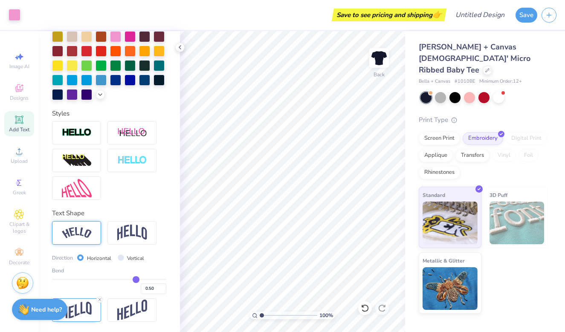
click at [380, 59] on img at bounding box center [378, 57] width 17 height 17
click at [23, 222] on span "Clipart & logos" at bounding box center [19, 228] width 30 height 14
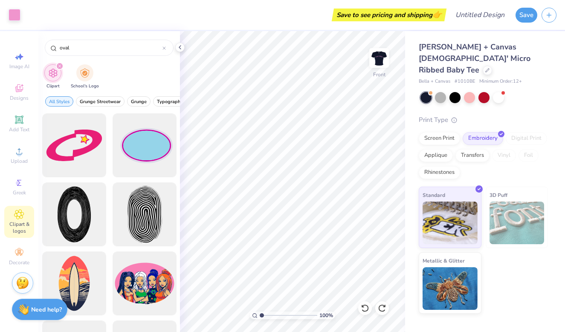
drag, startPoint x: 93, startPoint y: 43, endPoint x: 13, endPoint y: 46, distance: 80.1
click at [13, 46] on div "Art colors Save to see pricing and shipping 👉 Design Title Save Image AI Design…" at bounding box center [282, 166] width 565 height 332
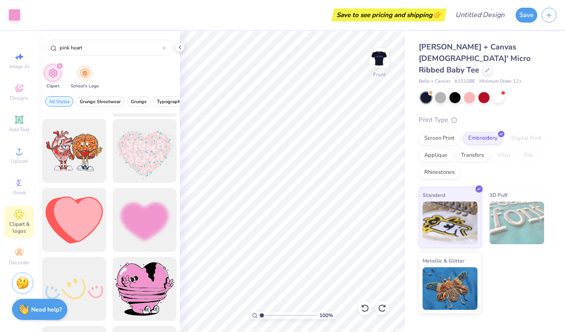
scroll to position [202, 0]
click at [147, 217] on div at bounding box center [144, 220] width 70 height 70
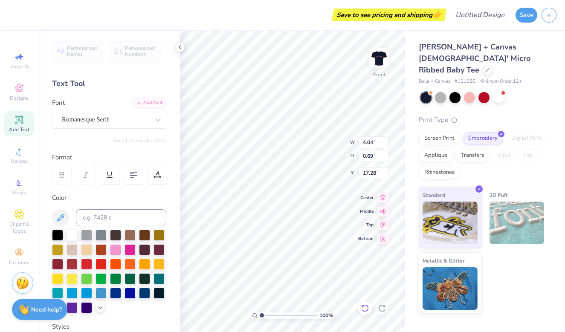
scroll to position [0, 2]
paste textarea
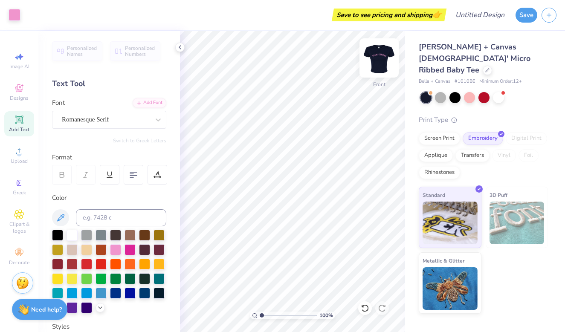
click at [388, 63] on img at bounding box center [379, 58] width 34 height 34
click at [387, 63] on img at bounding box center [378, 57] width 17 height 17
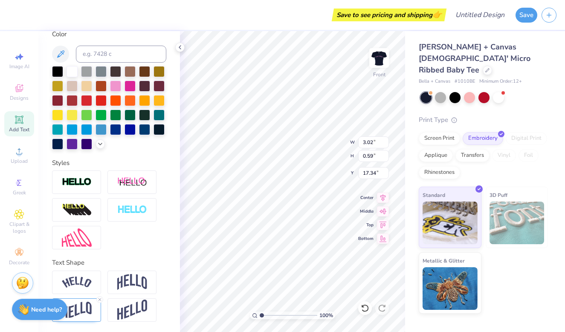
scroll to position [164, 0]
click at [86, 308] on img at bounding box center [77, 310] width 30 height 17
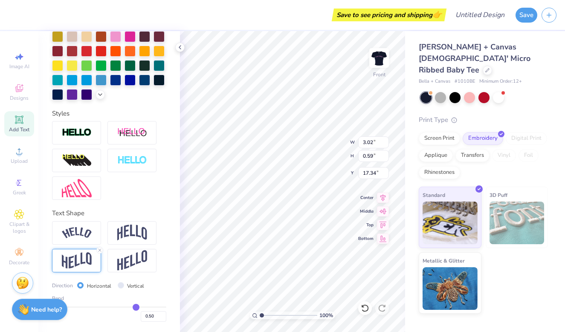
scroll to position [214, 0]
drag, startPoint x: 134, startPoint y: 306, endPoint x: 146, endPoint y: 306, distance: 11.5
click at [146, 306] on input "range" at bounding box center [109, 306] width 114 height 1
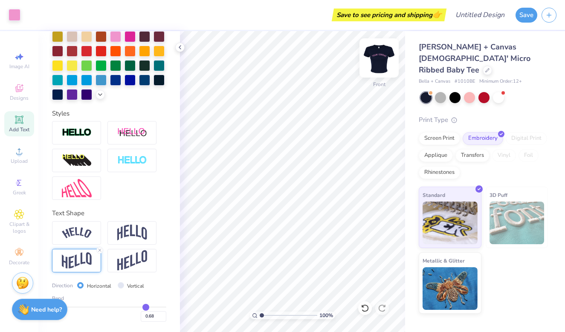
click at [383, 57] on img at bounding box center [379, 58] width 34 height 34
click at [378, 57] on img at bounding box center [379, 58] width 34 height 34
click at [378, 57] on img at bounding box center [378, 57] width 17 height 17
drag, startPoint x: 144, startPoint y: 306, endPoint x: 74, endPoint y: 309, distance: 70.4
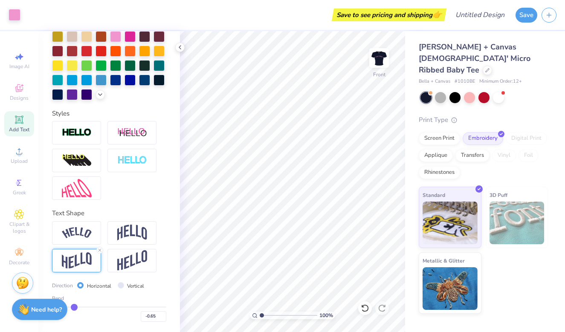
click at [74, 308] on input "range" at bounding box center [109, 306] width 114 height 1
drag, startPoint x: 72, startPoint y: 307, endPoint x: 63, endPoint y: 307, distance: 8.9
click at [63, 307] on div "Art colors Save to see pricing and shipping 👉 Design Title Save Image AI Design…" at bounding box center [282, 166] width 565 height 332
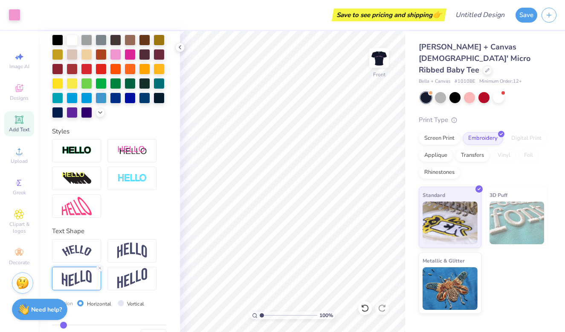
scroll to position [193, 0]
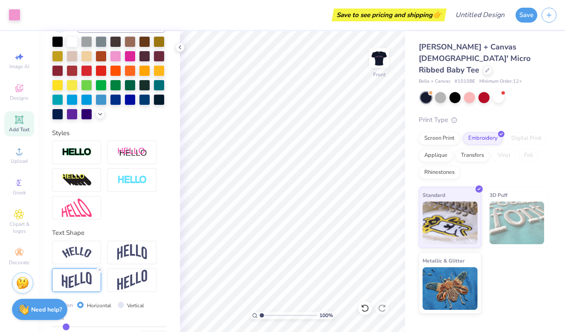
click at [66, 326] on input "range" at bounding box center [109, 326] width 114 height 1
click at [378, 61] on img at bounding box center [379, 58] width 34 height 34
click at [378, 61] on img at bounding box center [378, 57] width 17 height 17
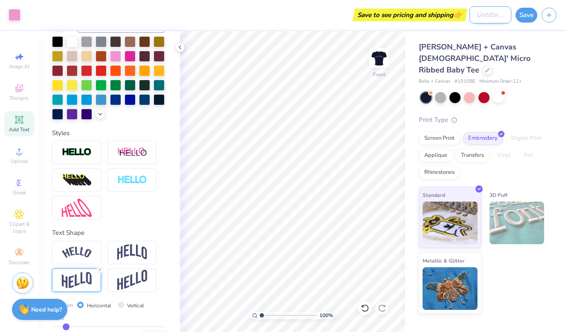
click at [482, 15] on input "Design Title" at bounding box center [490, 14] width 42 height 17
click at [526, 16] on button "Save" at bounding box center [526, 13] width 22 height 15
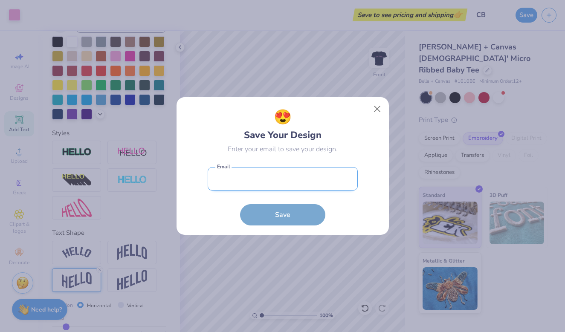
click at [280, 188] on input "email" at bounding box center [283, 178] width 150 height 23
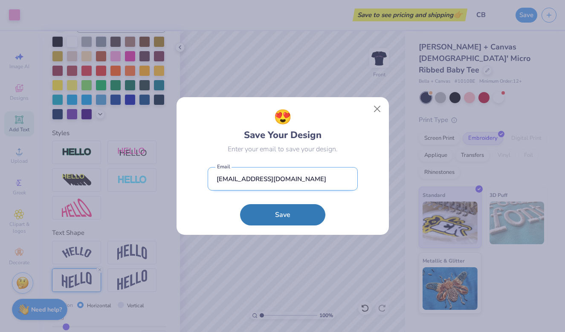
click at [282, 214] on button "Save" at bounding box center [282, 214] width 85 height 21
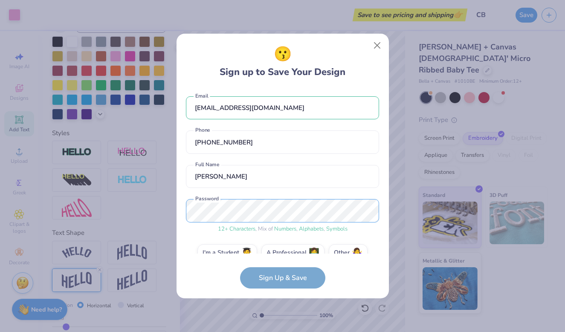
scroll to position [16, 0]
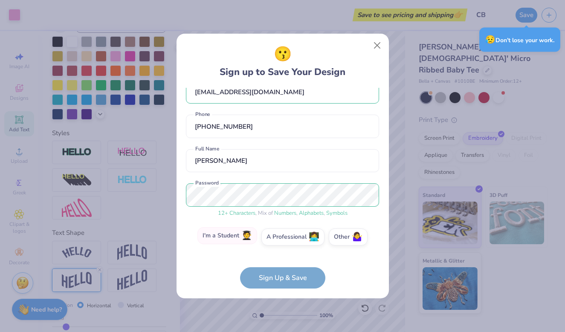
click at [228, 239] on label "I'm a Student 🧑‍🎓" at bounding box center [227, 235] width 60 height 17
click at [280, 252] on input "I'm a Student 🧑‍🎓" at bounding box center [283, 255] width 6 height 6
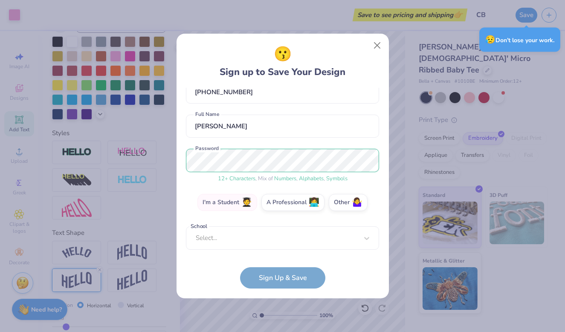
scroll to position [46, 0]
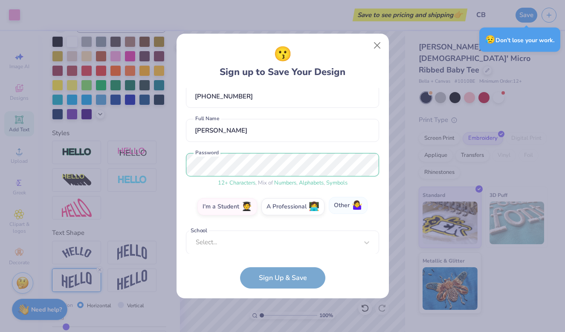
click at [339, 211] on label "Other 🤷‍♀️" at bounding box center [348, 205] width 39 height 17
click at [285, 252] on input "Other 🤷‍♀️" at bounding box center [283, 255] width 6 height 6
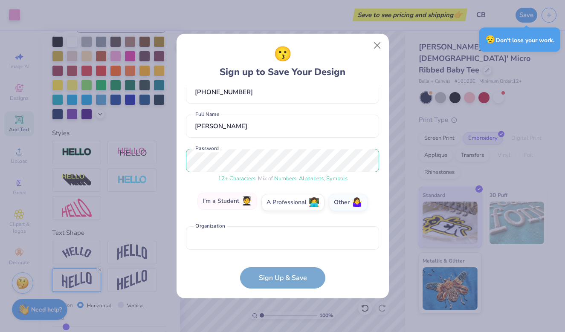
click at [226, 206] on label "I'm a Student 🧑‍🎓" at bounding box center [227, 201] width 60 height 17
click at [280, 252] on input "I'm a Student 🧑‍🎓" at bounding box center [283, 255] width 6 height 6
click at [227, 235] on div "Select..." at bounding box center [282, 237] width 193 height 23
click at [235, 111] on div "[EMAIL_ADDRESS][DOMAIN_NAME] Email [PHONE_NUMBER] Phone [PERSON_NAME] Full Name…" at bounding box center [282, 171] width 193 height 166
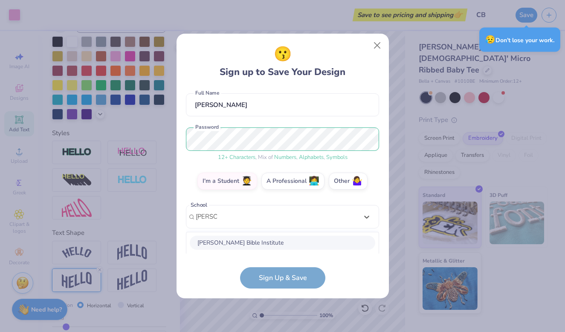
scroll to position [178, 0]
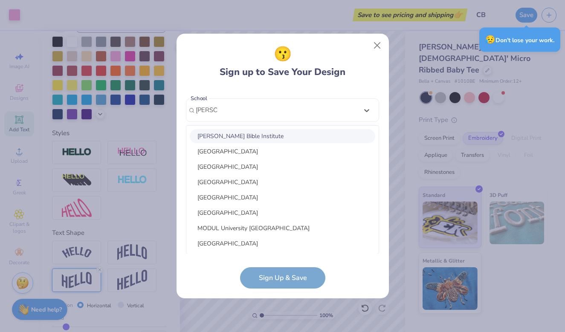
click at [244, 135] on div "[PERSON_NAME] Bible Institute" at bounding box center [282, 136] width 185 height 14
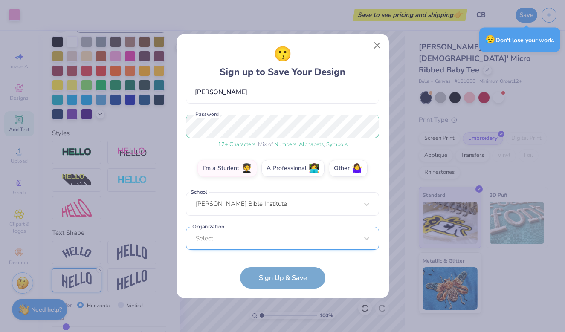
scroll to position [212, 0]
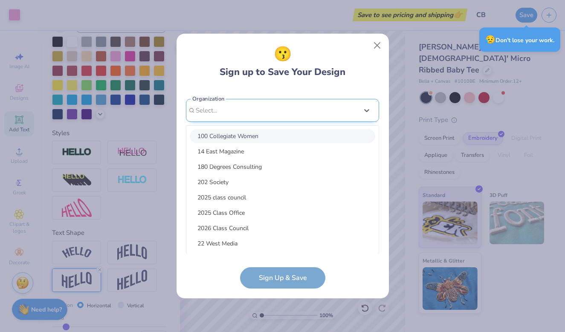
click at [236, 241] on div "option focused, 1 of 15. 15 results available. Use Up and Down to choose option…" at bounding box center [282, 177] width 193 height 156
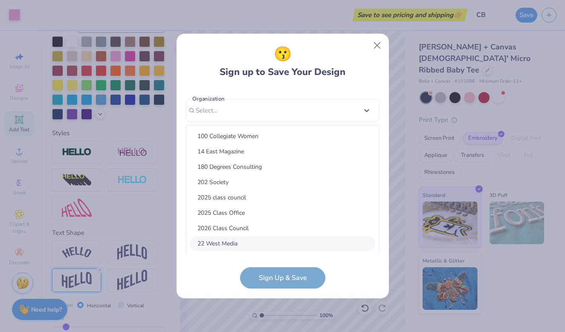
scroll to position [84, 0]
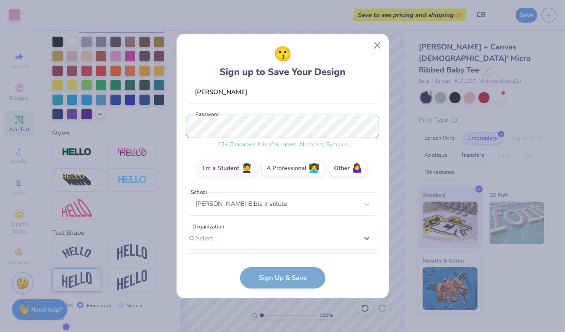
click at [187, 290] on div "😗 Sign up to Save Your Design [EMAIL_ADDRESS][DOMAIN_NAME] Email [PHONE_NUMBER]…" at bounding box center [282, 166] width 212 height 265
click at [291, 278] on form "[EMAIL_ADDRESS][DOMAIN_NAME] Email [PHONE_NUMBER] Phone [PERSON_NAME] Full Name…" at bounding box center [282, 188] width 193 height 201
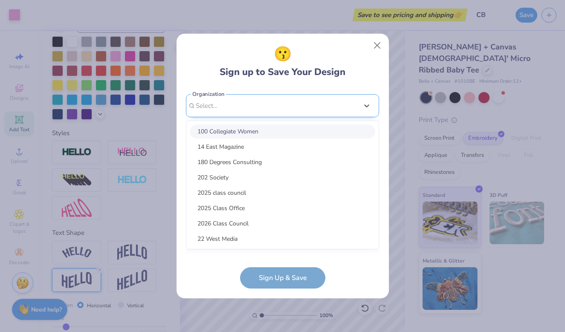
click at [284, 238] on div "option focused, 1 of 30. 30 results available. Use Up and Down to choose option…" at bounding box center [282, 172] width 193 height 156
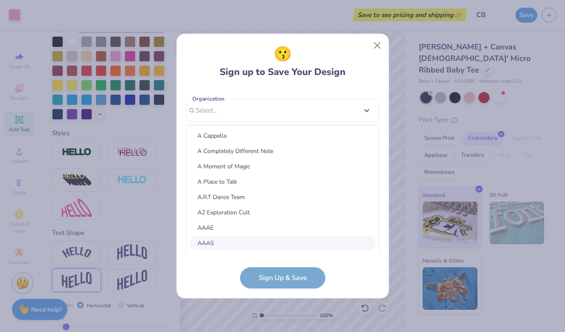
scroll to position [84, 0]
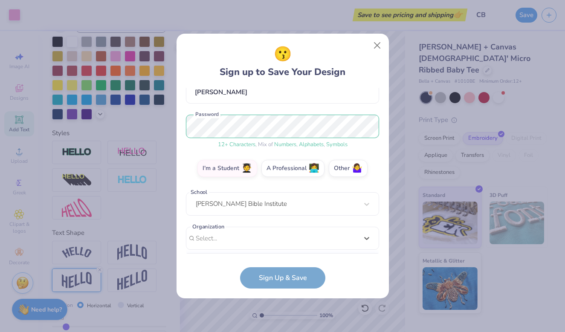
click at [172, 282] on div "😗 Sign up to Save Your Design [EMAIL_ADDRESS][DOMAIN_NAME] Email [PHONE_NUMBER]…" at bounding box center [282, 166] width 565 height 332
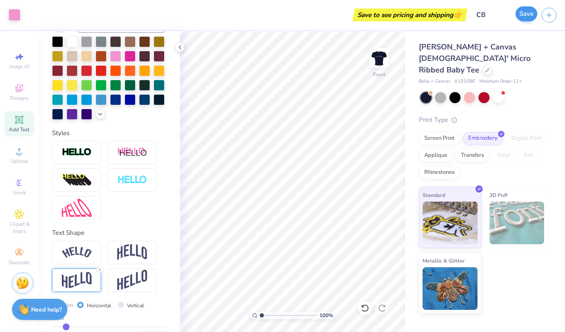
click at [526, 11] on button "Save" at bounding box center [526, 13] width 22 height 15
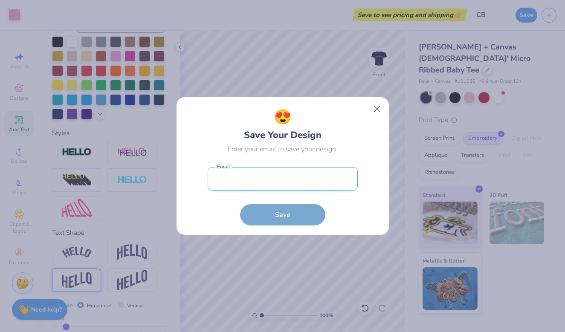
click at [258, 184] on input "email" at bounding box center [283, 178] width 150 height 23
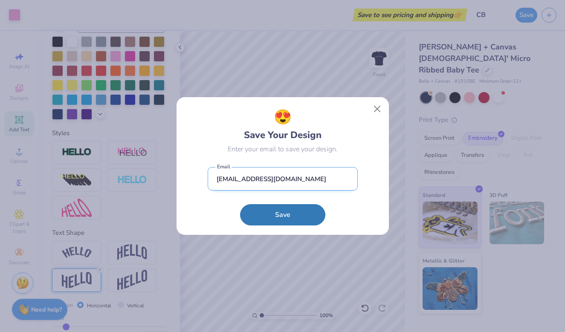
click at [282, 214] on button "Save" at bounding box center [282, 214] width 85 height 21
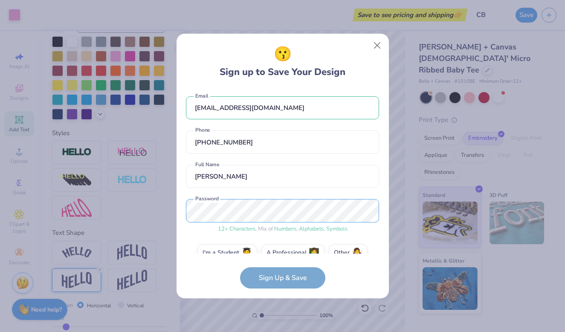
scroll to position [16, 0]
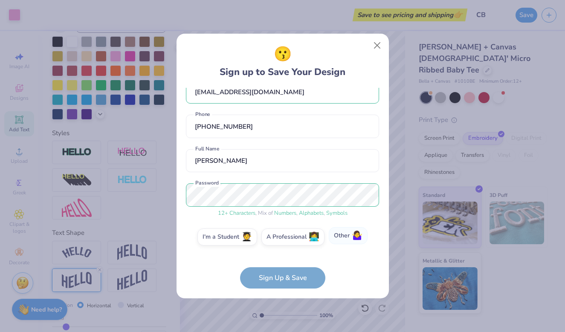
click at [343, 238] on label "Other 🤷‍♀️" at bounding box center [348, 235] width 39 height 17
click at [285, 252] on input "Other 🤷‍♀️" at bounding box center [283, 255] width 6 height 6
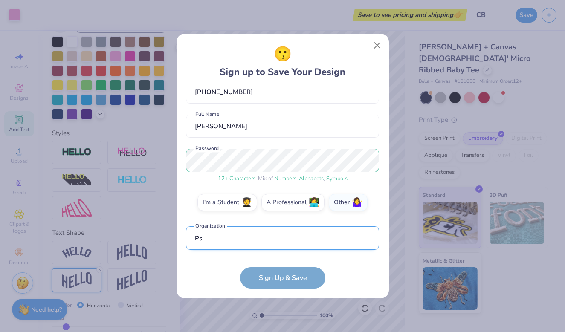
scroll to position [101, 0]
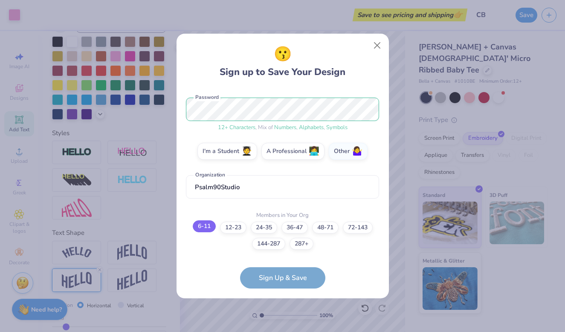
click at [202, 229] on label "6-11" at bounding box center [204, 226] width 23 height 12
click at [280, 332] on input "6-11" at bounding box center [283, 338] width 6 height 6
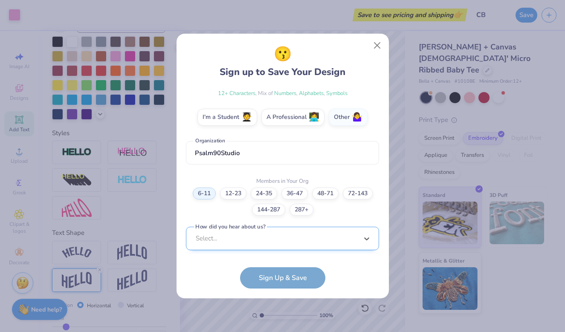
scroll to position [263, 0]
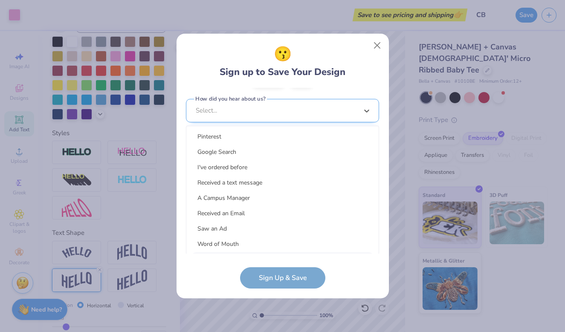
click at [271, 245] on div "option LinkedIn focused, 9 of 15. 15 results available. Use Up and Down to choo…" at bounding box center [282, 177] width 193 height 156
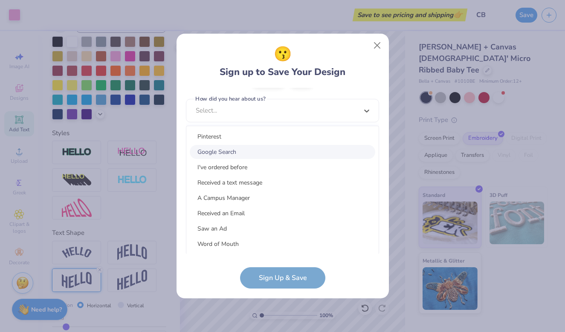
click at [238, 150] on div "Google Search" at bounding box center [282, 152] width 185 height 14
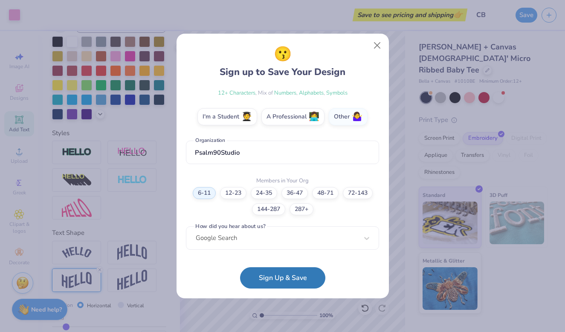
scroll to position [136, 0]
click at [288, 286] on button "Sign Up & Save" at bounding box center [282, 275] width 85 height 21
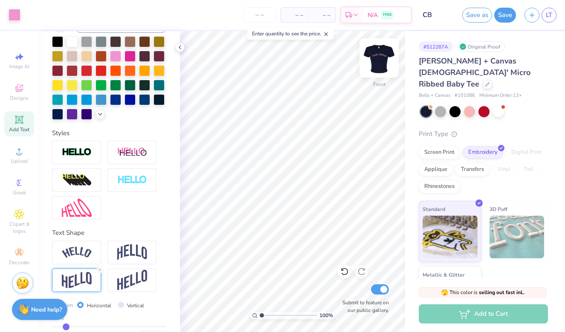
click at [379, 64] on img at bounding box center [379, 58] width 34 height 34
click at [384, 13] on div "FREE" at bounding box center [387, 16] width 12 height 8
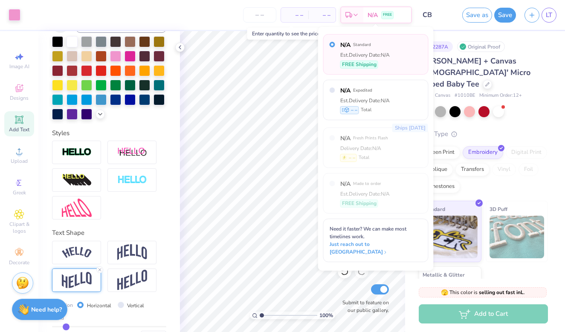
click at [388, 58] on div "Est. Delivery Date: N/A" at bounding box center [364, 55] width 49 height 8
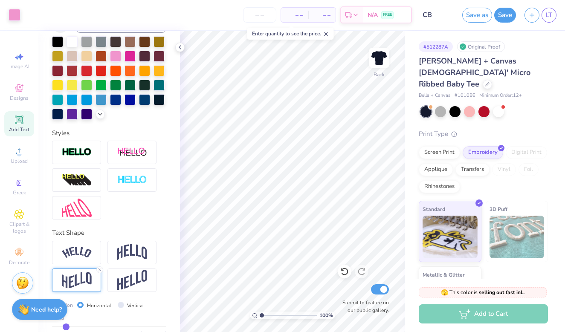
click at [473, 49] on div "Original Proof" at bounding box center [481, 46] width 48 height 11
click at [378, 55] on img at bounding box center [379, 58] width 34 height 34
click at [378, 55] on img at bounding box center [378, 57] width 17 height 17
click at [301, 13] on span "– –" at bounding box center [294, 15] width 17 height 9
click at [294, 16] on span "– –" at bounding box center [294, 15] width 17 height 9
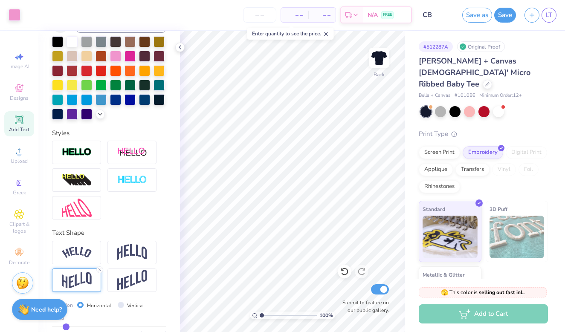
click at [316, 15] on span "– –" at bounding box center [321, 15] width 17 height 9
click at [324, 15] on span "– –" at bounding box center [321, 15] width 17 height 9
click at [256, 14] on input "number" at bounding box center [259, 14] width 33 height 15
